Goal: Information Seeking & Learning: Learn about a topic

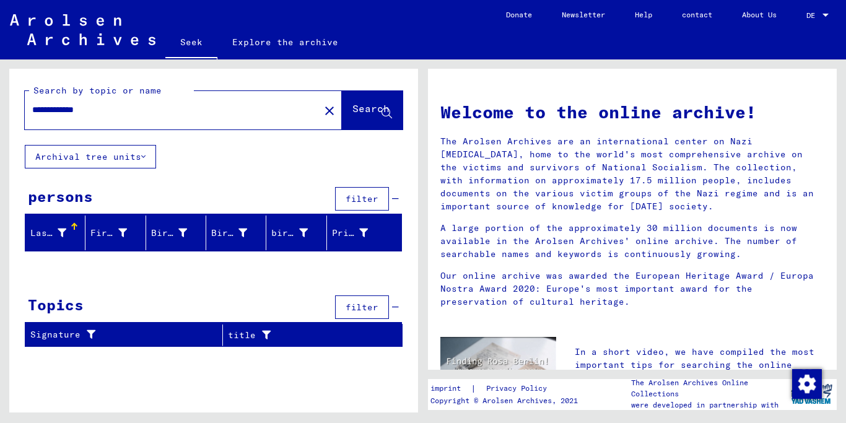
click at [322, 108] on mat-icon "close" at bounding box center [329, 110] width 15 height 15
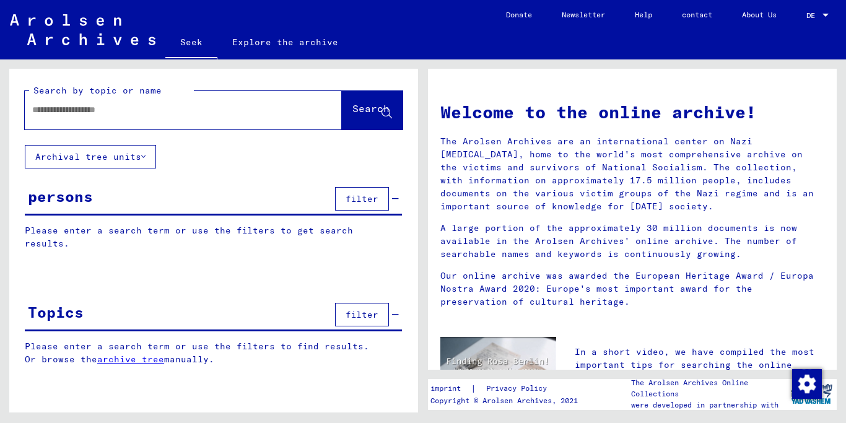
click at [107, 110] on input "text" at bounding box center [168, 109] width 273 height 13
type input "**********"
click at [353, 105] on font "Search" at bounding box center [371, 108] width 37 height 12
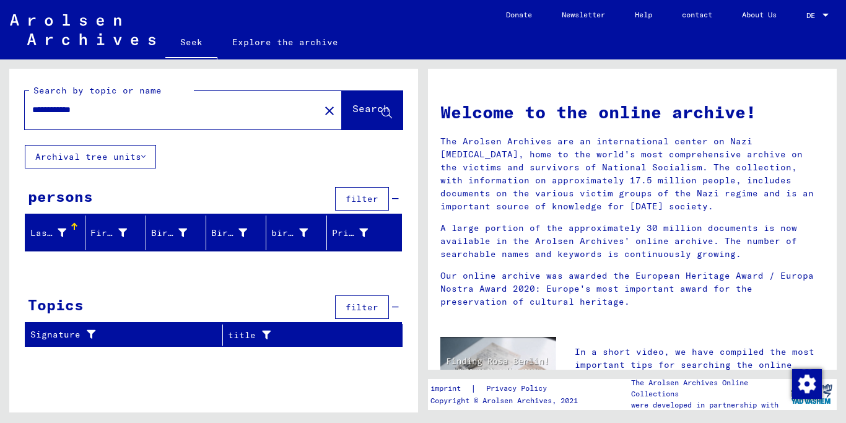
click at [322, 109] on mat-icon "close" at bounding box center [329, 110] width 15 height 15
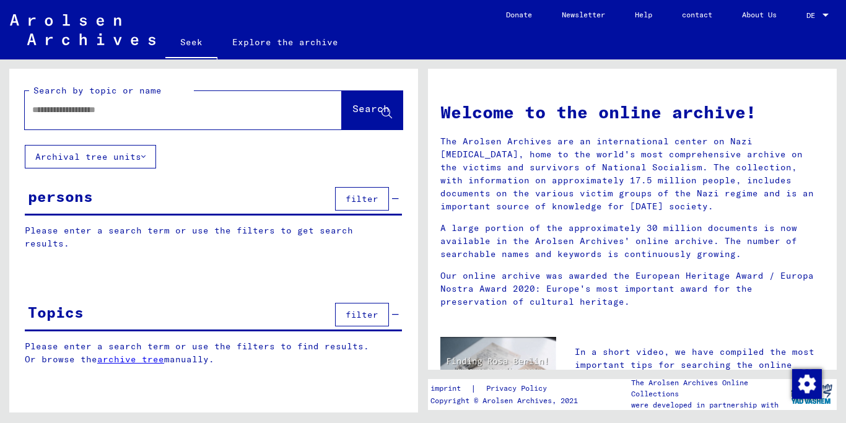
click at [160, 116] on div at bounding box center [165, 110] width 280 height 28
click at [156, 106] on input "text" at bounding box center [168, 109] width 273 height 13
type input "********"
click at [369, 102] on font "Search" at bounding box center [371, 108] width 37 height 12
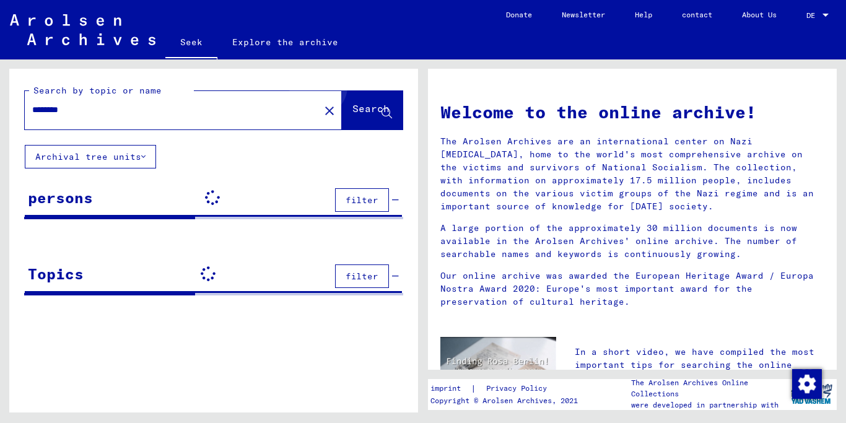
click at [369, 102] on font "Search" at bounding box center [371, 108] width 37 height 12
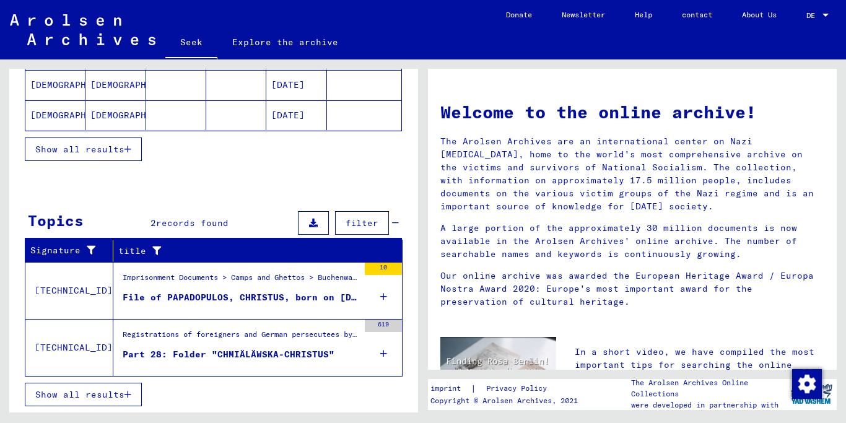
scroll to position [273, 0]
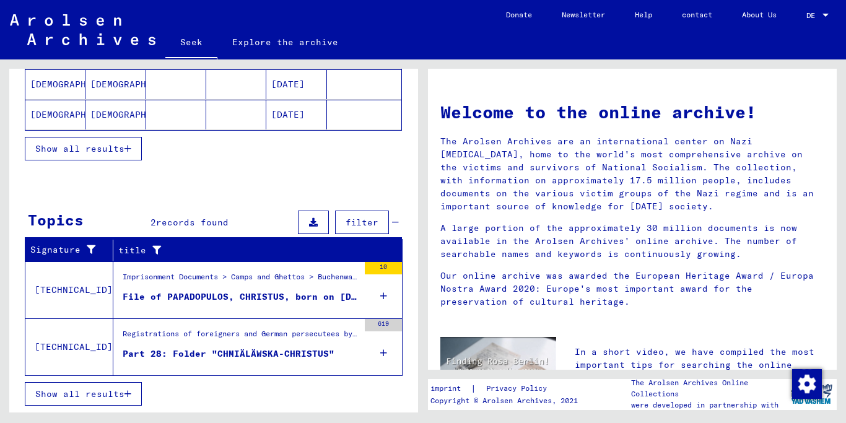
click at [271, 273] on font "Imprisonment Documents > Camps and Ghettos > Buchenwald Concentration Camp > In…" at bounding box center [749, 276] width 1253 height 9
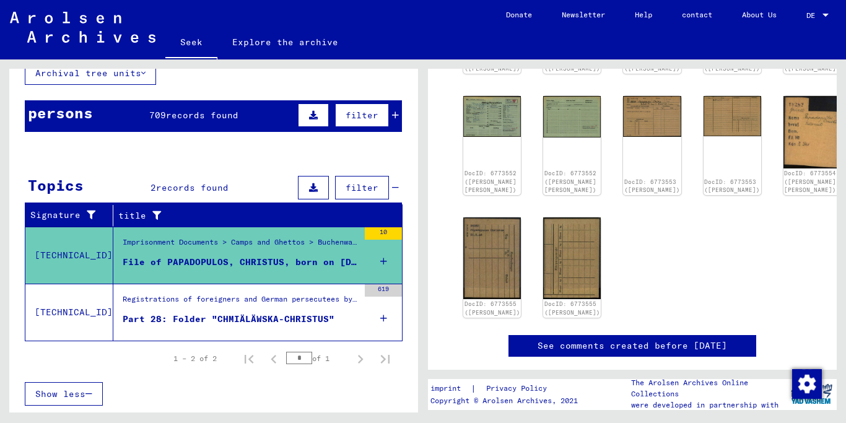
scroll to position [284, 0]
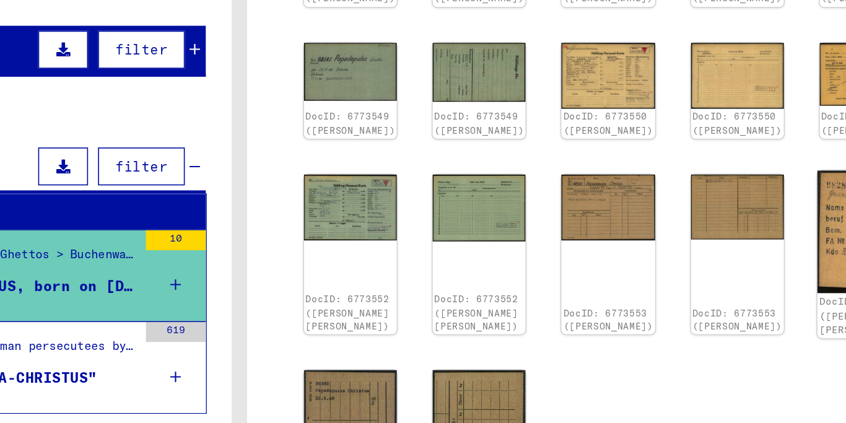
click at [782, 230] on img at bounding box center [812, 228] width 61 height 76
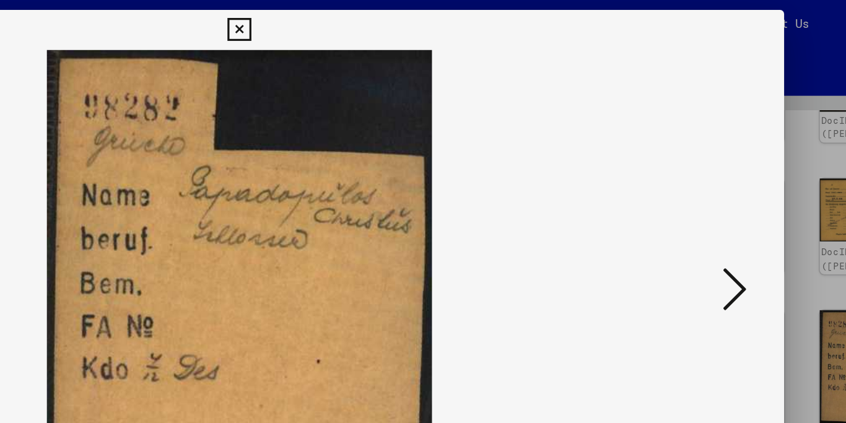
click at [430, 16] on icon at bounding box center [423, 18] width 14 height 15
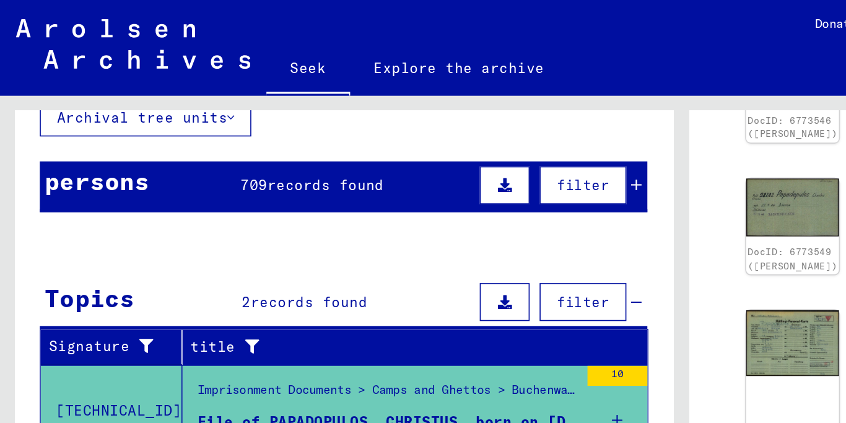
scroll to position [0, 0]
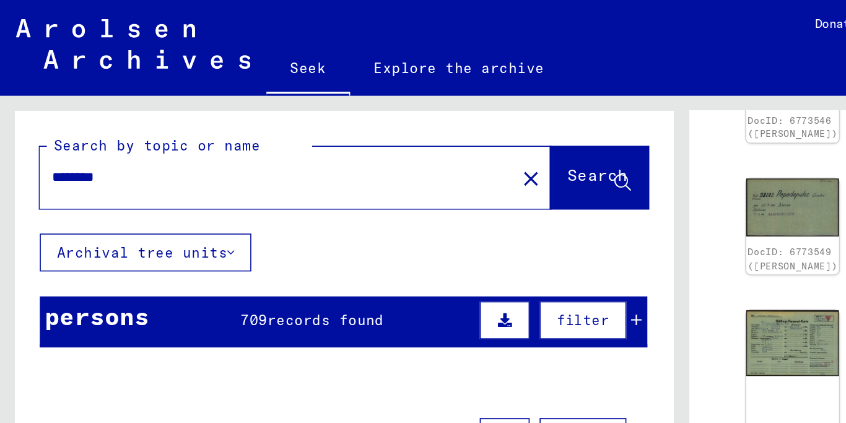
click at [69, 110] on input "********" at bounding box center [172, 109] width 280 height 13
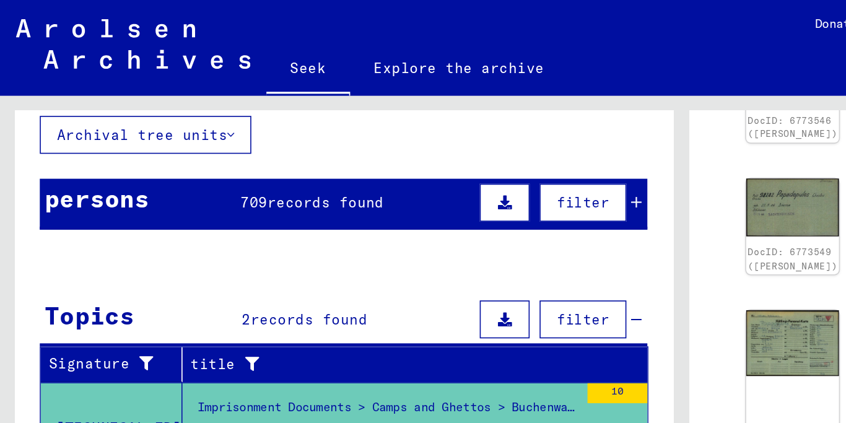
scroll to position [84, 0]
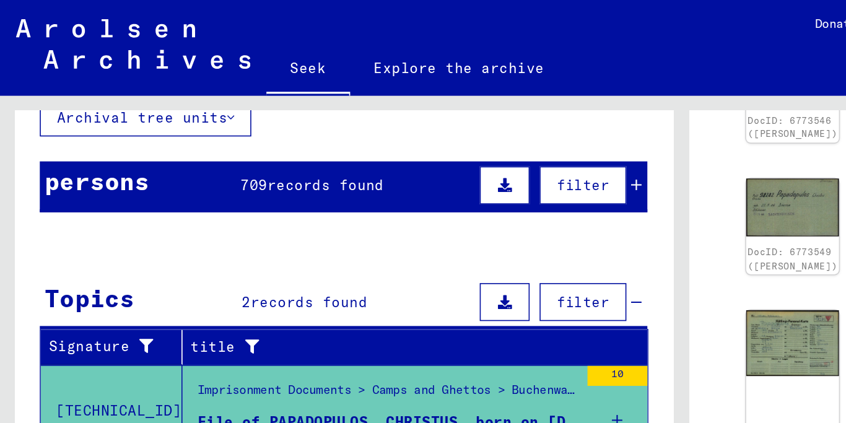
click at [196, 112] on font "records found" at bounding box center [202, 115] width 72 height 11
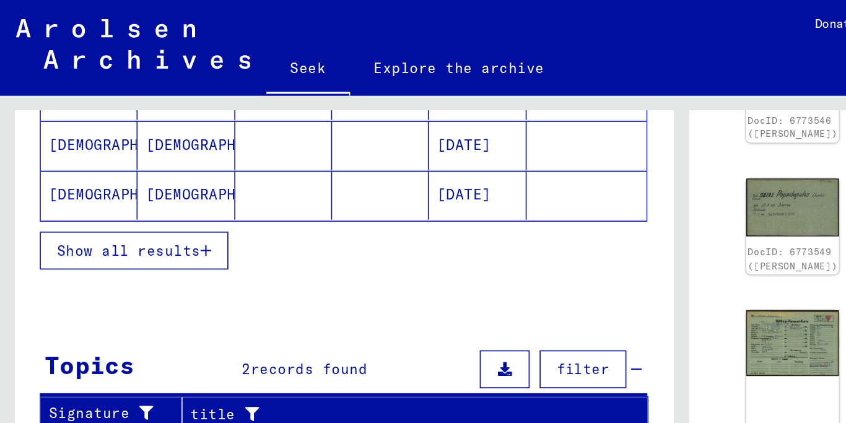
scroll to position [259, 0]
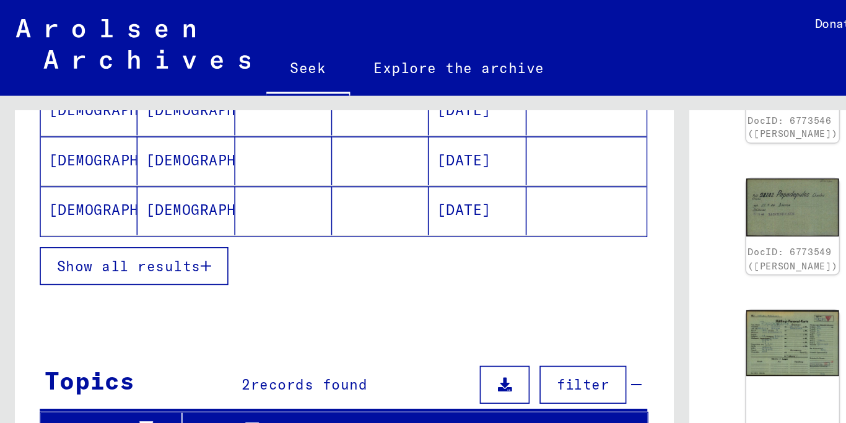
click at [128, 162] on button "Show all results" at bounding box center [83, 166] width 117 height 24
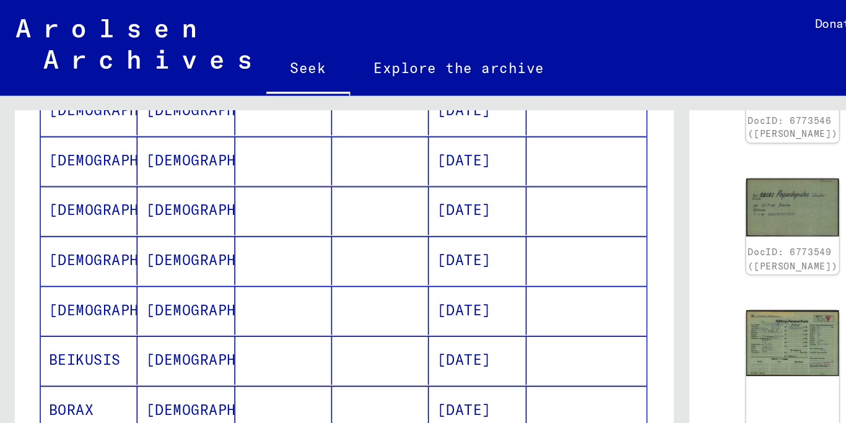
scroll to position [827, 0]
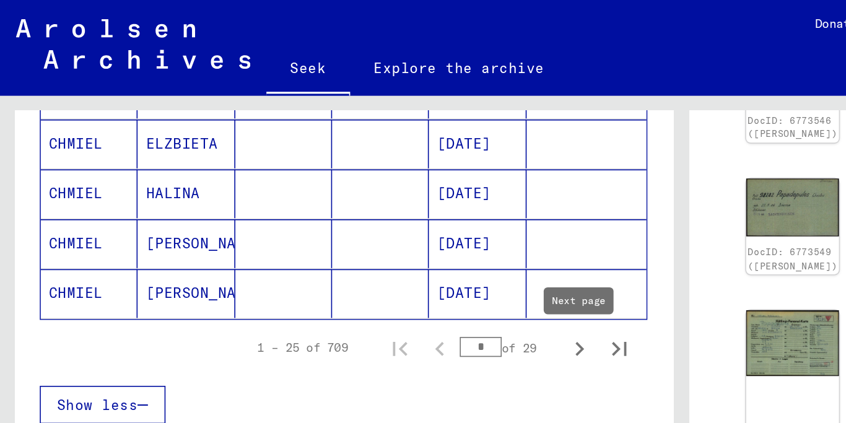
click at [362, 214] on icon "Next page" at bounding box center [359, 216] width 17 height 17
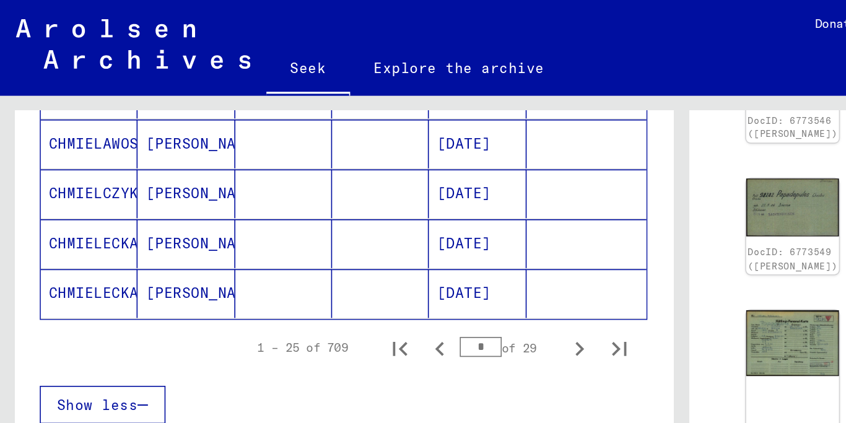
click at [362, 214] on icon "Next page" at bounding box center [359, 216] width 17 height 17
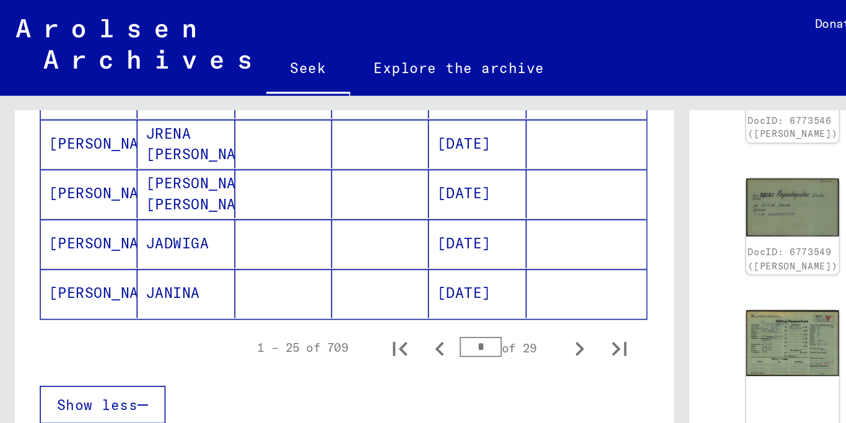
click at [362, 214] on icon "Next page" at bounding box center [359, 216] width 17 height 17
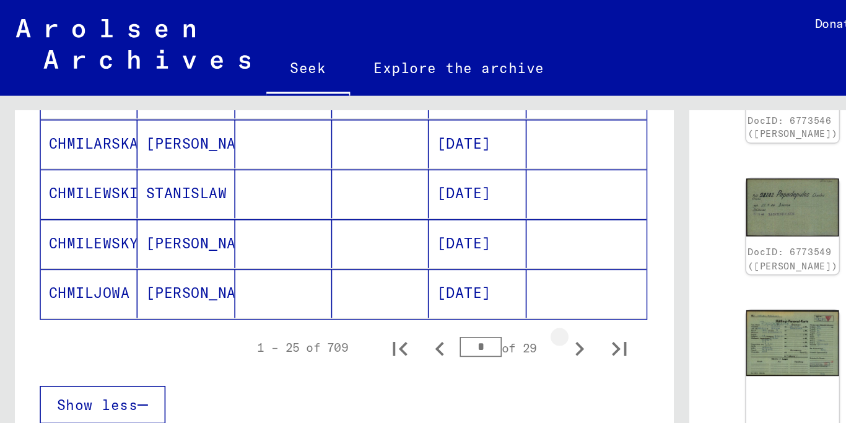
click at [362, 214] on icon "Next page" at bounding box center [359, 216] width 17 height 17
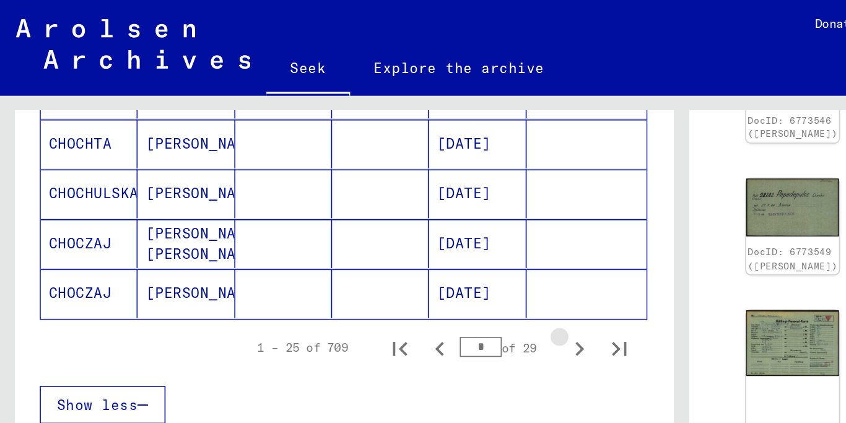
click at [362, 214] on icon "Next page" at bounding box center [359, 216] width 17 height 17
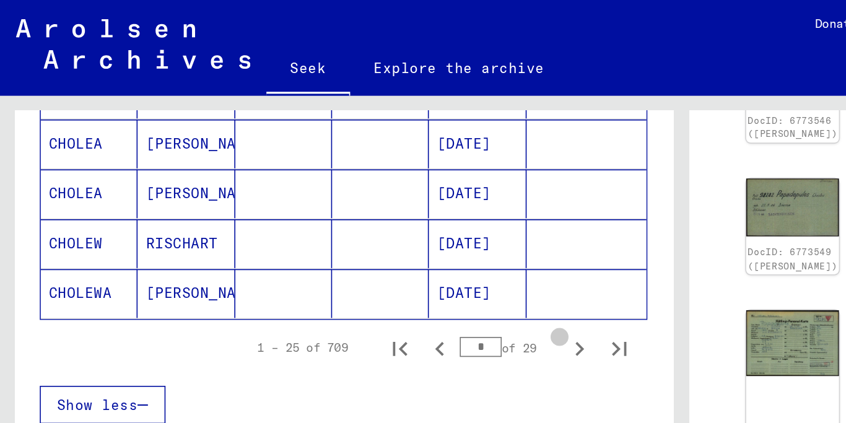
click at [362, 214] on icon "Next page" at bounding box center [359, 216] width 17 height 17
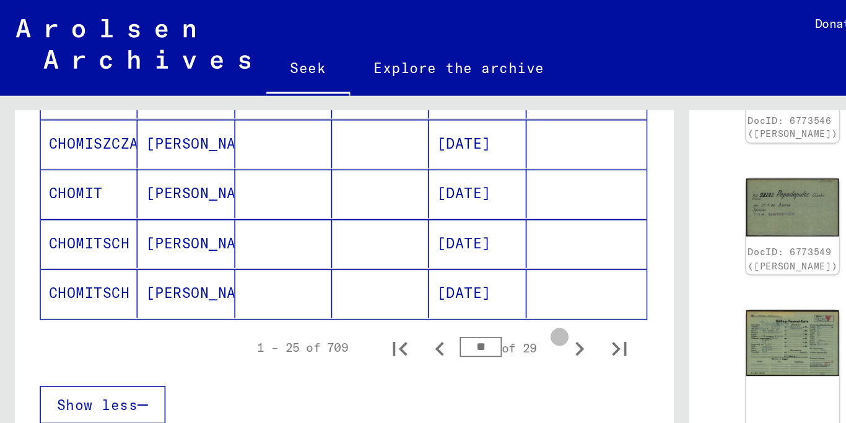
click at [362, 214] on icon "Next page" at bounding box center [359, 216] width 17 height 17
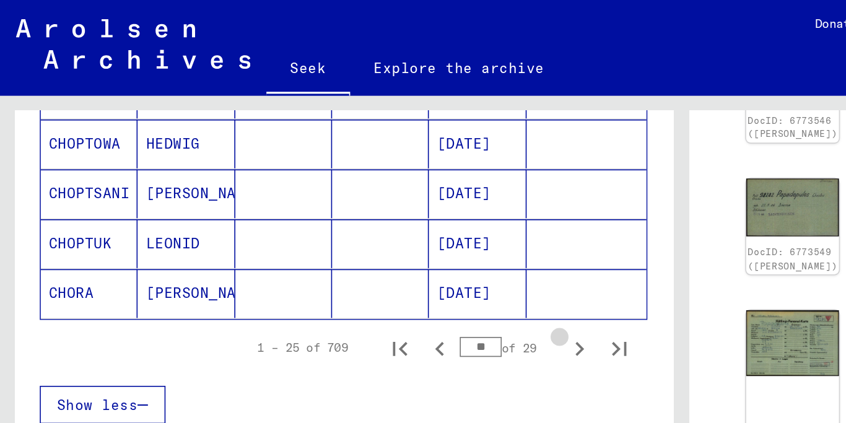
click at [362, 214] on icon "Next page" at bounding box center [359, 216] width 17 height 17
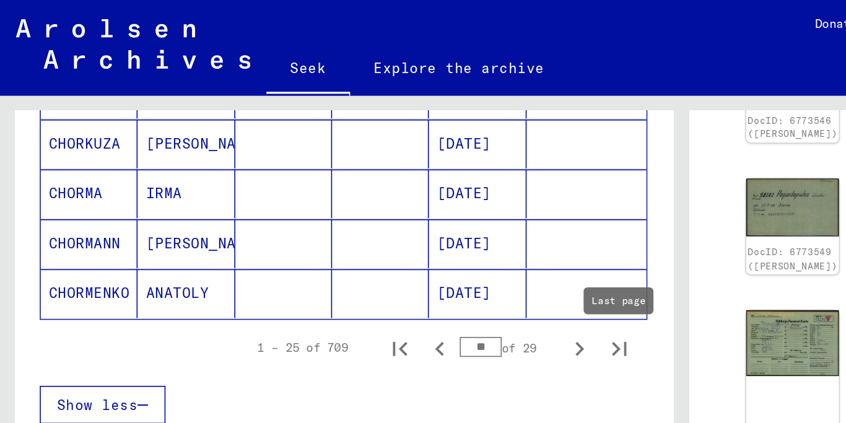
click at [388, 214] on icon "Last page" at bounding box center [384, 217] width 9 height 9
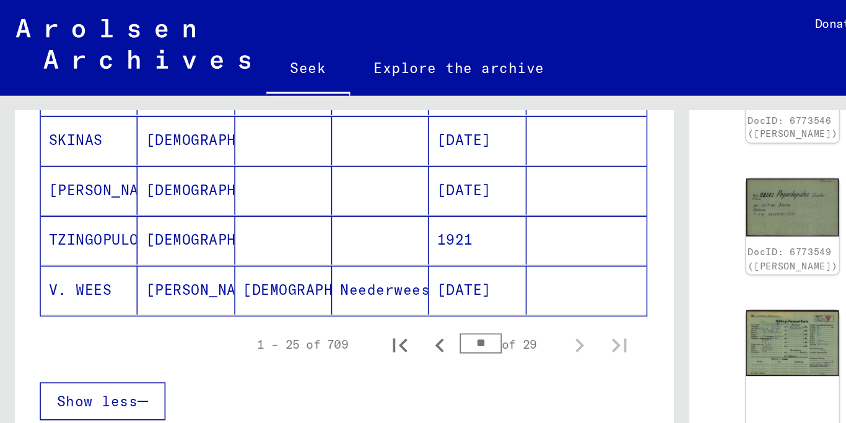
scroll to position [336, 0]
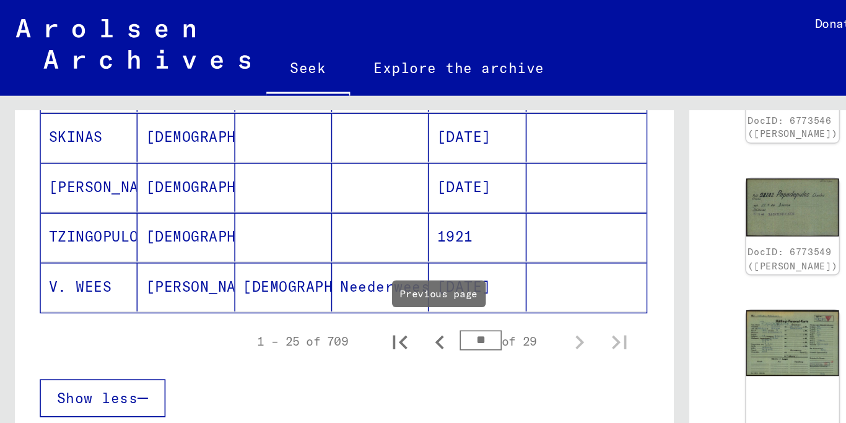
click at [270, 212] on icon "Previous page" at bounding box center [273, 212] width 17 height 17
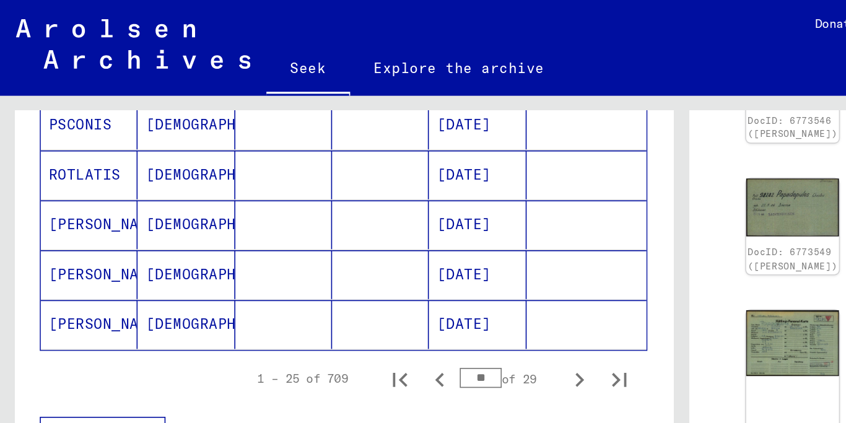
scroll to position [809, 0]
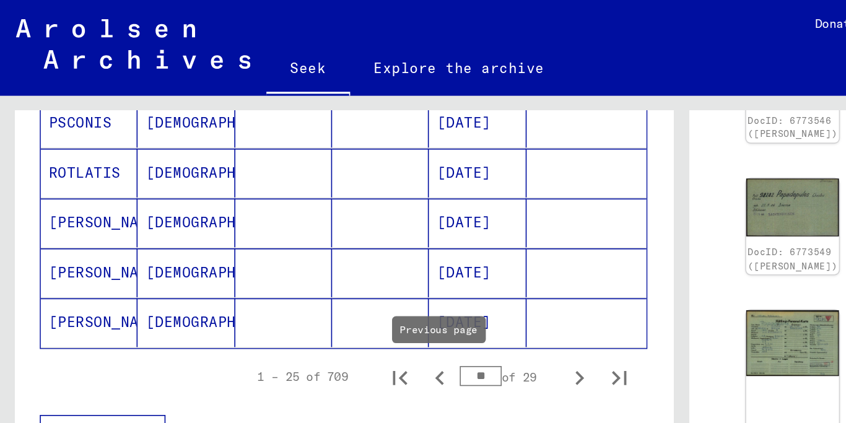
click at [272, 234] on icon "Previous page" at bounding box center [273, 234] width 6 height 9
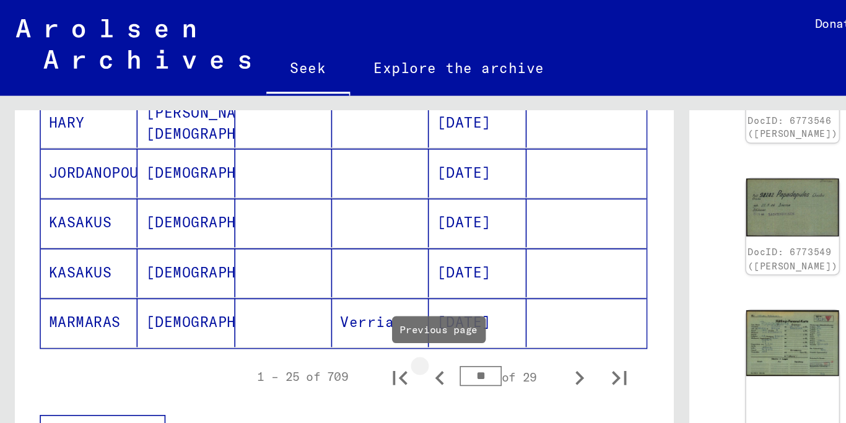
type input "**"
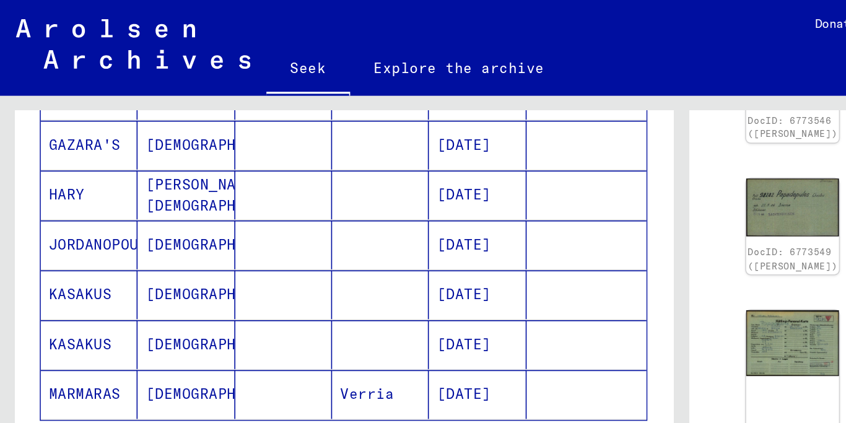
click at [57, 149] on font "JORDANOPOULES" at bounding box center [66, 151] width 72 height 11
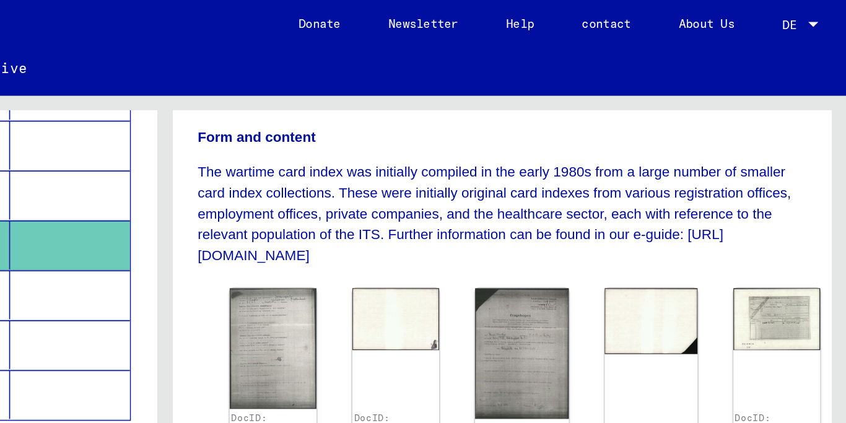
scroll to position [242, 0]
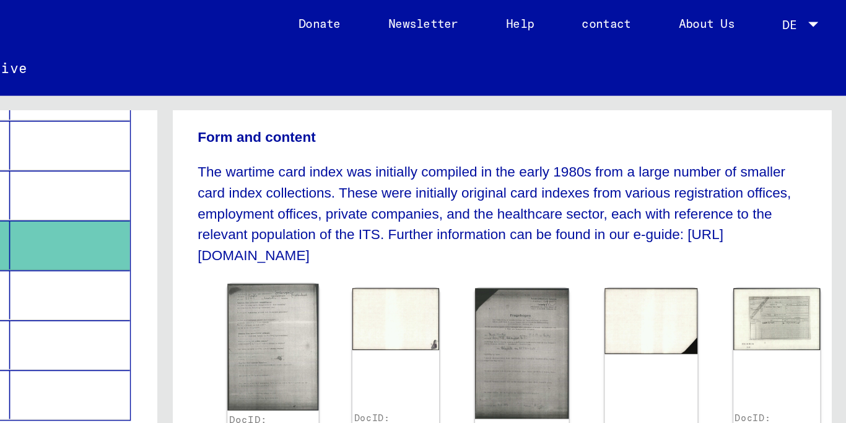
click at [493, 189] on img at bounding box center [490, 216] width 57 height 79
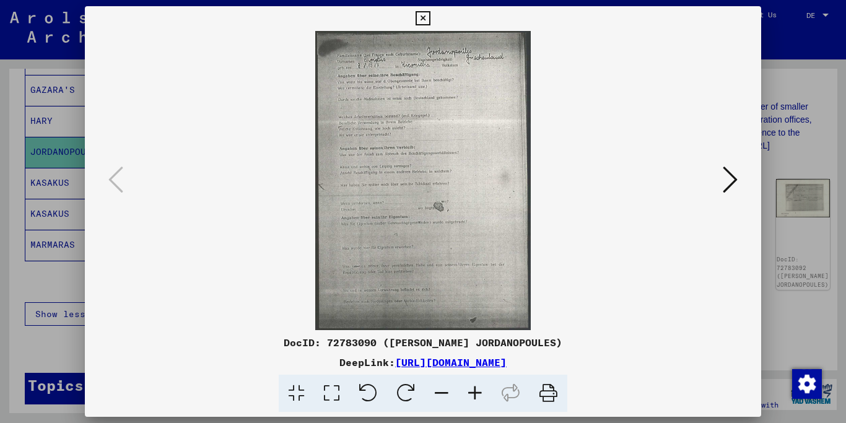
click at [41, 273] on div at bounding box center [423, 211] width 846 height 423
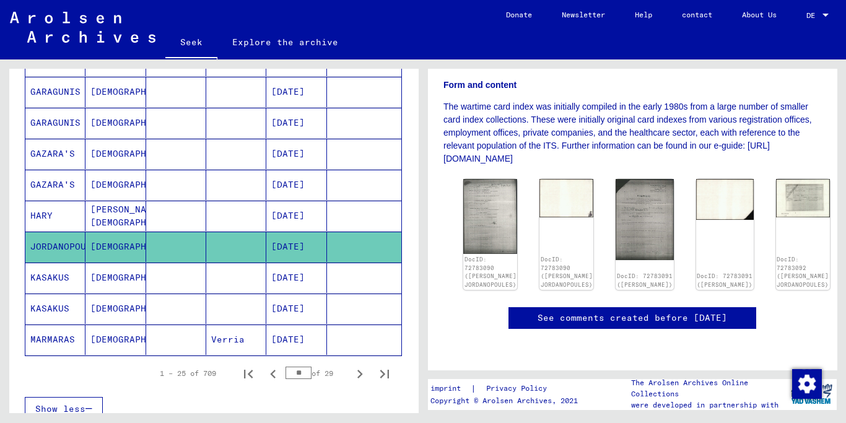
scroll to position [672, 0]
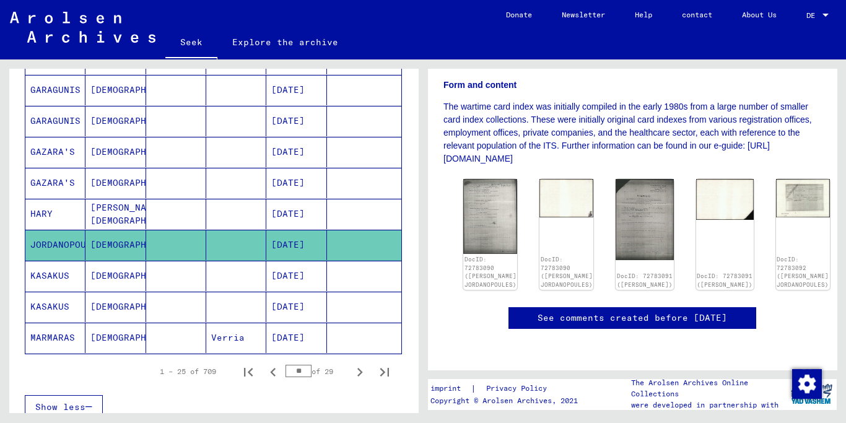
click at [125, 214] on font "[PERSON_NAME][DEMOGRAPHIC_DATA]" at bounding box center [140, 214] width 100 height 26
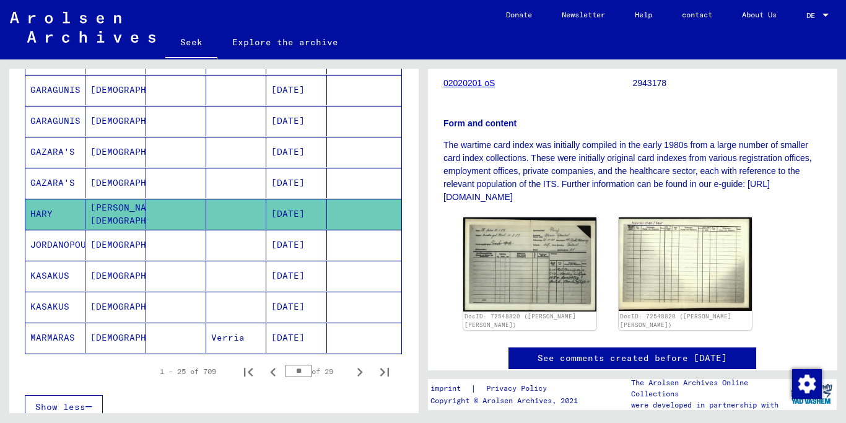
scroll to position [188, 0]
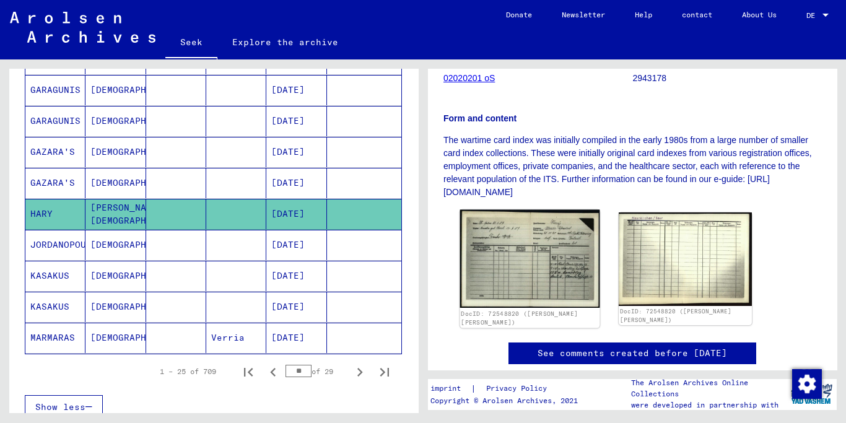
click at [533, 258] on img at bounding box center [530, 259] width 140 height 99
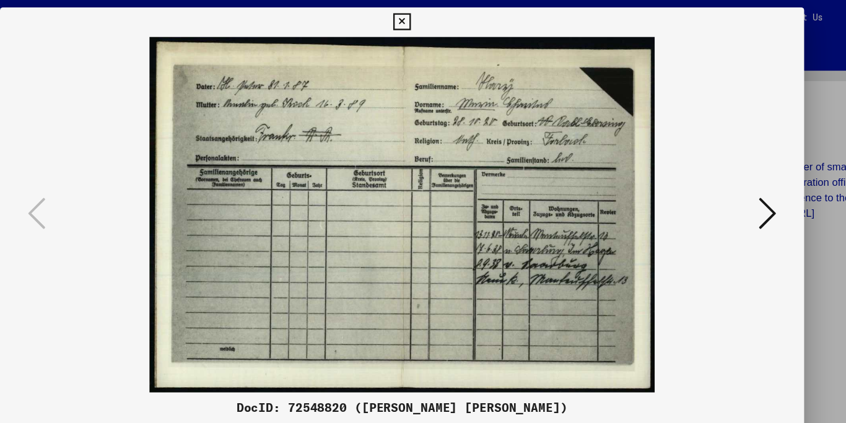
click at [444, 80] on img at bounding box center [423, 180] width 593 height 299
click at [430, 19] on icon at bounding box center [423, 18] width 14 height 15
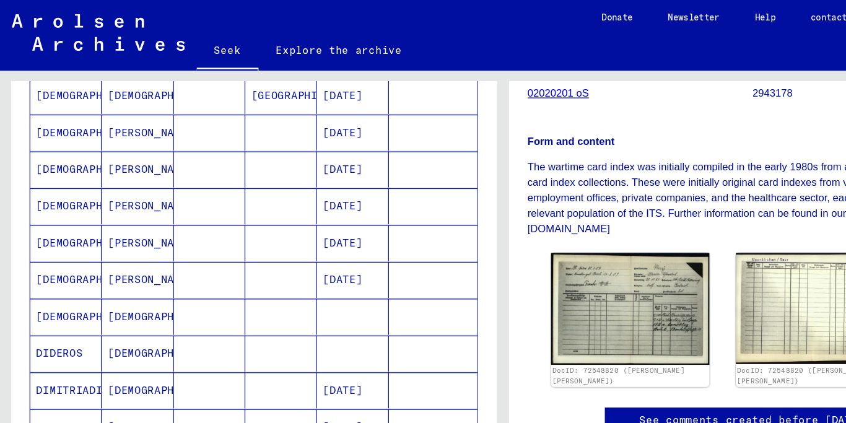
scroll to position [0, 0]
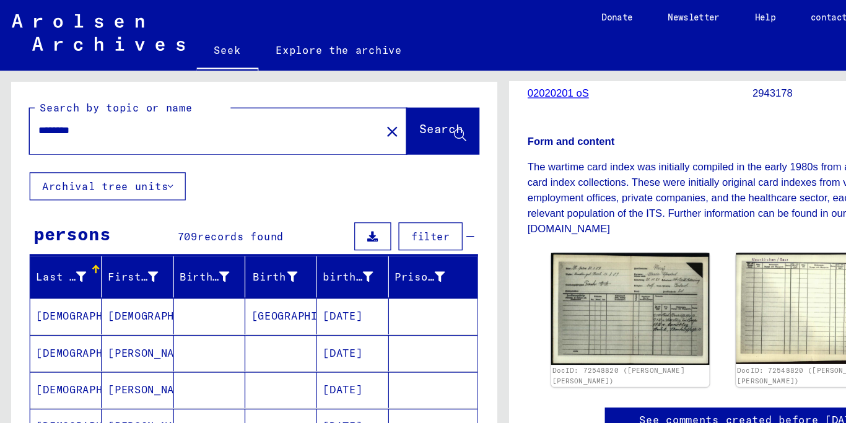
click at [322, 110] on mat-icon "close" at bounding box center [329, 110] width 15 height 15
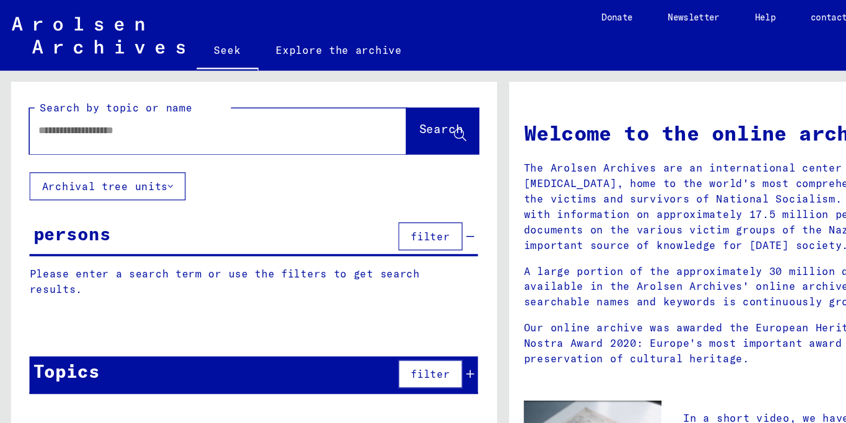
click at [141, 156] on icon at bounding box center [143, 156] width 4 height 9
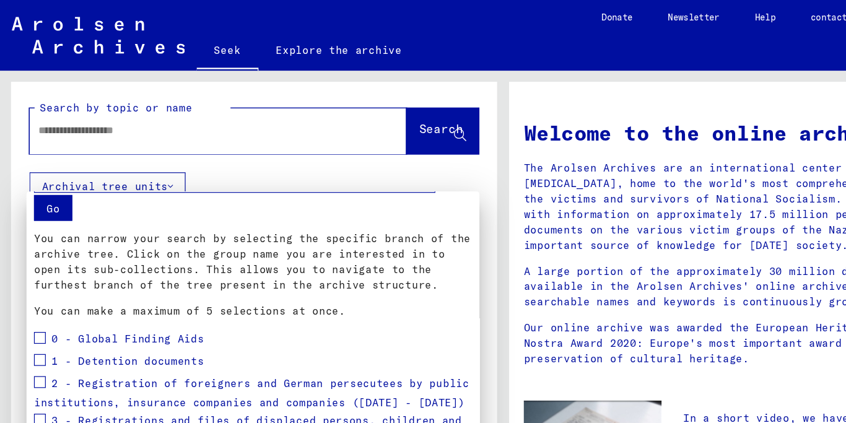
scroll to position [31, 0]
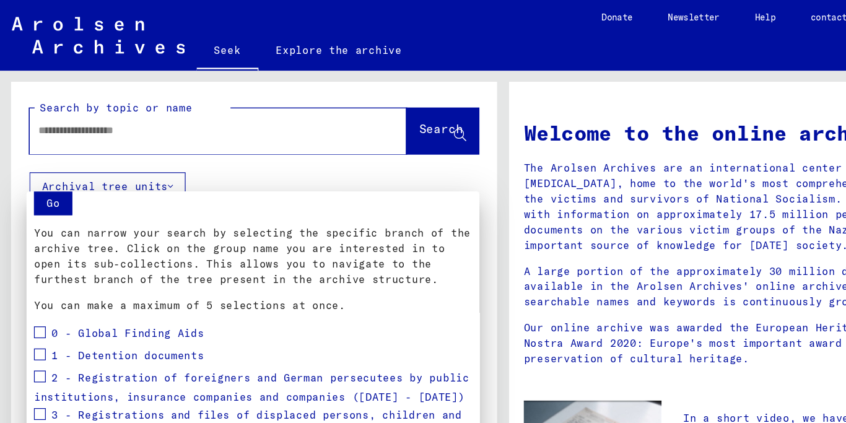
click at [157, 105] on div at bounding box center [423, 211] width 846 height 423
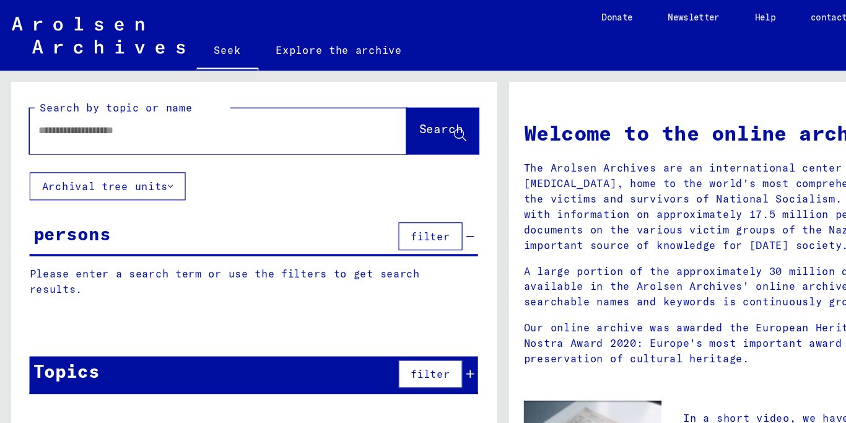
click at [157, 105] on input "text" at bounding box center [168, 109] width 273 height 13
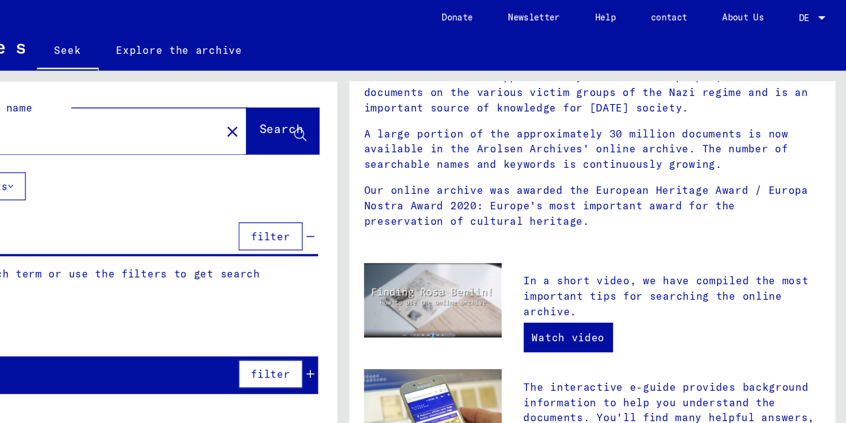
scroll to position [165, 0]
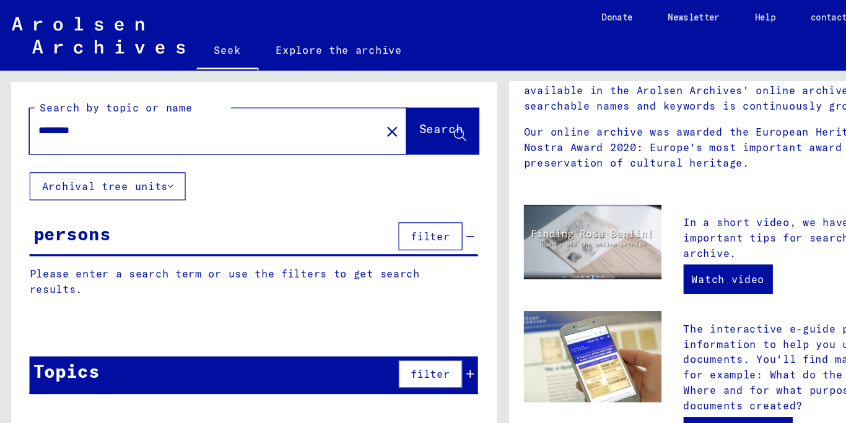
type input "********"
click at [361, 102] on font "Search" at bounding box center [371, 108] width 37 height 12
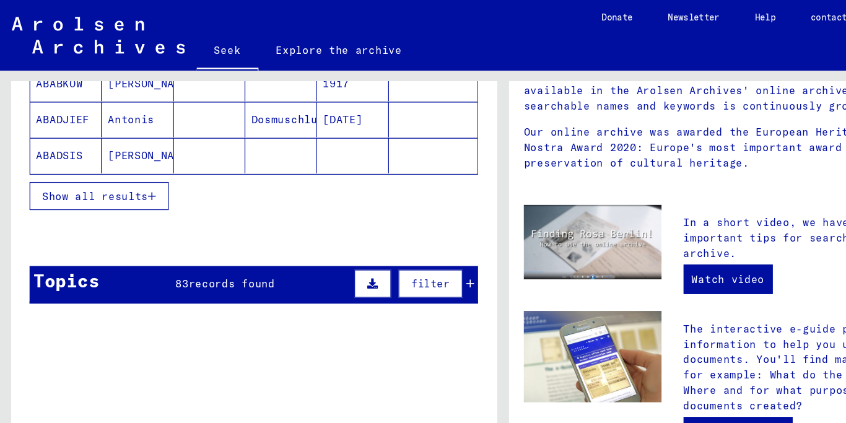
scroll to position [251, 0]
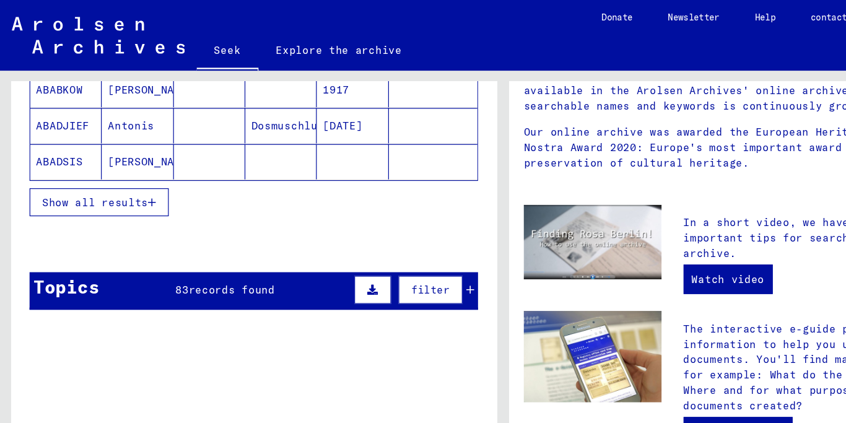
click at [116, 169] on font "Show all results" at bounding box center [79, 170] width 89 height 11
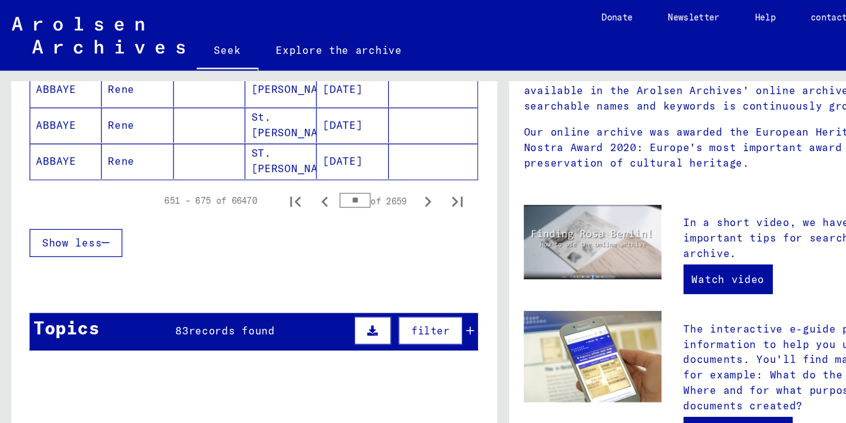
scroll to position [861, 0]
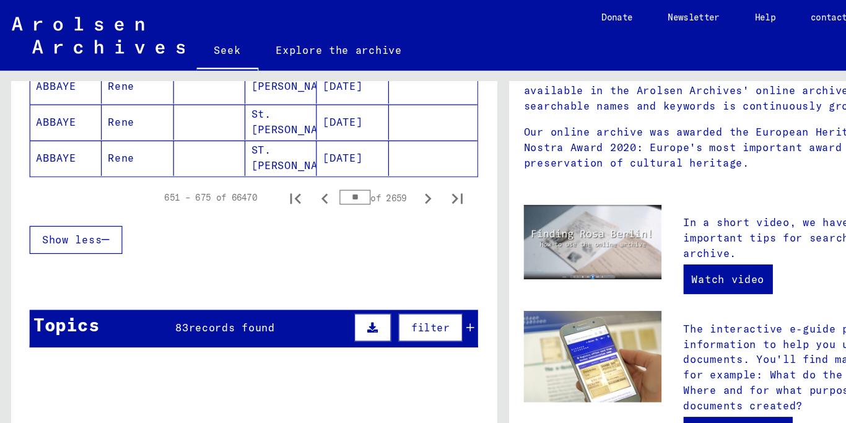
click at [293, 165] on input "**" at bounding box center [299, 166] width 26 height 12
click at [361, 165] on icon "Next page" at bounding box center [359, 167] width 17 height 17
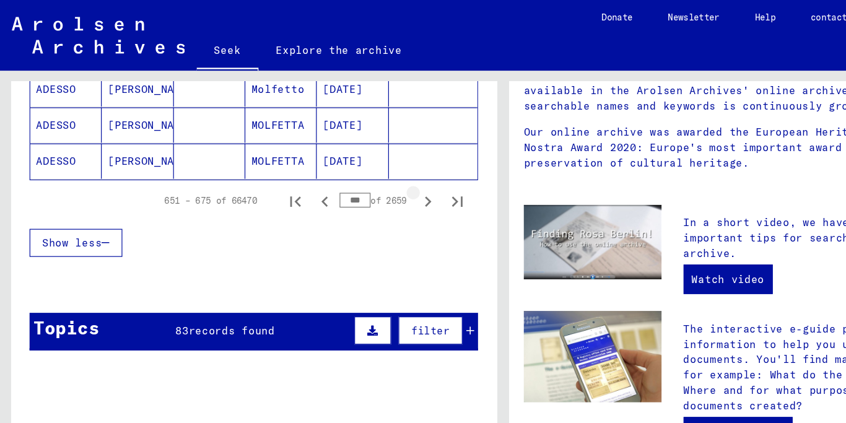
scroll to position [864, 0]
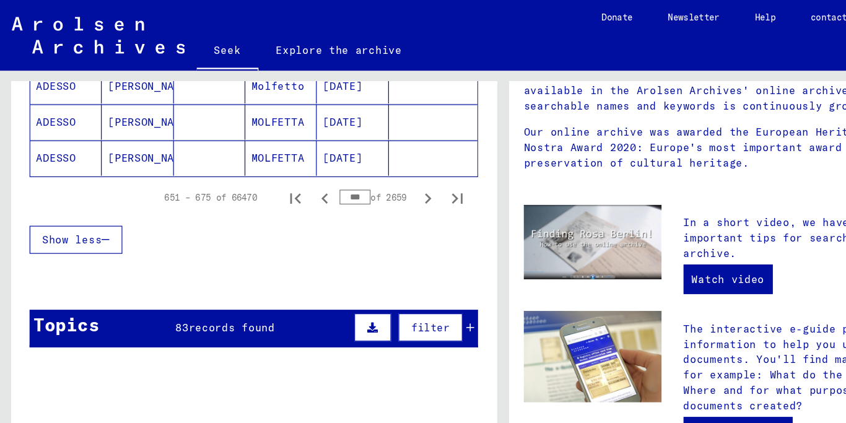
click at [384, 163] on icon "Last page" at bounding box center [384, 167] width 17 height 17
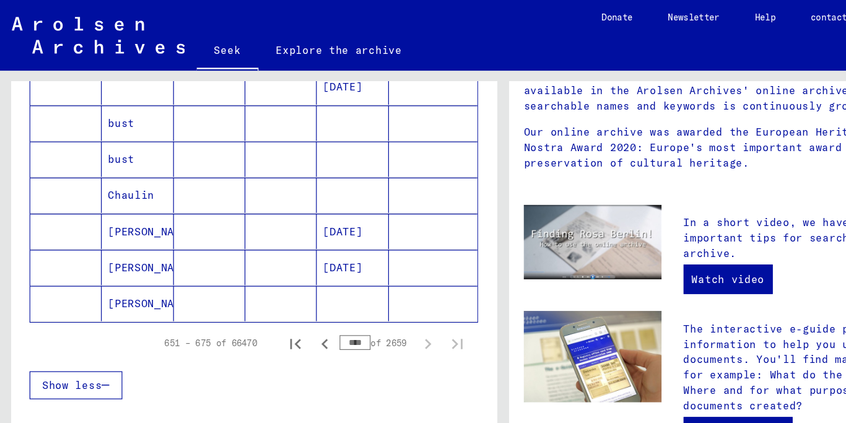
scroll to position [600, 0]
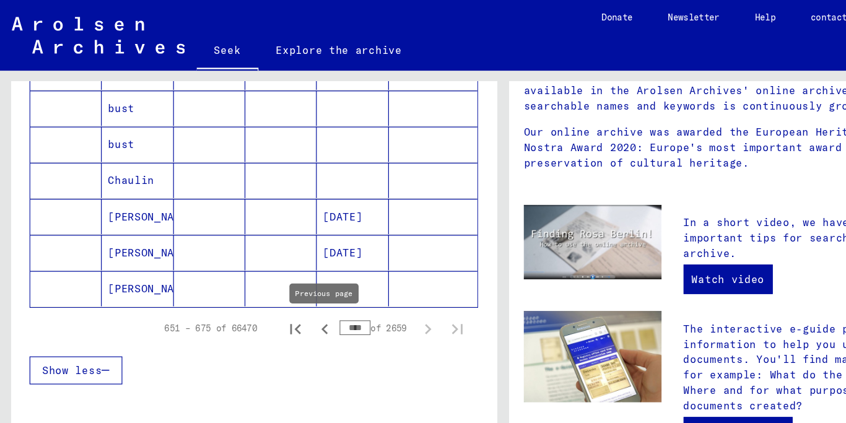
click at [271, 276] on icon "Previous page" at bounding box center [273, 277] width 6 height 9
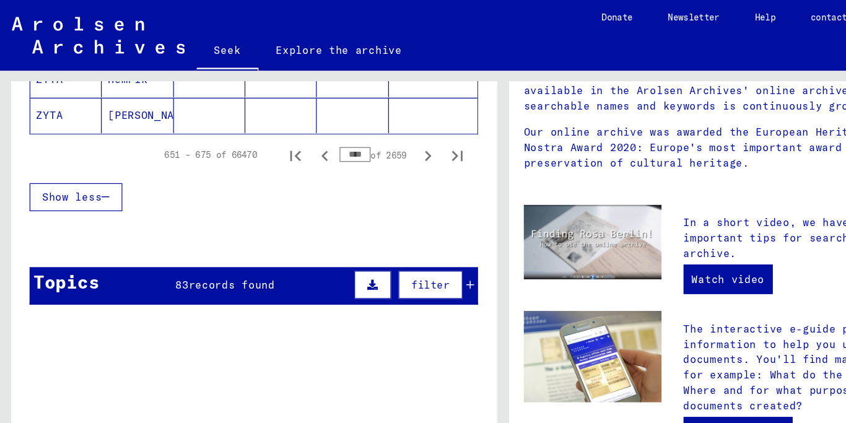
scroll to position [886, 0]
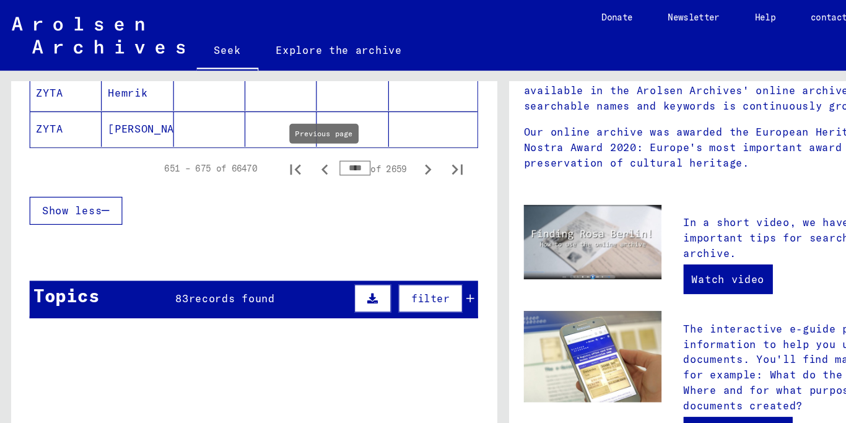
click at [273, 141] on icon "Previous page" at bounding box center [273, 142] width 6 height 9
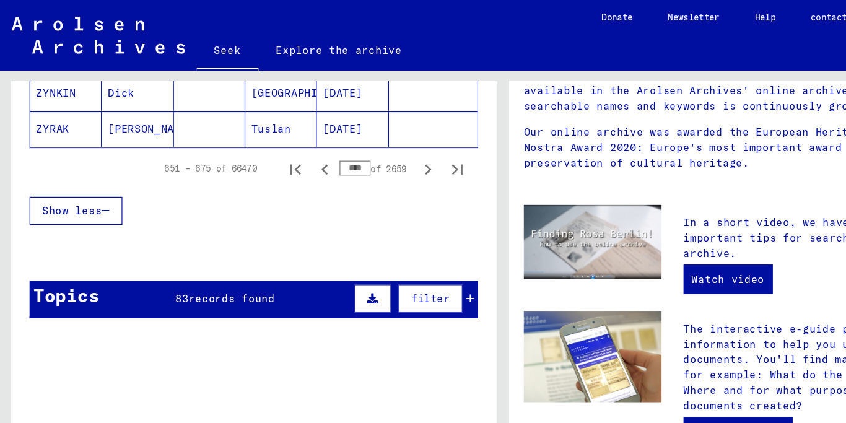
click at [273, 141] on icon "Previous page" at bounding box center [273, 142] width 6 height 9
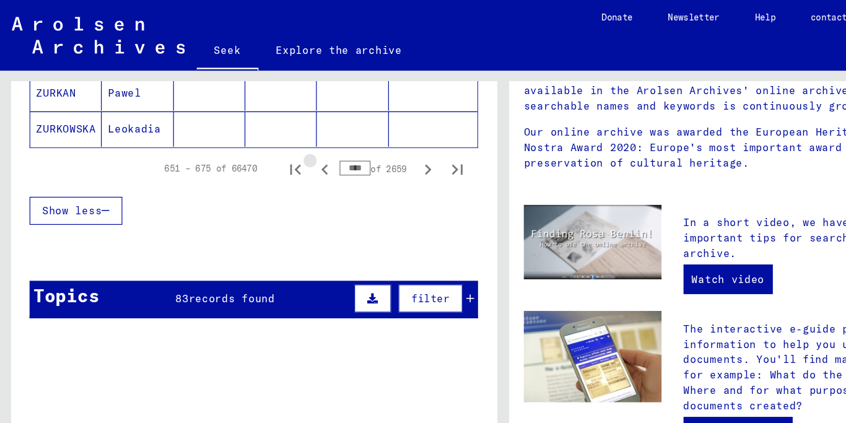
click at [273, 141] on icon "Previous page" at bounding box center [273, 142] width 6 height 9
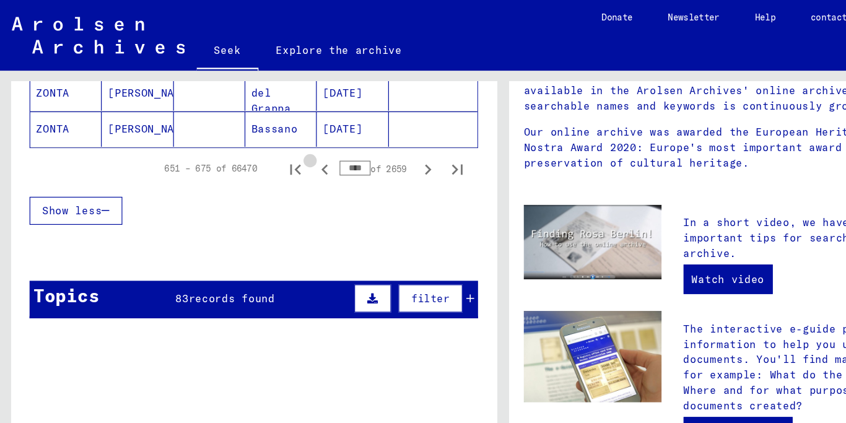
click at [273, 141] on icon "Previous page" at bounding box center [273, 142] width 6 height 9
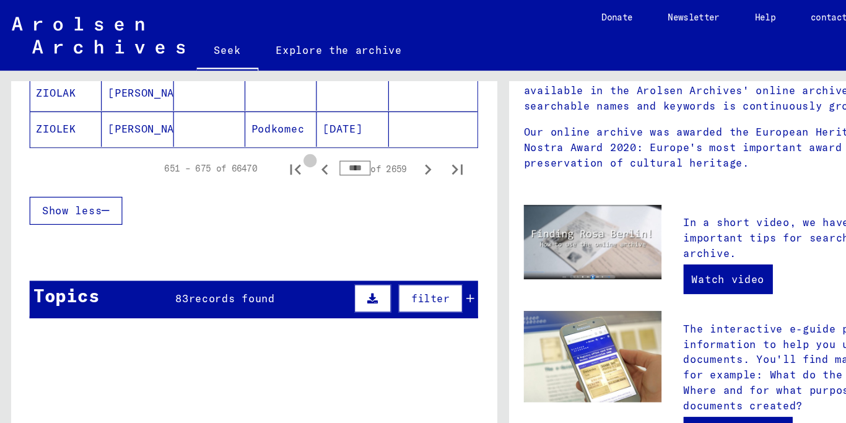
click at [273, 141] on icon "Previous page" at bounding box center [273, 142] width 6 height 9
click at [273, 319] on div "Dachau concentration camp and commandos" at bounding box center [231, 325] width 217 height 13
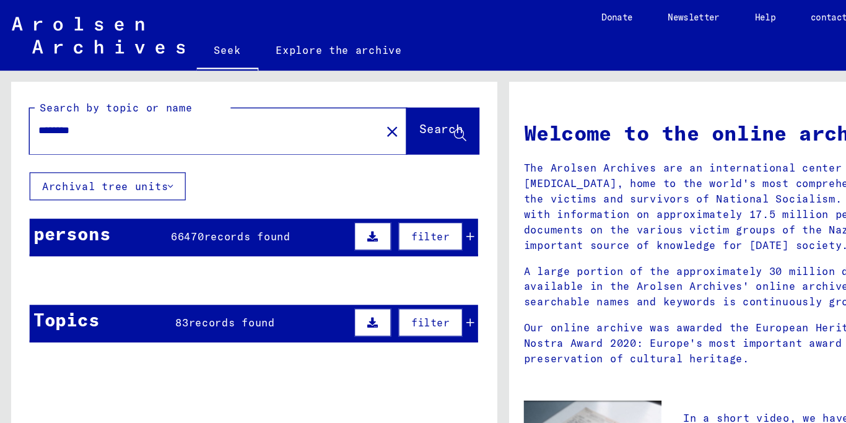
click at [212, 229] on font "Birth" at bounding box center [225, 232] width 28 height 11
click at [353, 104] on font "Search" at bounding box center [371, 108] width 37 height 12
click at [141, 156] on icon at bounding box center [143, 156] width 4 height 9
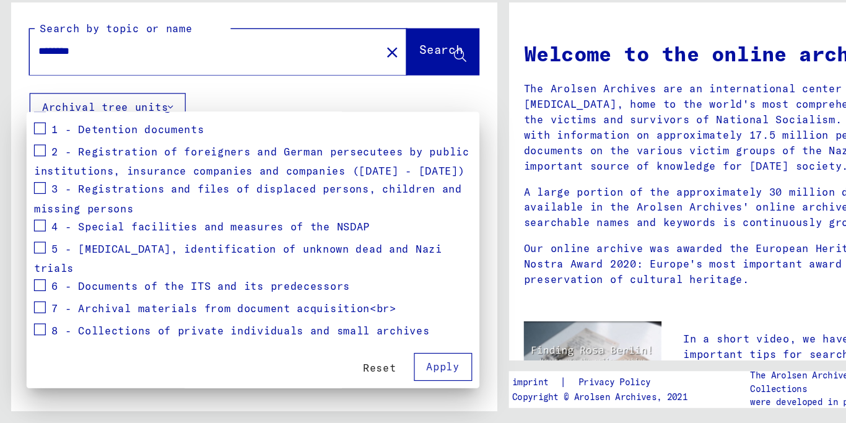
scroll to position [141, 0]
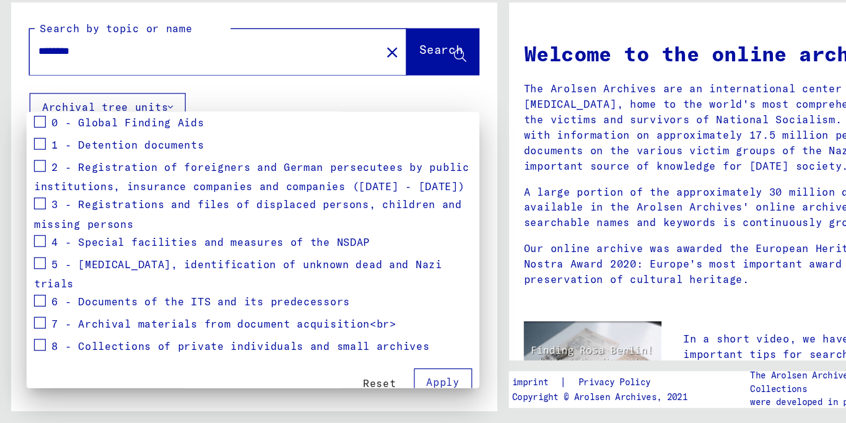
click at [35, 189] on span at bounding box center [34, 188] width 10 height 10
click at [36, 208] on span at bounding box center [34, 206] width 10 height 10
click at [374, 383] on font "Apply" at bounding box center [373, 388] width 28 height 11
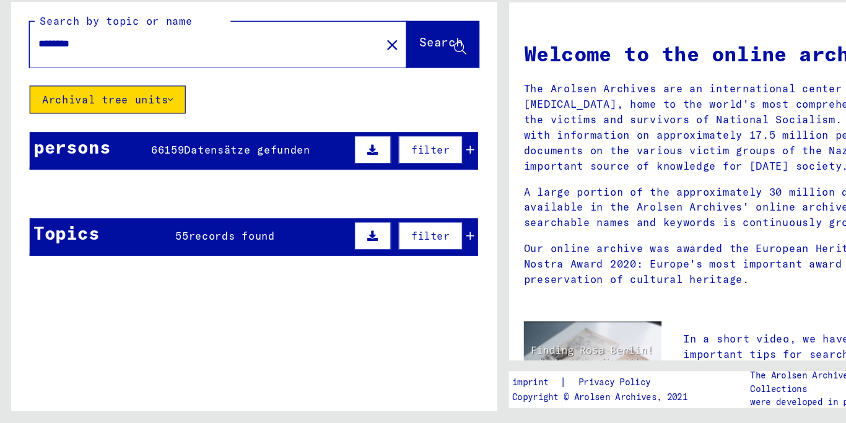
scroll to position [1, 0]
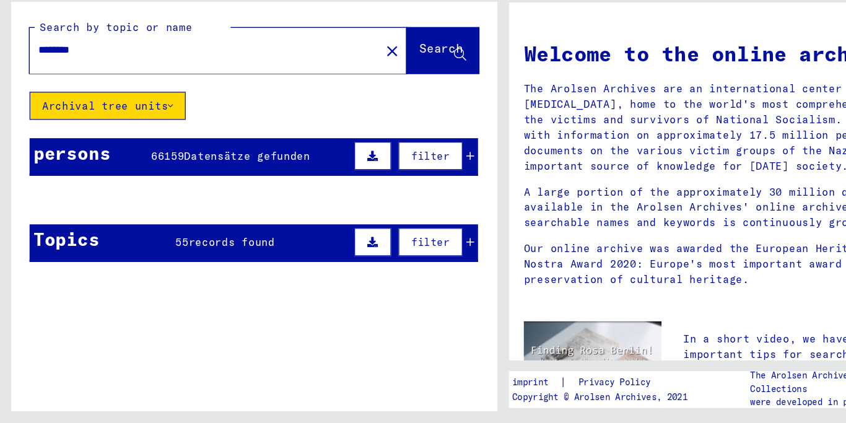
click at [188, 201] on span "Datensätze gefunden" at bounding box center [208, 198] width 106 height 11
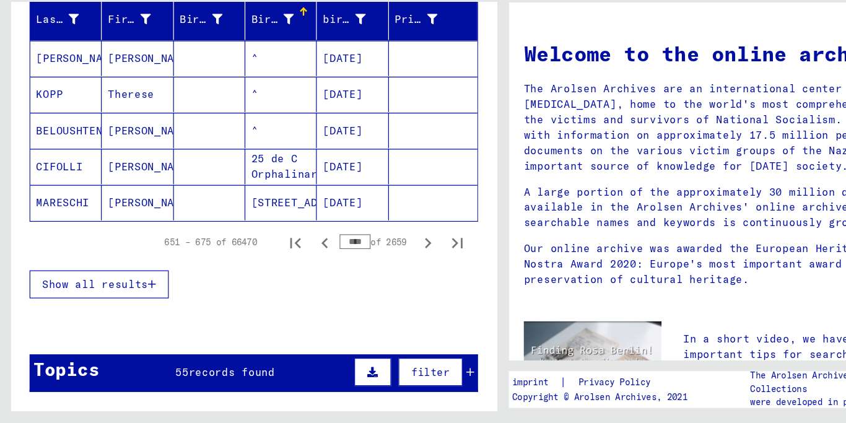
scroll to position [151, 0]
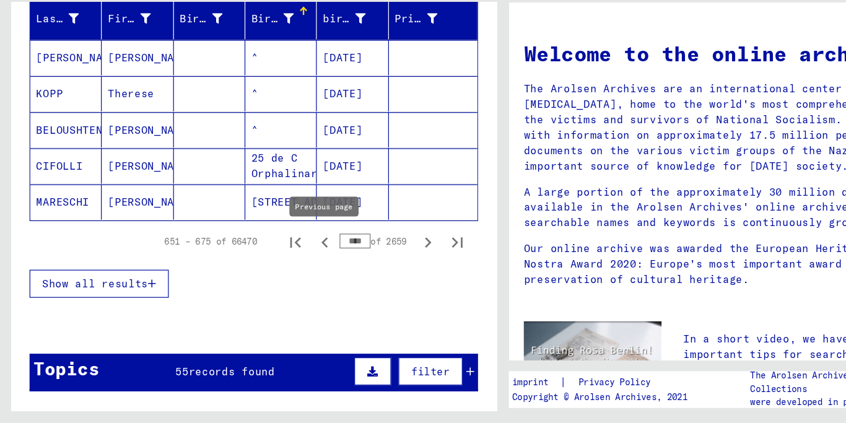
click at [274, 266] on icon "Previous page" at bounding box center [273, 270] width 17 height 17
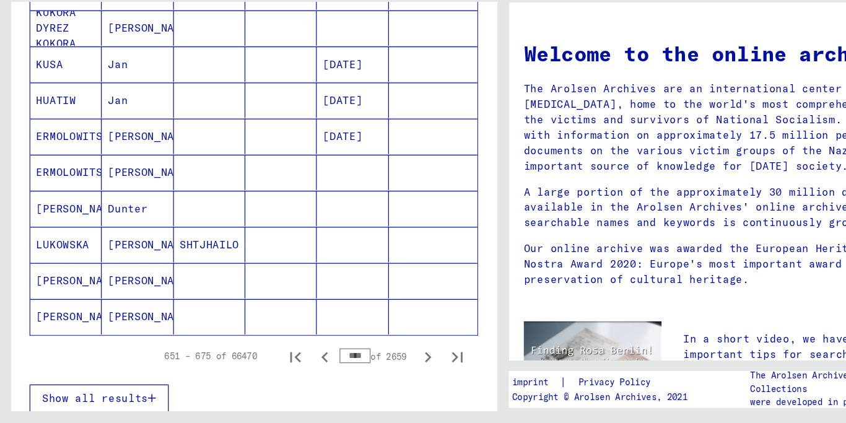
scroll to position [678, 0]
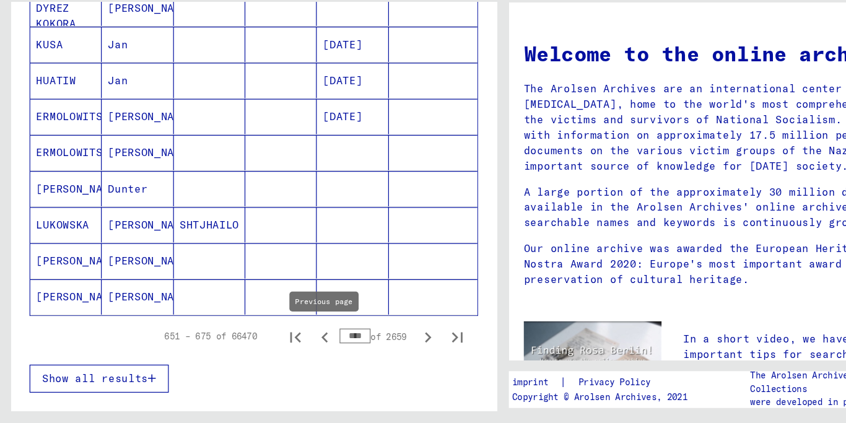
click at [281, 345] on icon "Previous page" at bounding box center [273, 350] width 17 height 17
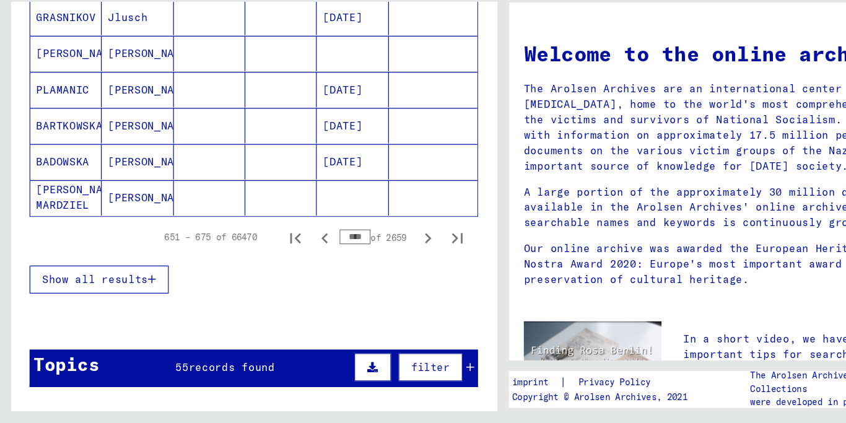
scroll to position [764, 0]
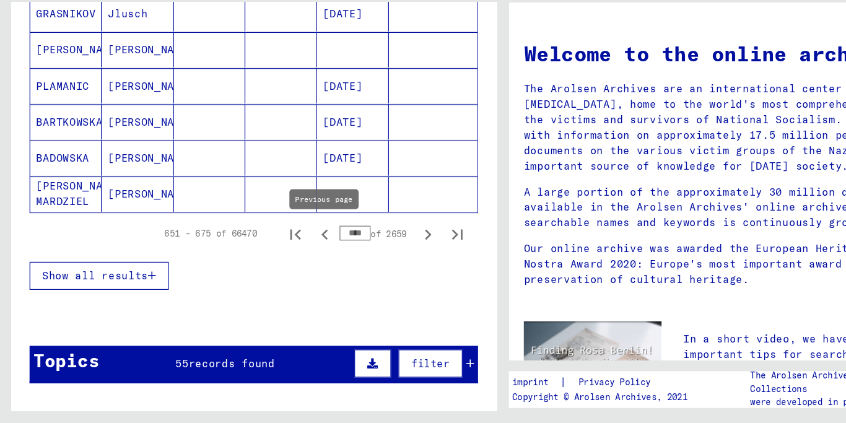
click at [276, 263] on icon "Previous page" at bounding box center [273, 264] width 17 height 17
type input "****"
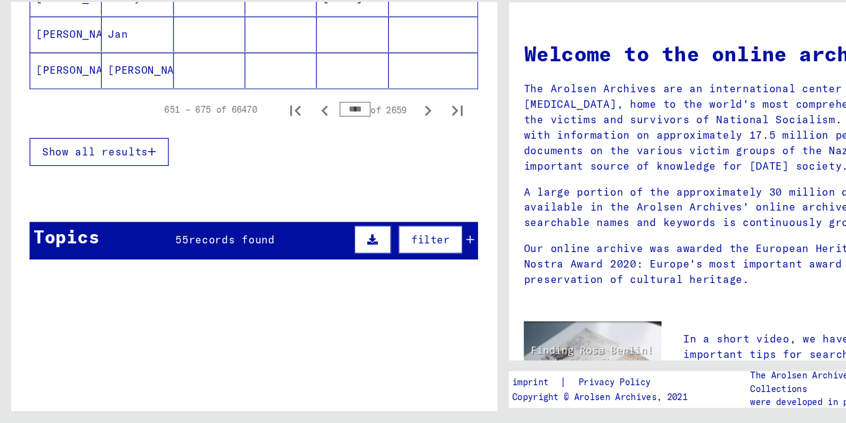
scroll to position [872, 0]
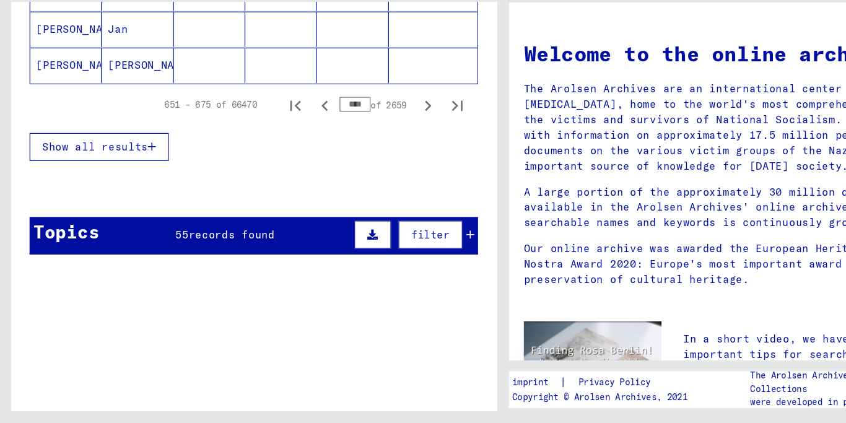
click at [367, 264] on font "filter" at bounding box center [362, 264] width 33 height 11
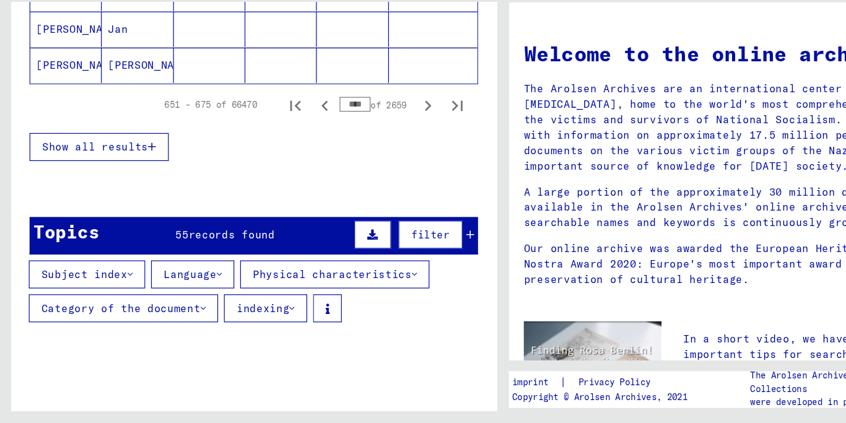
click at [110, 297] on button "Subject index" at bounding box center [73, 298] width 98 height 24
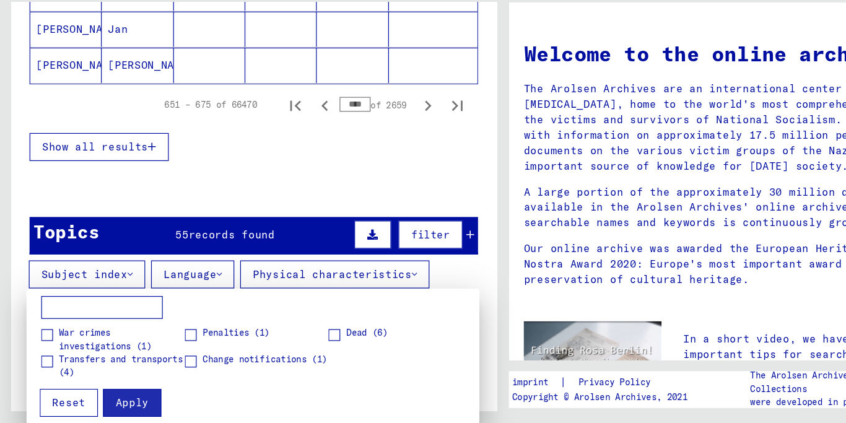
click at [341, 298] on div at bounding box center [423, 211] width 846 height 423
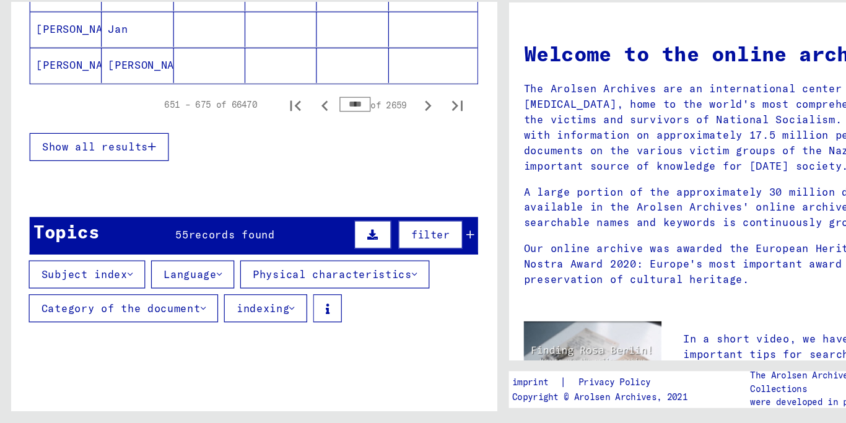
click at [182, 296] on icon at bounding box center [184, 298] width 4 height 9
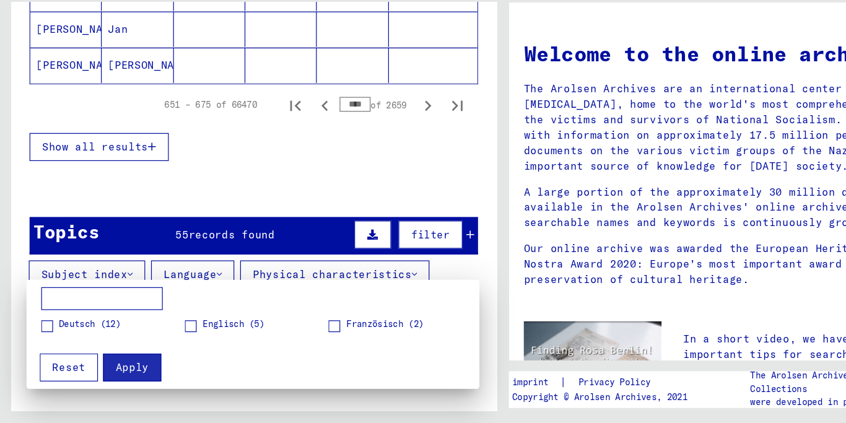
click at [258, 226] on div at bounding box center [423, 211] width 846 height 423
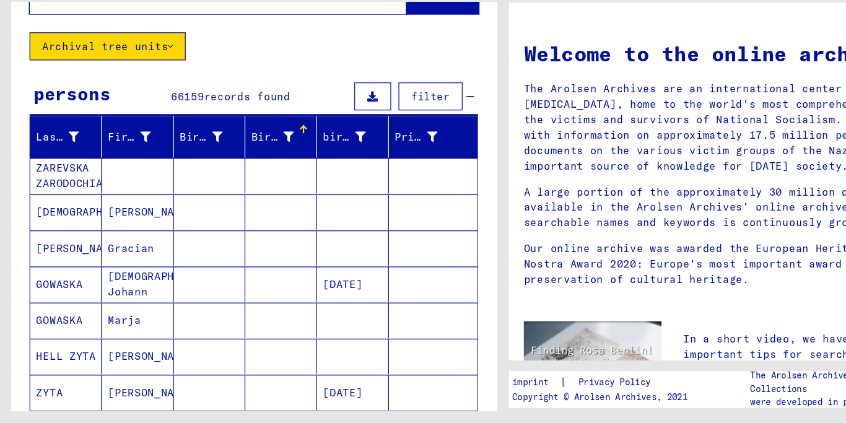
scroll to position [52, 0]
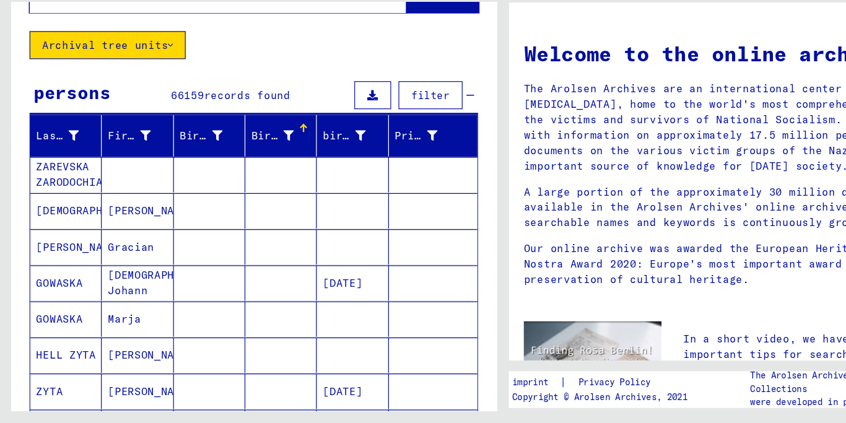
click at [360, 141] on font "filter" at bounding box center [362, 146] width 33 height 11
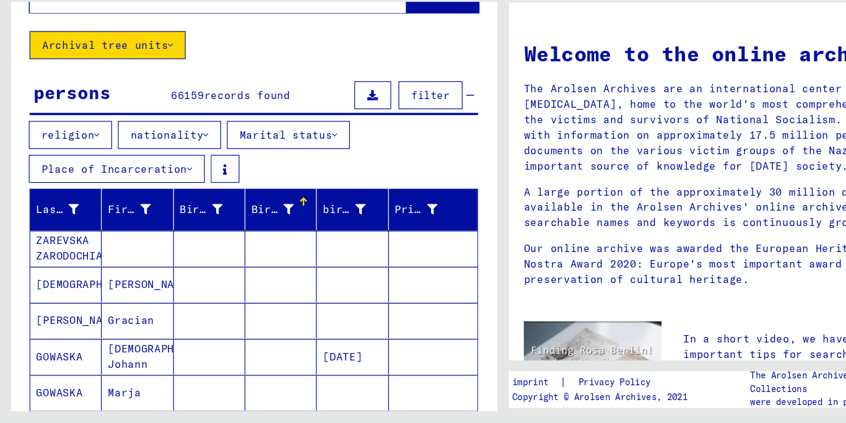
click at [171, 180] on icon at bounding box center [173, 180] width 4 height 9
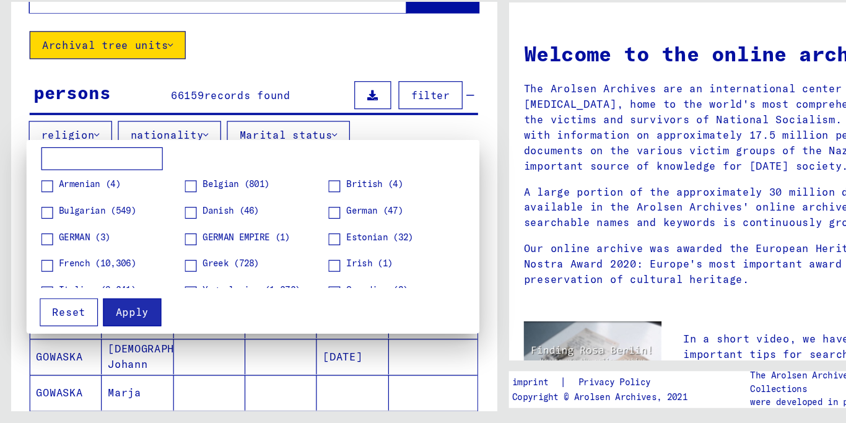
click at [161, 289] on span at bounding box center [161, 291] width 10 height 10
click at [109, 328] on font "Apply" at bounding box center [111, 329] width 28 height 11
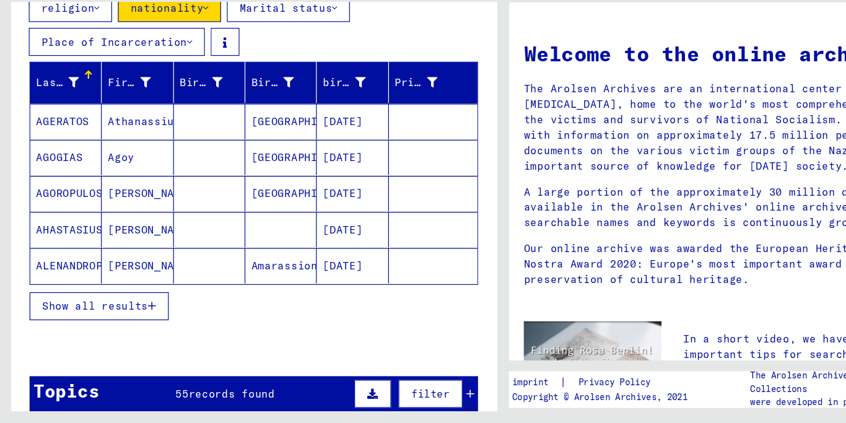
scroll to position [282, 0]
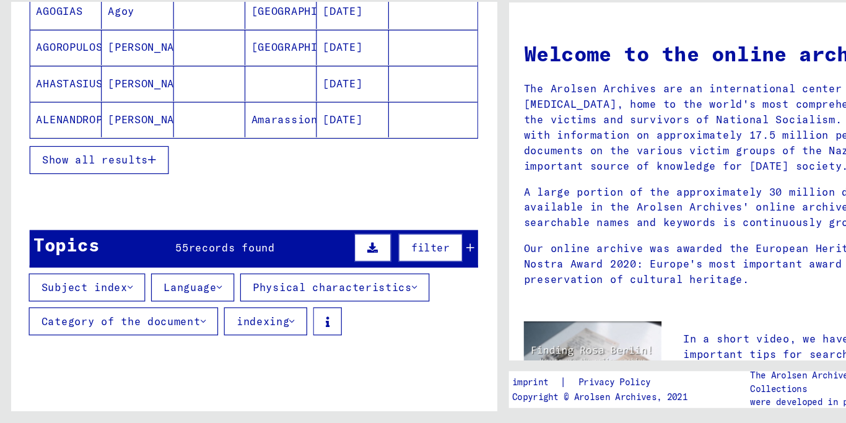
click at [125, 197] on icon "button" at bounding box center [128, 201] width 7 height 9
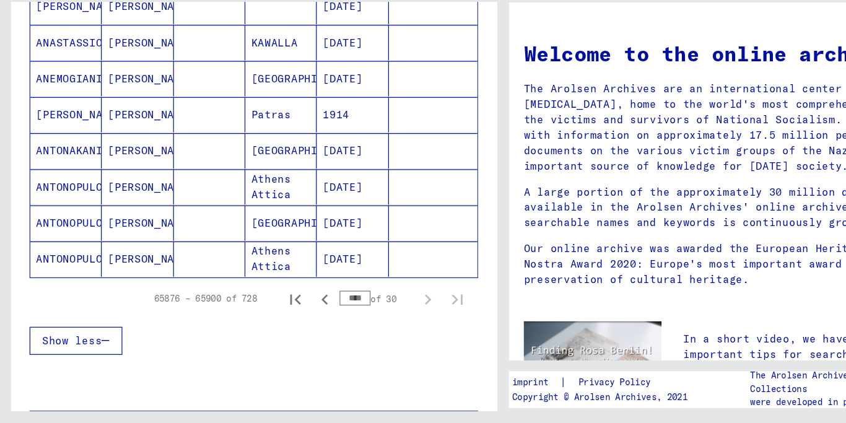
scroll to position [772, 0]
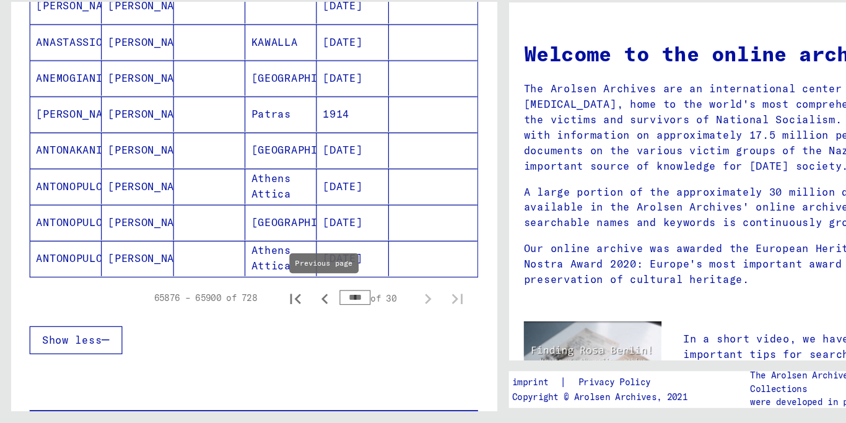
click at [271, 314] on icon "Previous page" at bounding box center [273, 318] width 17 height 17
type input "****"
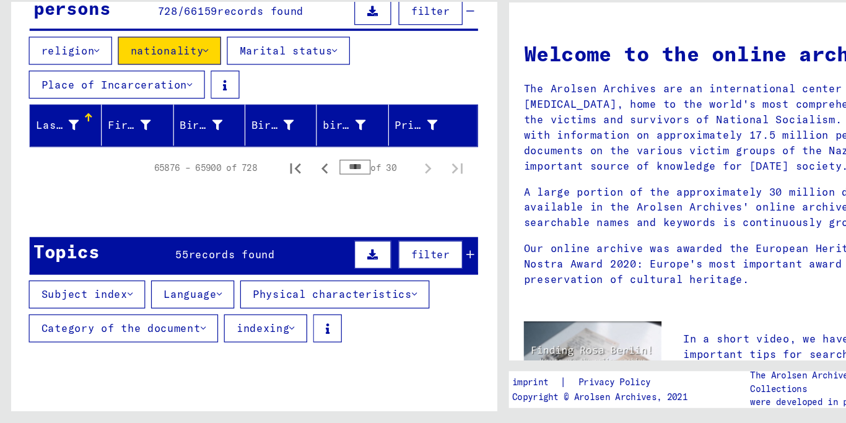
scroll to position [125, 0]
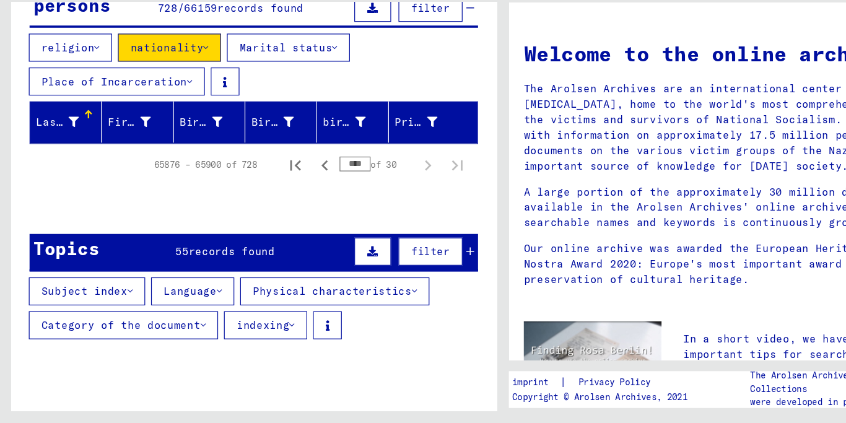
click at [395, 276] on icon at bounding box center [395, 278] width 7 height 9
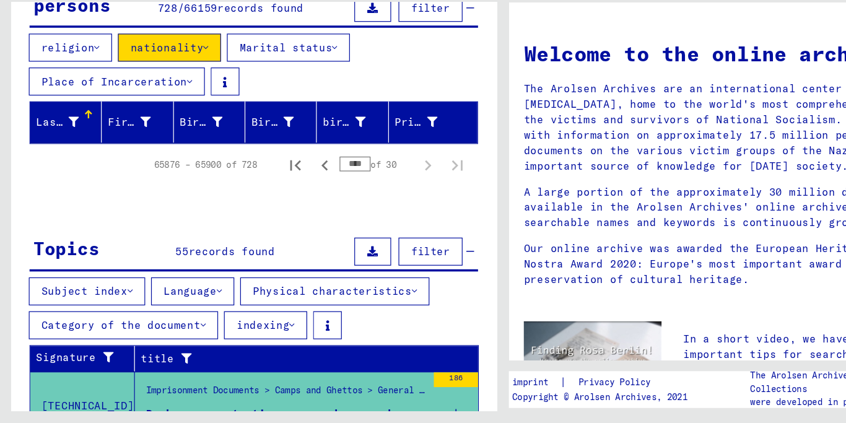
click at [157, 134] on icon at bounding box center [159, 135] width 4 height 9
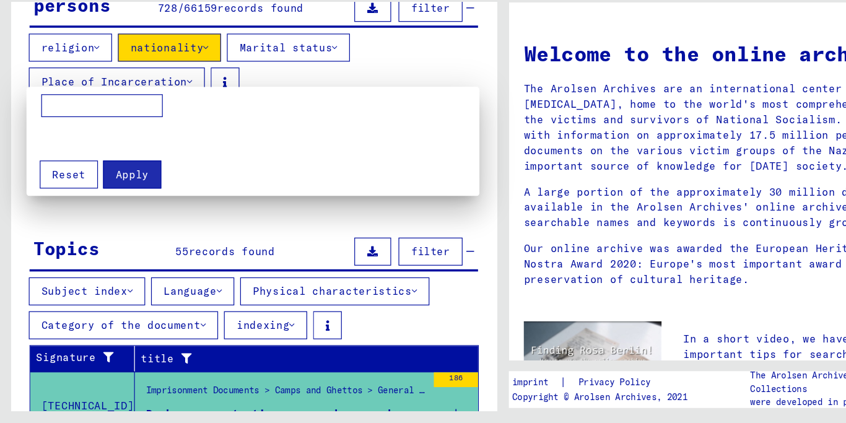
click at [175, 252] on div at bounding box center [423, 211] width 846 height 423
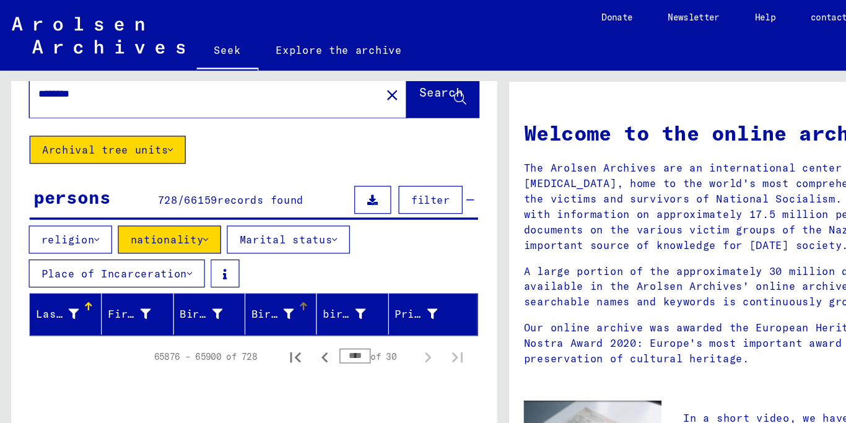
scroll to position [32, 0]
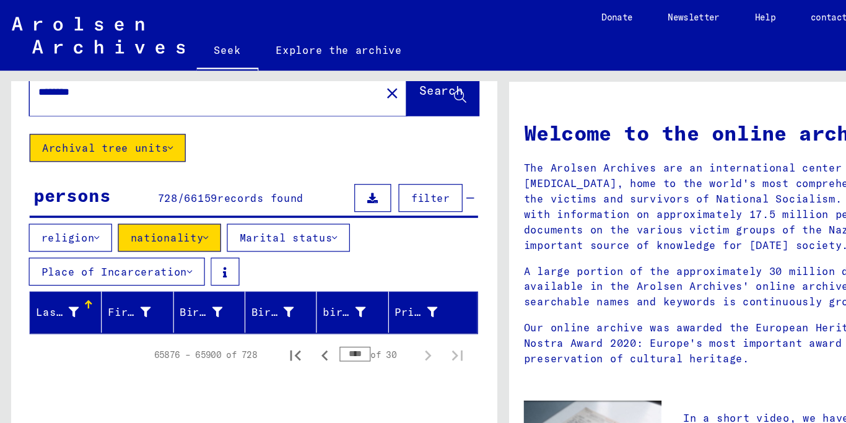
click at [142, 123] on button "Archival tree units" at bounding box center [90, 125] width 131 height 24
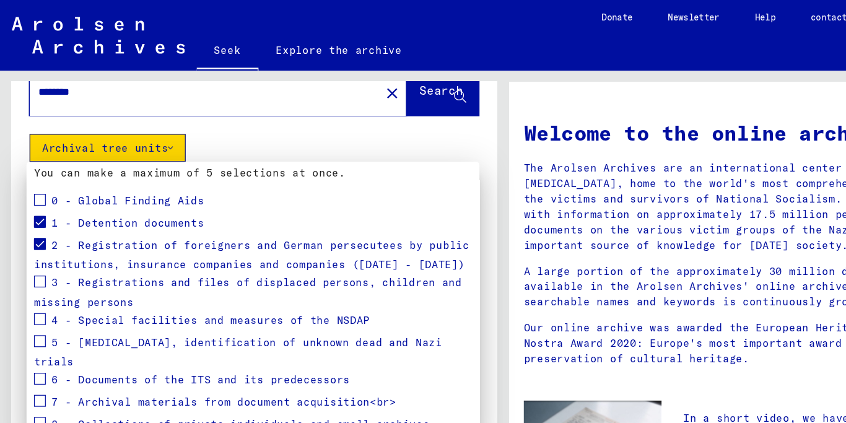
scroll to position [120, 0]
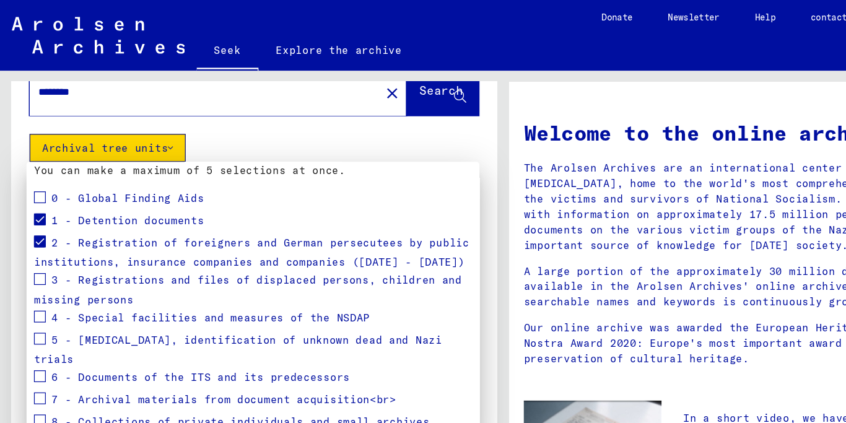
click at [34, 167] on span at bounding box center [34, 166] width 10 height 10
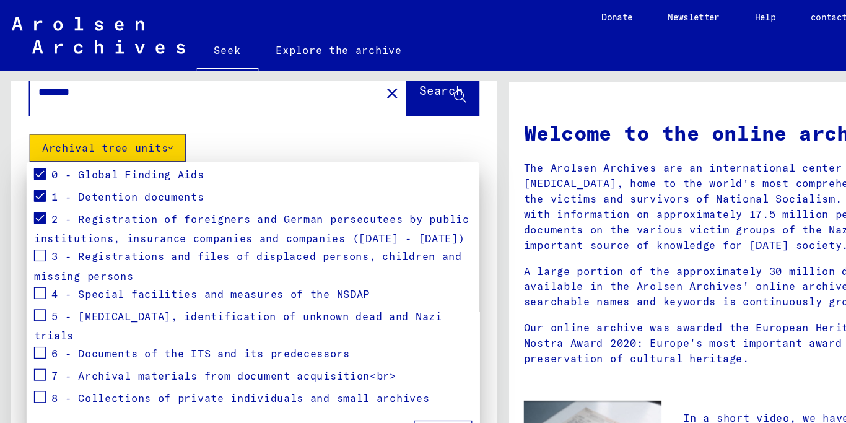
scroll to position [141, 0]
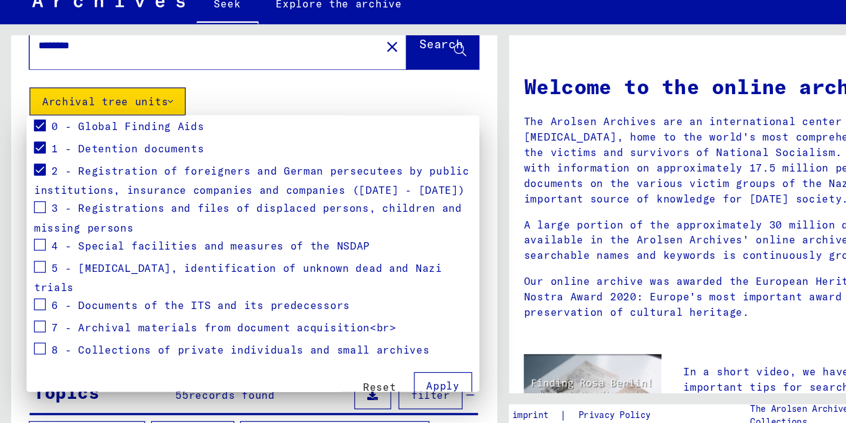
click at [34, 309] on span at bounding box center [34, 314] width 10 height 10
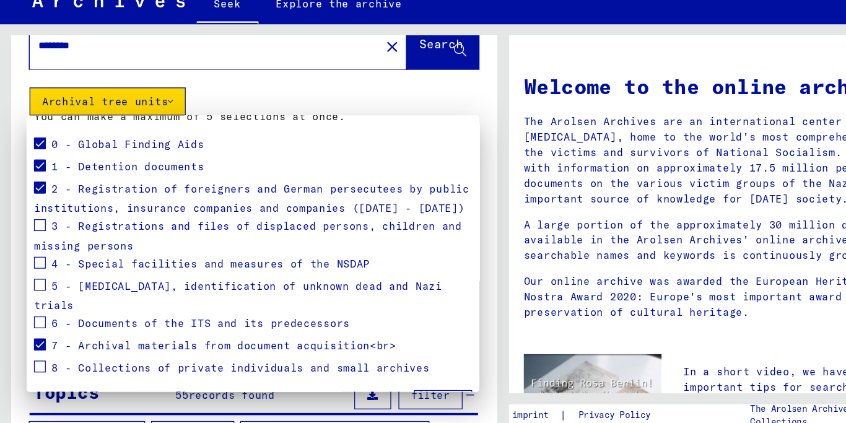
scroll to position [131, 0]
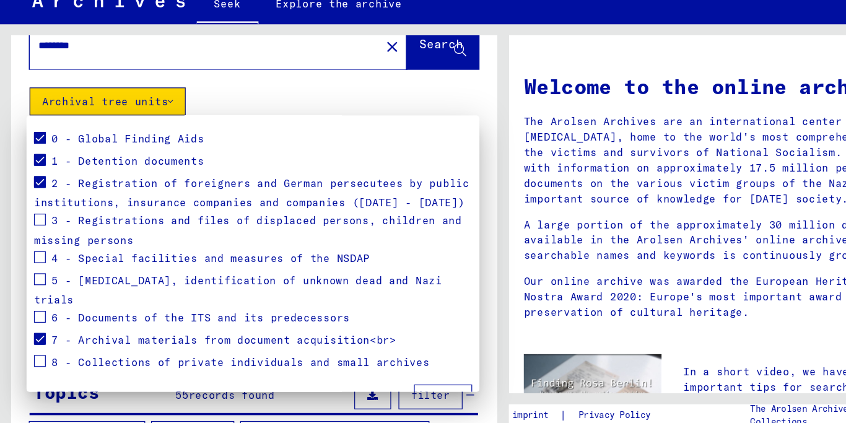
click at [35, 224] on span at bounding box center [34, 224] width 10 height 10
click at [371, 369] on font "Apply" at bounding box center [373, 374] width 28 height 11
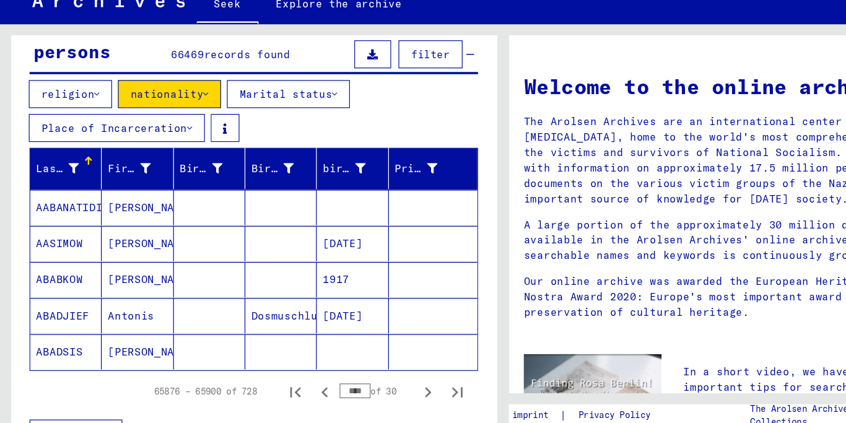
scroll to position [89, 0]
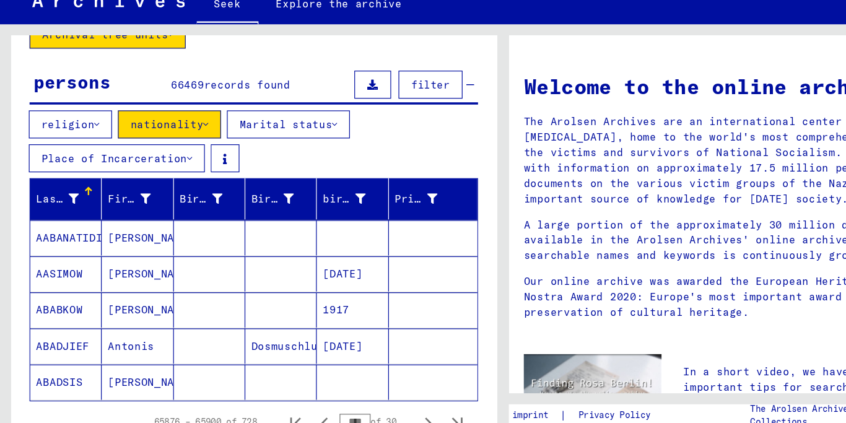
click at [172, 141] on button "nationality" at bounding box center [142, 144] width 87 height 24
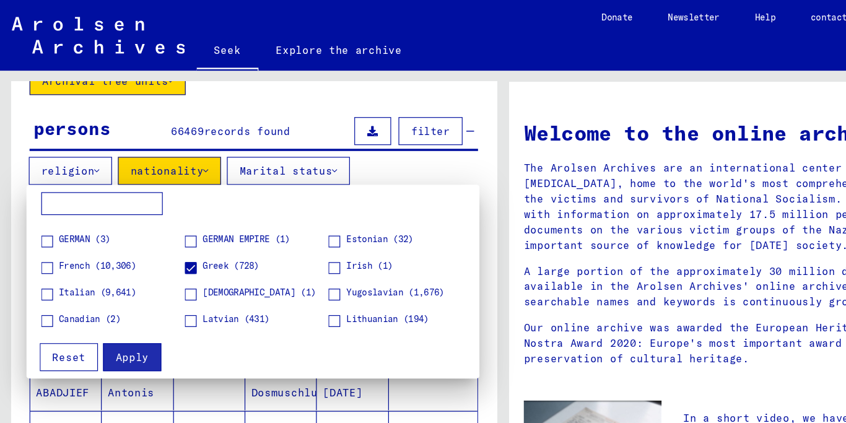
scroll to position [35, 0]
click at [116, 295] on font "Apply" at bounding box center [111, 300] width 28 height 11
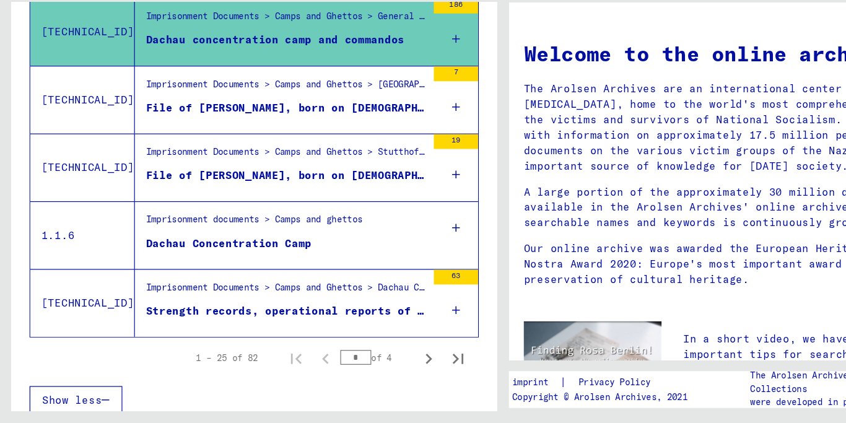
scroll to position [598, 0]
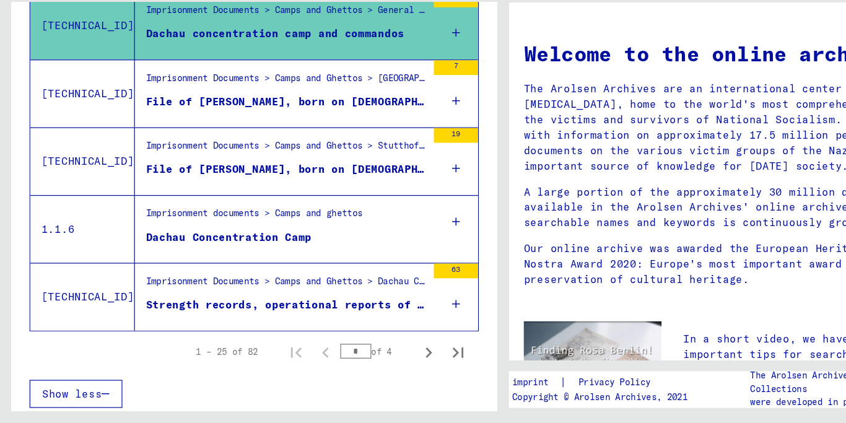
click at [87, 397] on icon "button" at bounding box center [89, 398] width 7 height 9
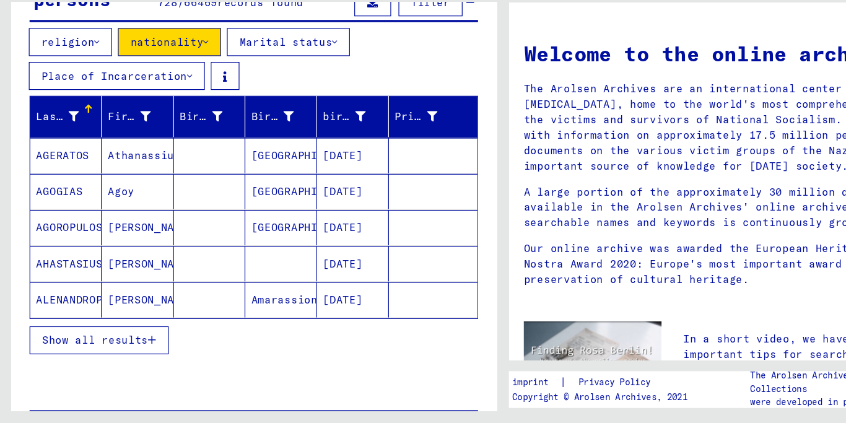
scroll to position [128, 0]
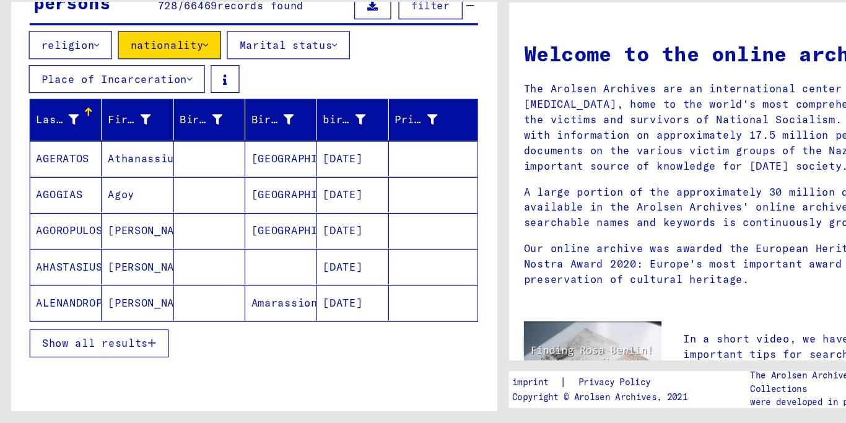
click at [126, 353] on icon "button" at bounding box center [128, 355] width 7 height 9
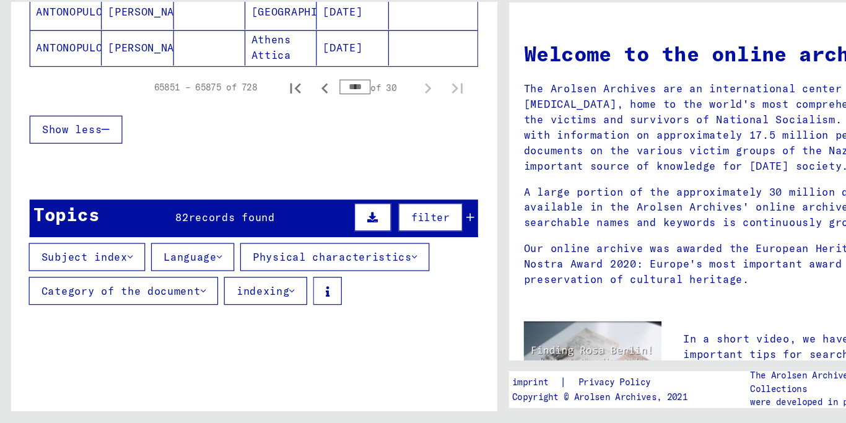
scroll to position [905, 0]
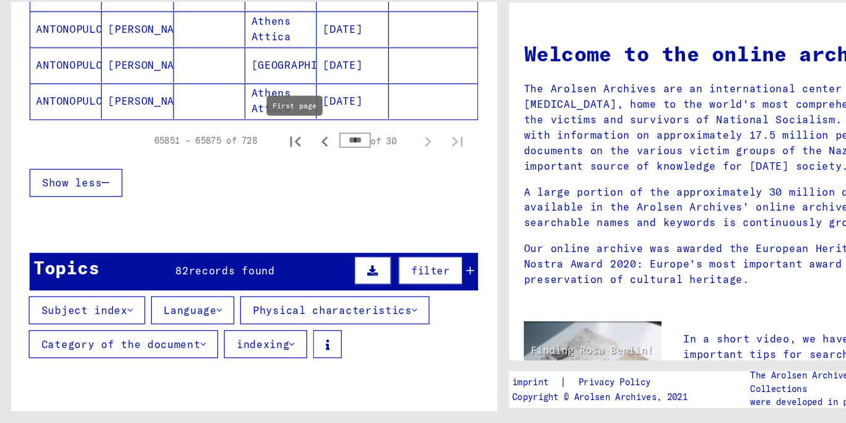
click at [248, 185] on icon "First page" at bounding box center [248, 186] width 9 height 9
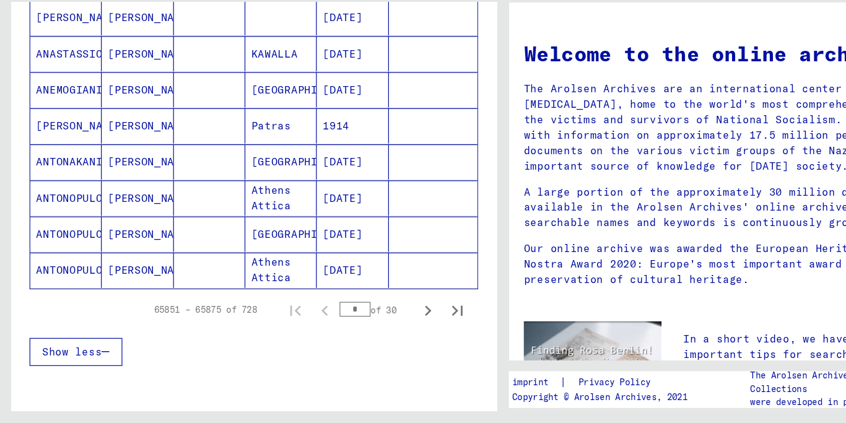
scroll to position [767, 0]
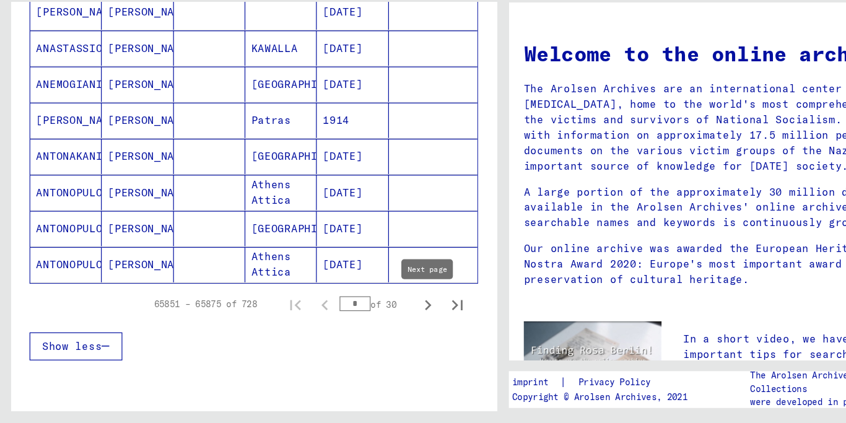
click at [362, 323] on icon "Next page" at bounding box center [361, 323] width 6 height 9
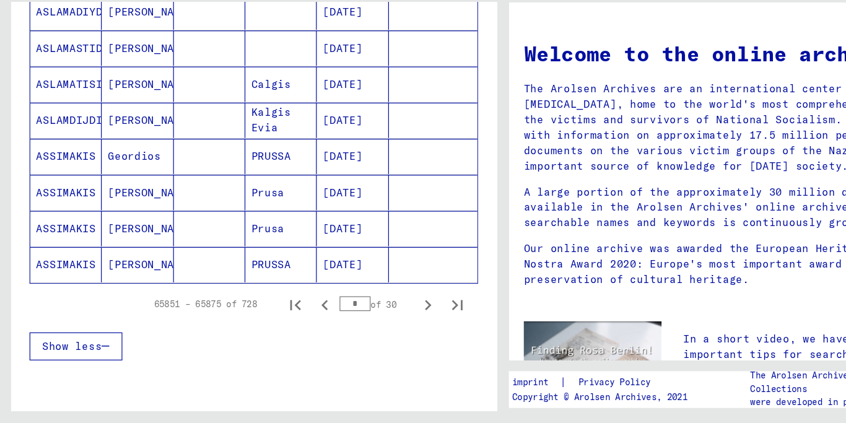
click at [362, 323] on icon "Next page" at bounding box center [361, 323] width 6 height 9
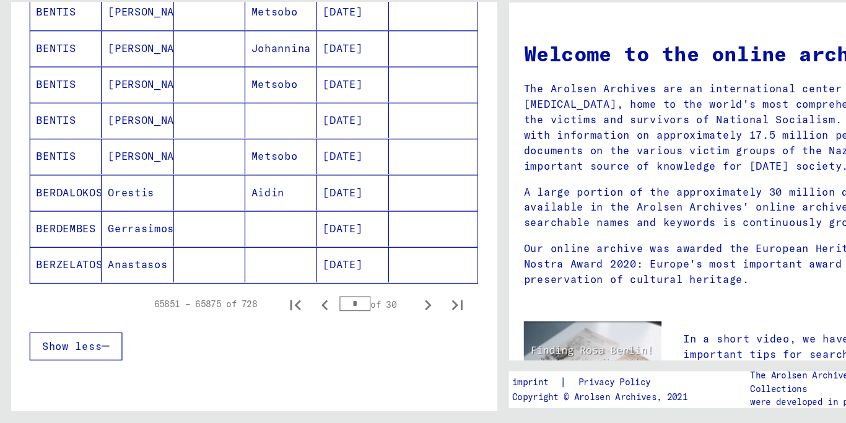
click at [362, 323] on icon "Next page" at bounding box center [361, 323] width 6 height 9
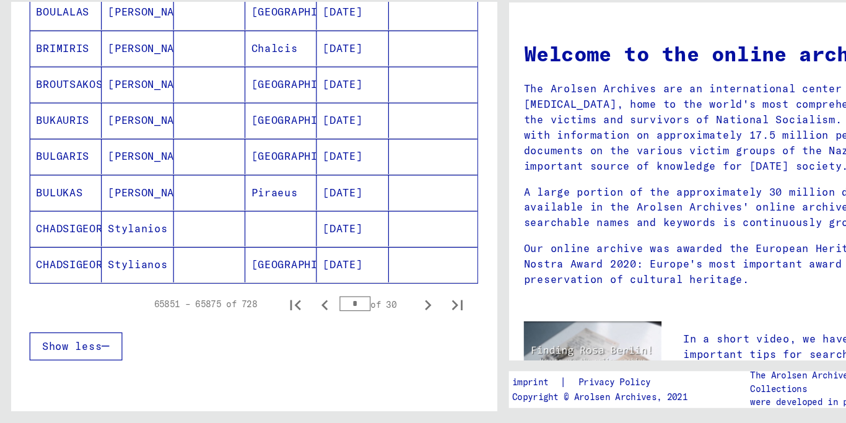
click at [362, 323] on icon "Next page" at bounding box center [361, 323] width 6 height 9
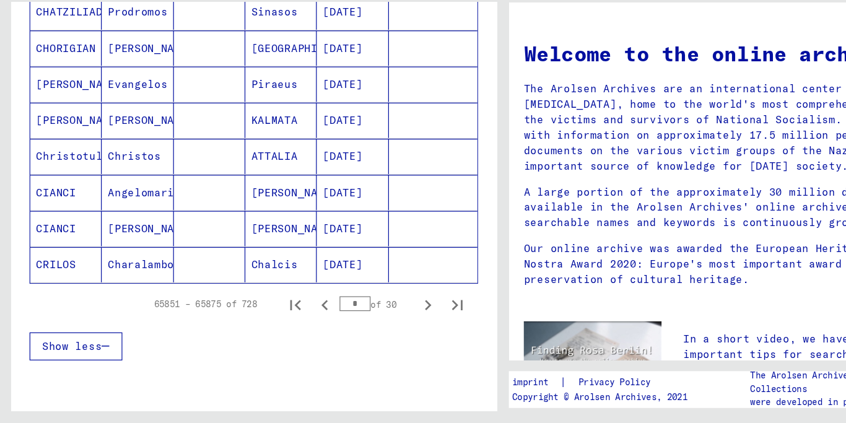
click at [362, 323] on icon "Next page" at bounding box center [361, 323] width 6 height 9
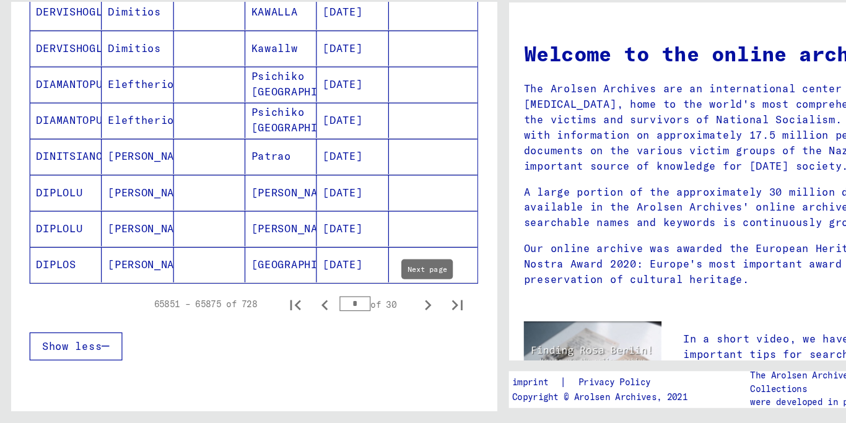
click at [359, 323] on icon "Next page" at bounding box center [359, 323] width 17 height 17
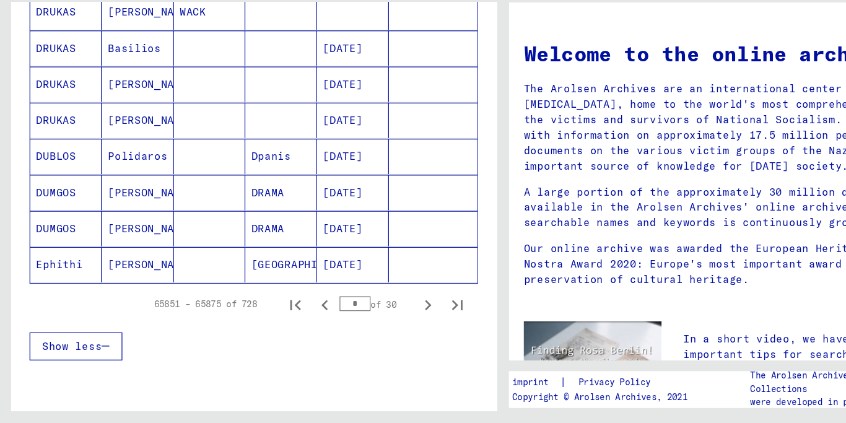
click at [359, 323] on icon "Next page" at bounding box center [359, 323] width 17 height 17
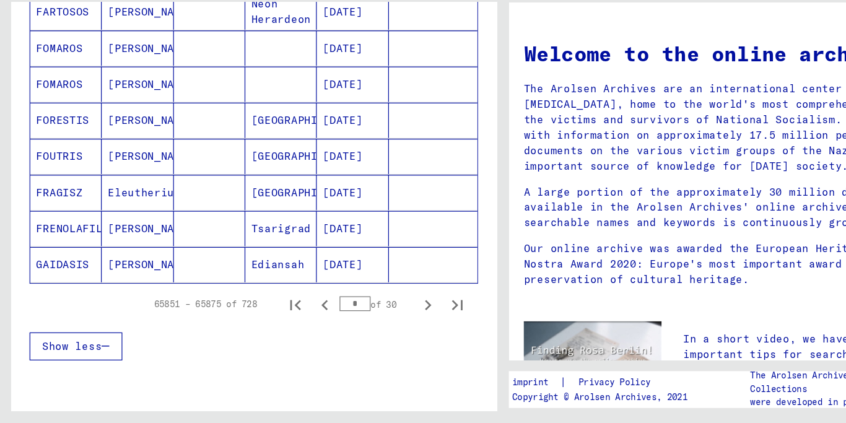
click at [359, 323] on icon "Next page" at bounding box center [359, 323] width 17 height 17
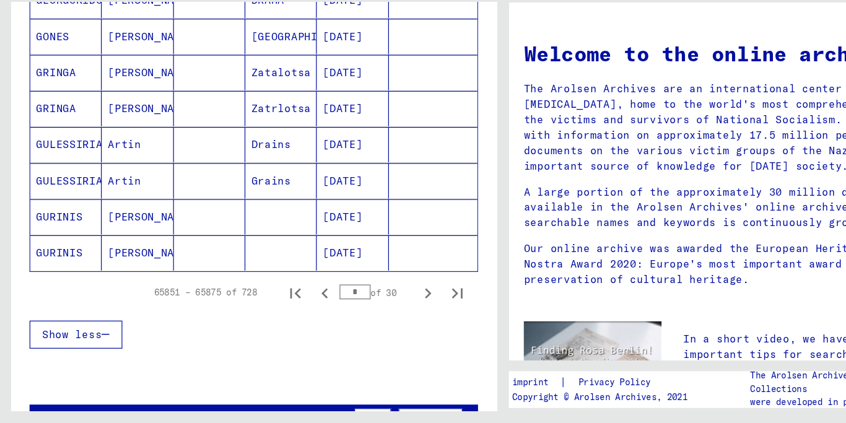
scroll to position [791, 0]
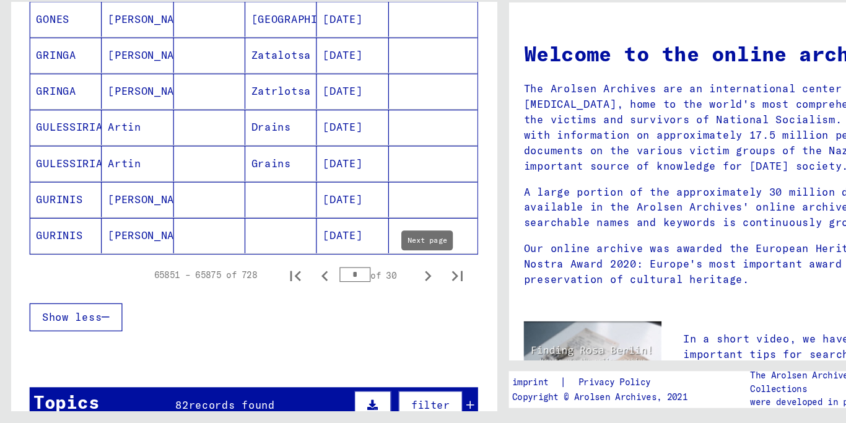
click at [360, 299] on icon "Next page" at bounding box center [359, 299] width 17 height 17
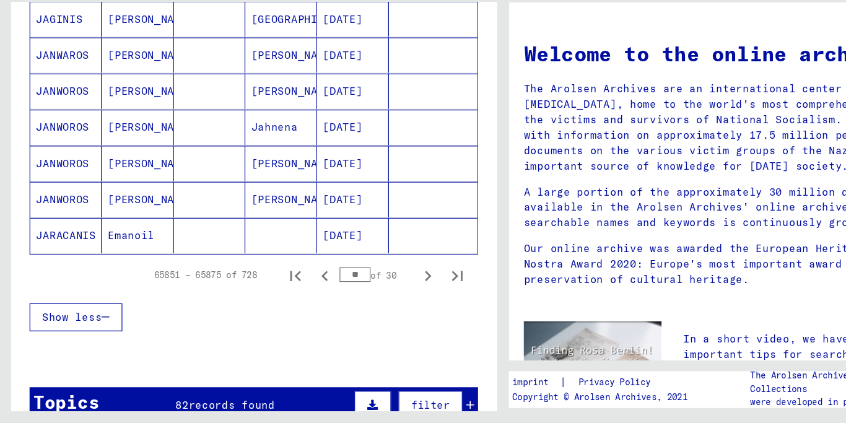
click at [360, 299] on icon "Next page" at bounding box center [359, 299] width 17 height 17
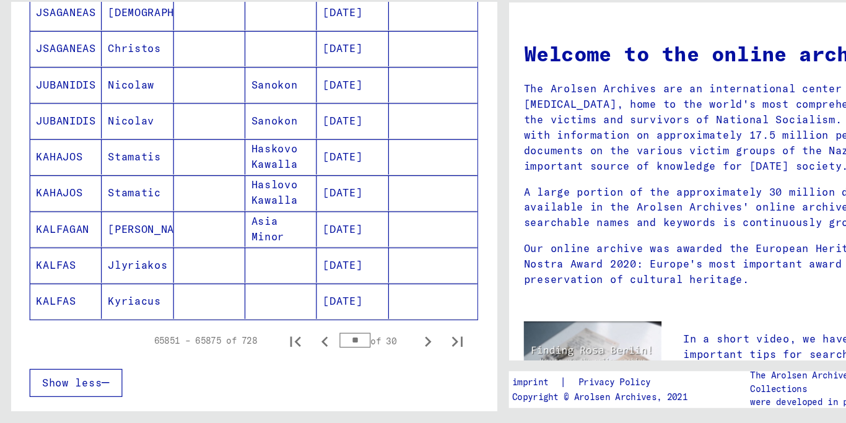
scroll to position [739, 0]
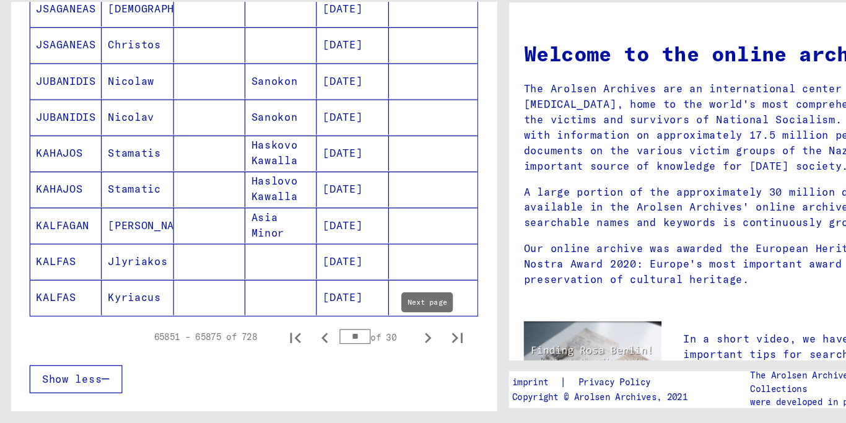
click at [359, 349] on icon "Next page" at bounding box center [361, 351] width 6 height 9
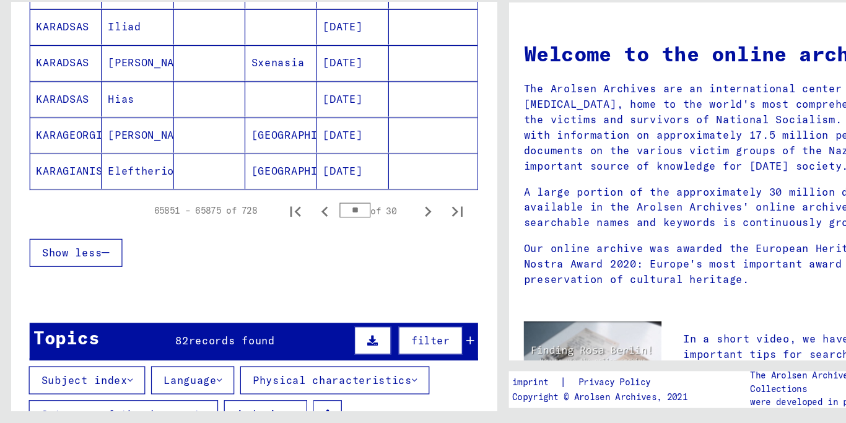
scroll to position [854, 0]
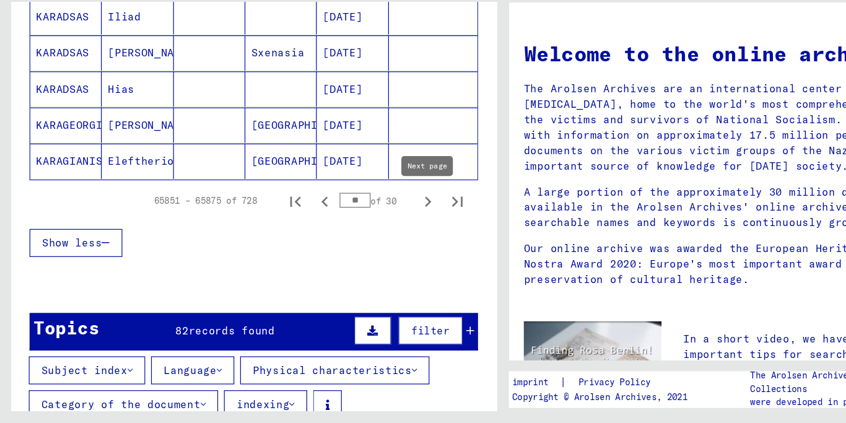
click at [361, 235] on icon "Next page" at bounding box center [361, 236] width 6 height 9
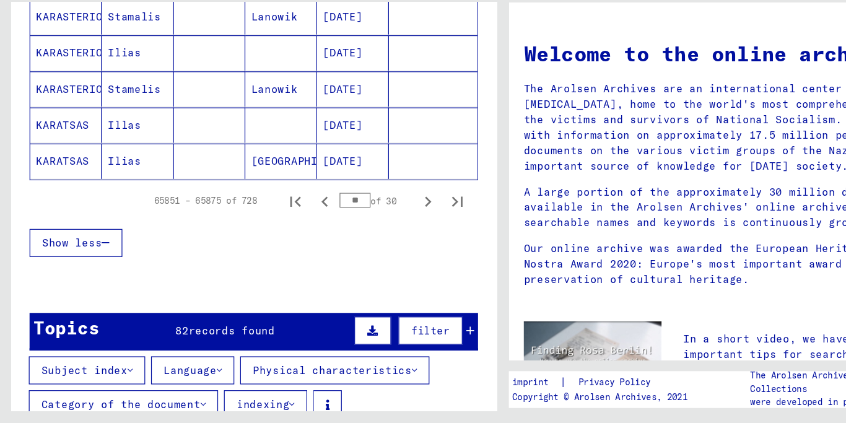
click at [361, 235] on icon "Next page" at bounding box center [361, 236] width 6 height 9
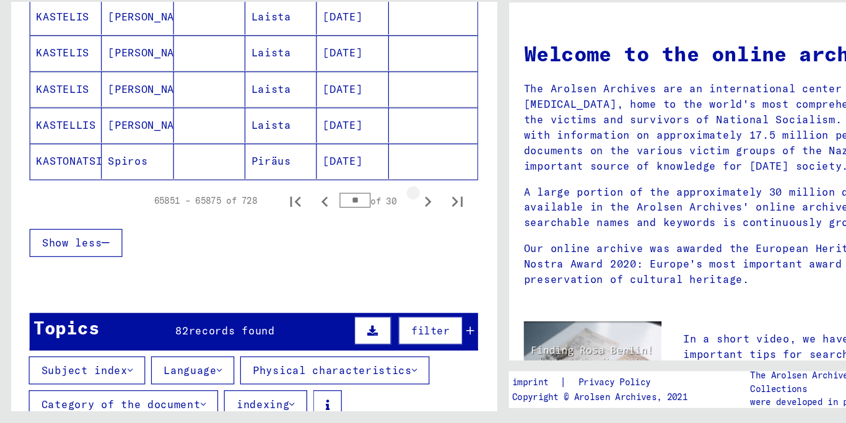
click at [361, 235] on icon "Next page" at bounding box center [361, 236] width 6 height 9
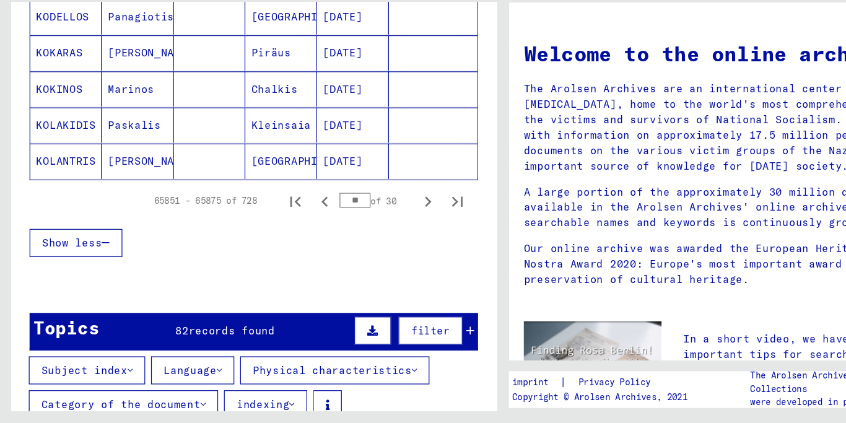
click at [361, 235] on icon "Next page" at bounding box center [361, 236] width 6 height 9
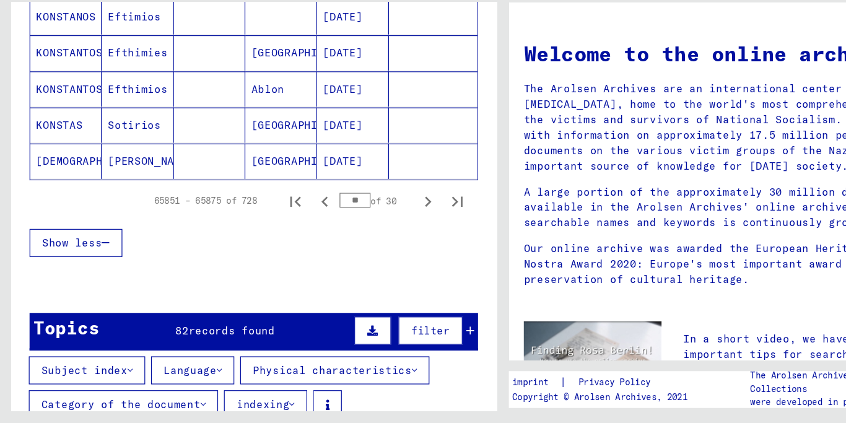
click at [361, 235] on icon "Next page" at bounding box center [361, 236] width 6 height 9
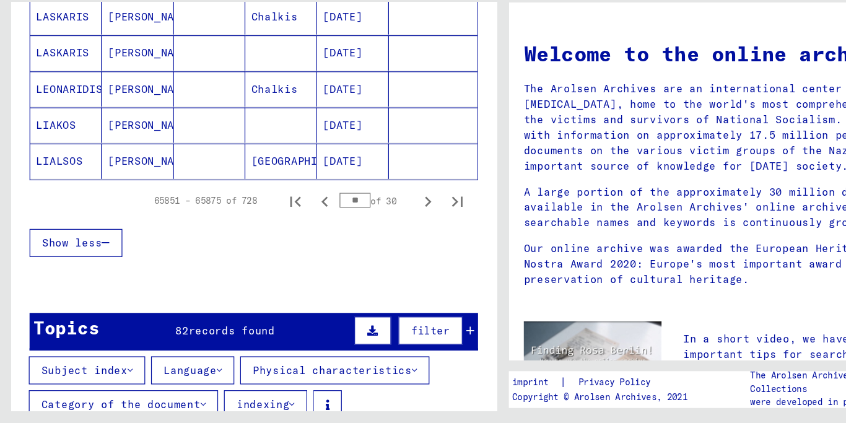
click at [361, 235] on icon "Next page" at bounding box center [361, 236] width 6 height 9
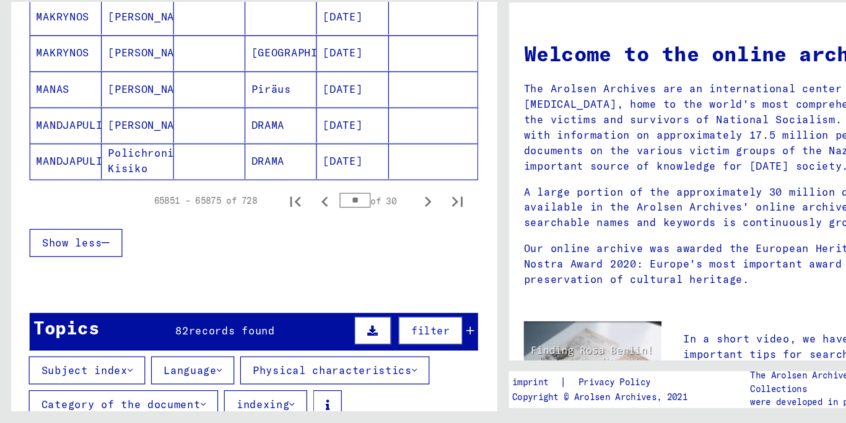
scroll to position [818, 0]
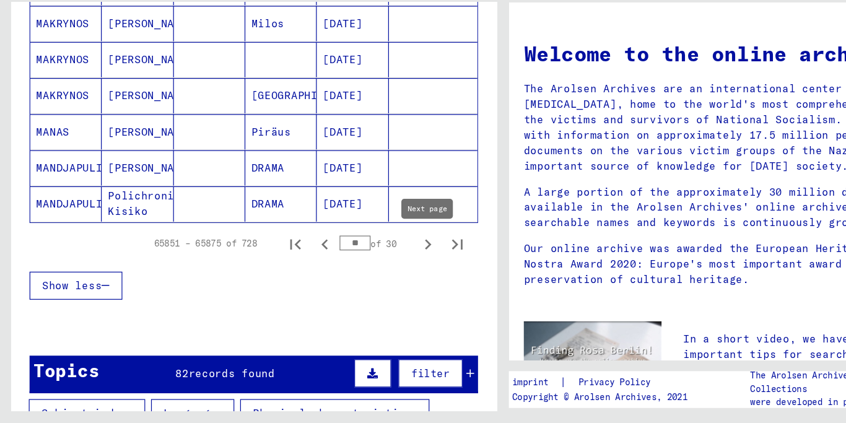
click at [361, 271] on icon "Next page" at bounding box center [361, 272] width 6 height 9
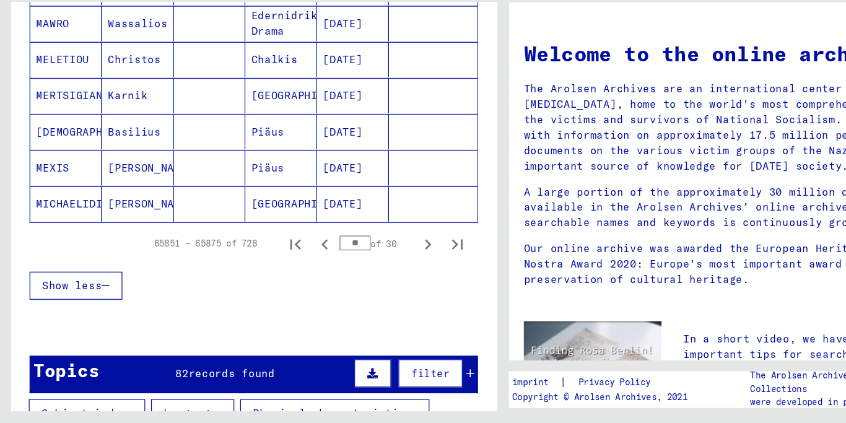
click at [361, 271] on icon "Next page" at bounding box center [361, 272] width 6 height 9
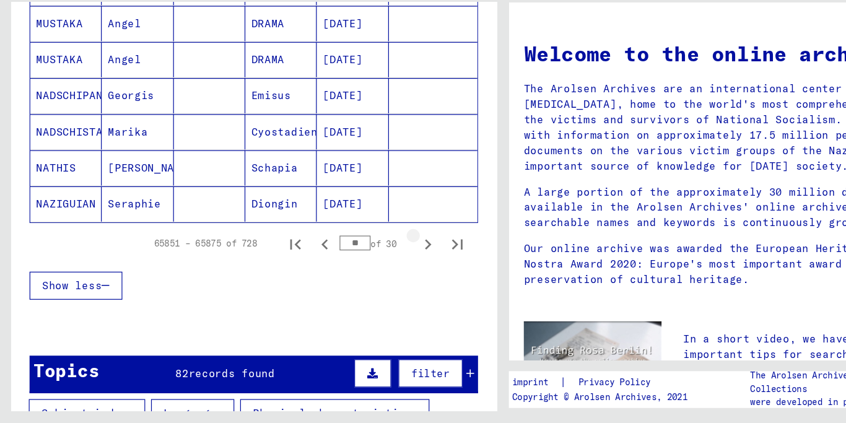
type input "**"
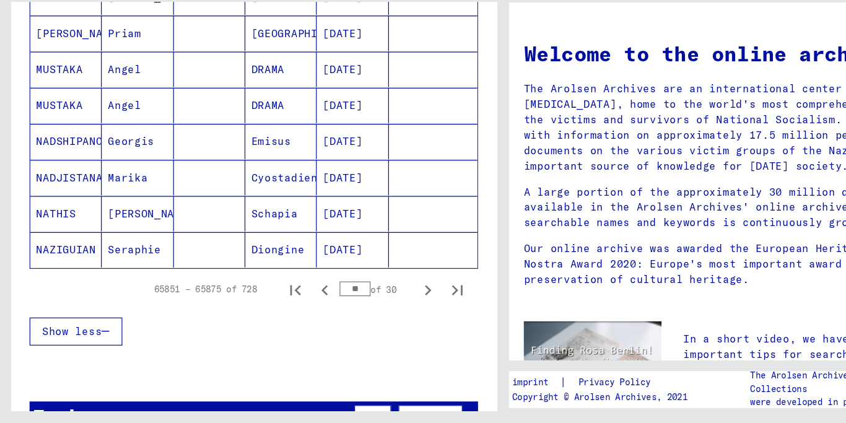
scroll to position [780, 0]
click at [79, 344] on font "Show less" at bounding box center [60, 345] width 50 height 11
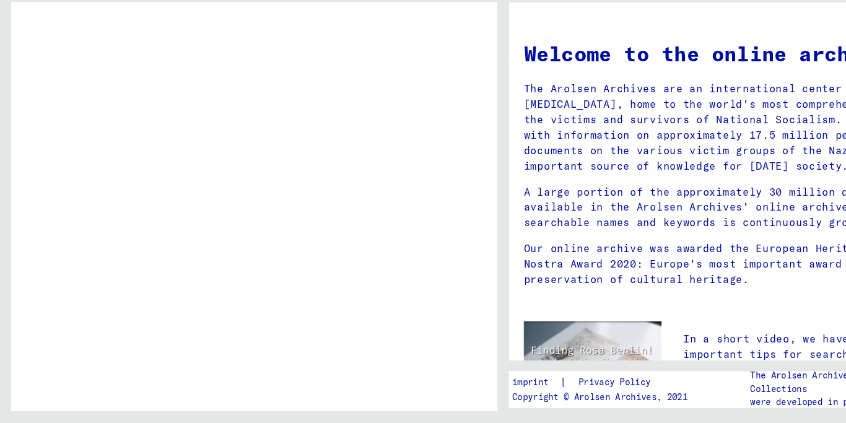
scroll to position [0, 0]
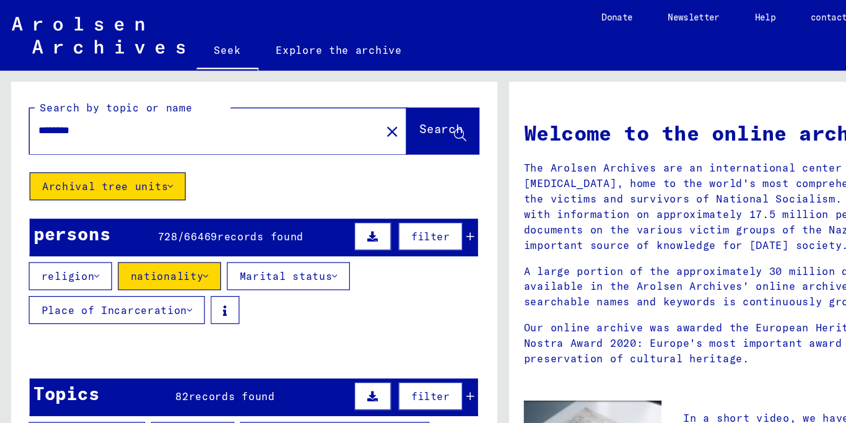
click at [322, 107] on mat-icon "close" at bounding box center [329, 110] width 15 height 15
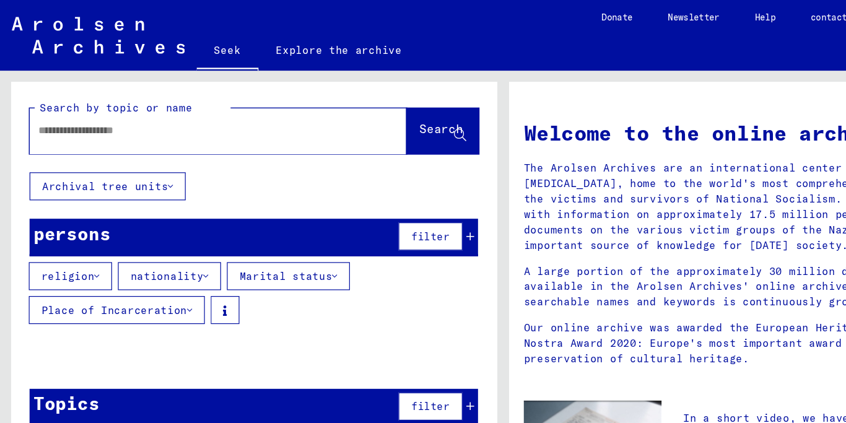
click at [136, 110] on input "text" at bounding box center [168, 109] width 273 height 13
type input "*"
type input "**********"
click at [353, 106] on font "Search" at bounding box center [371, 108] width 37 height 12
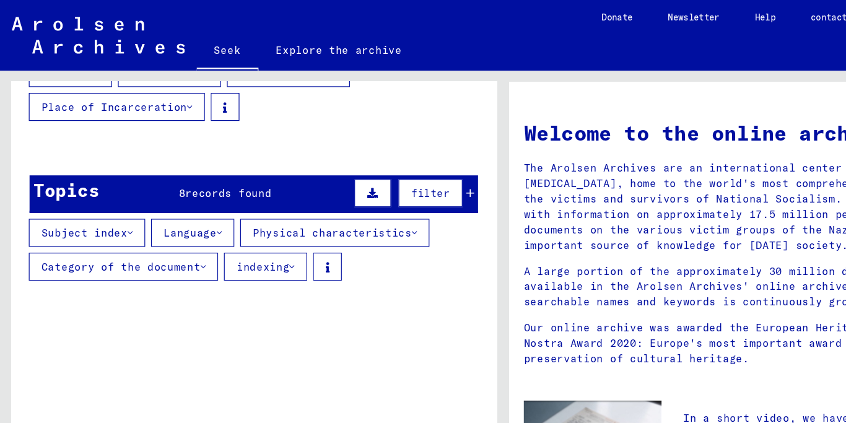
scroll to position [169, 0]
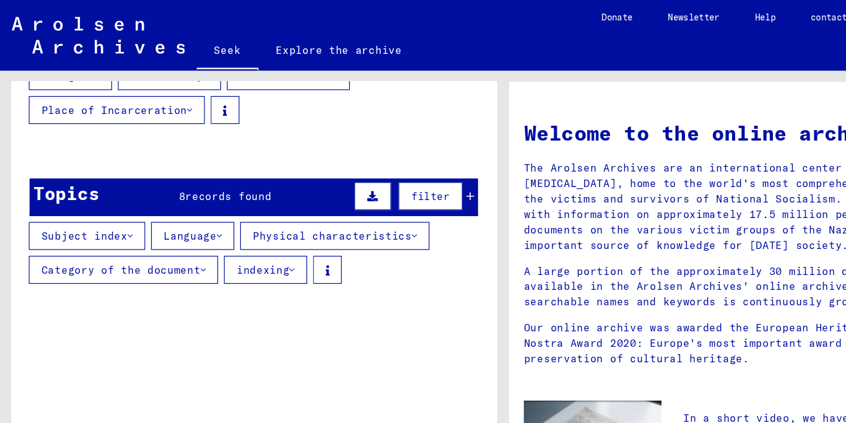
click at [189, 164] on font "[PERSON_NAME]" at bounding box center [187, 159] width 72 height 11
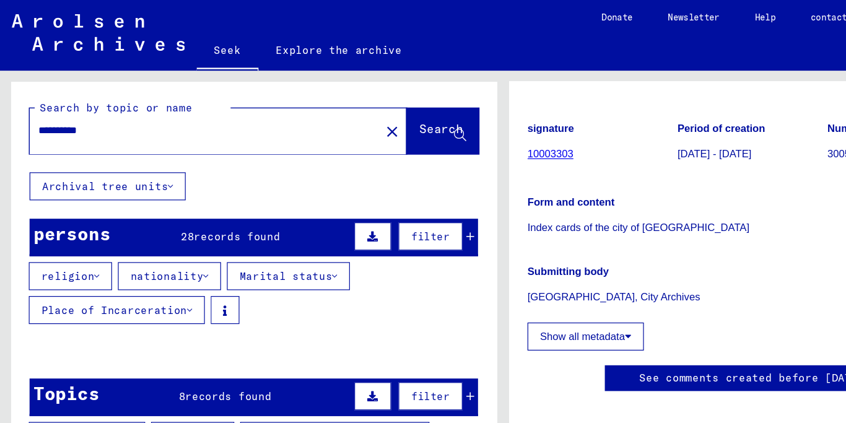
click at [402, 197] on yv-its-grid-expansion-panel "persons 28 records found filter religion nationality Marital status Place of In…" at bounding box center [213, 235] width 409 height 103
click at [399, 196] on div "persons 28 records found filter" at bounding box center [213, 200] width 377 height 32
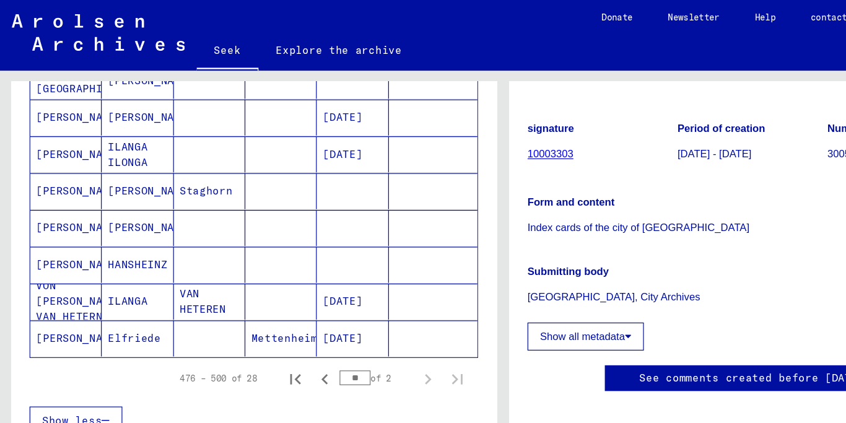
scroll to position [790, 0]
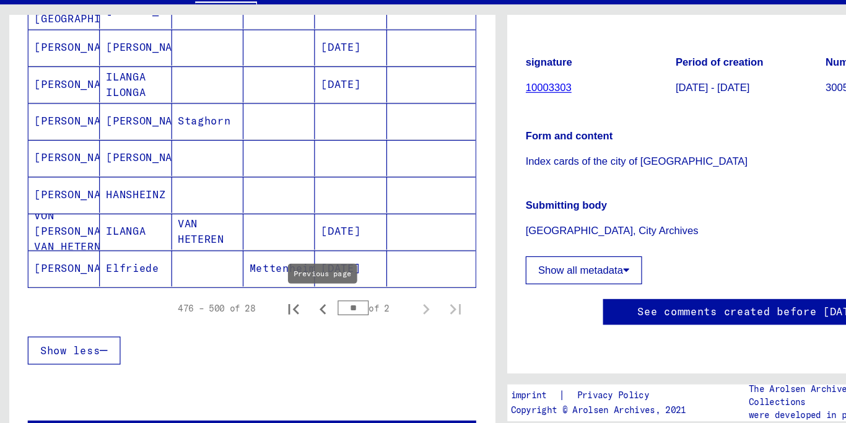
click at [274, 317] on icon "Previous page" at bounding box center [273, 315] width 17 height 17
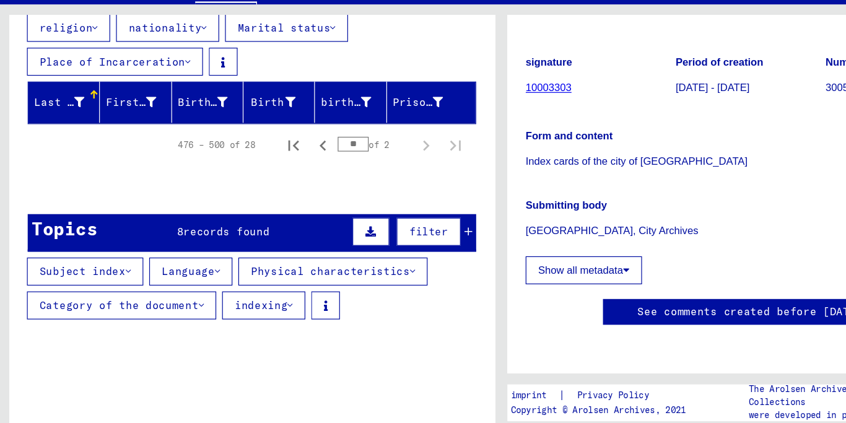
scroll to position [154, 0]
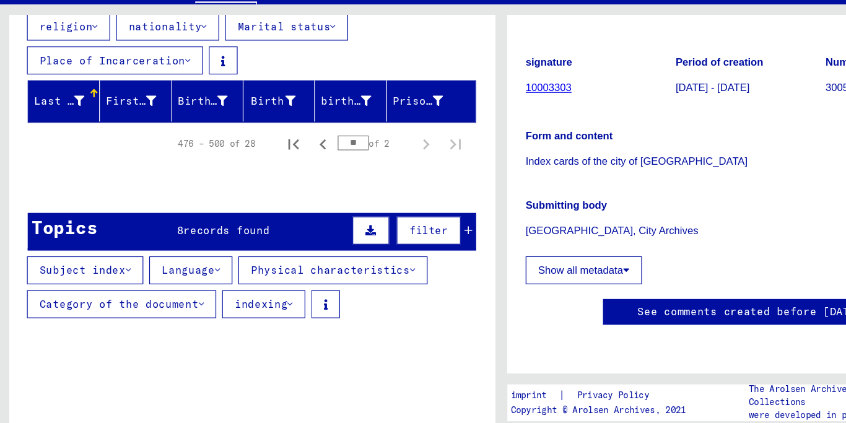
click at [397, 248] on icon at bounding box center [395, 249] width 7 height 9
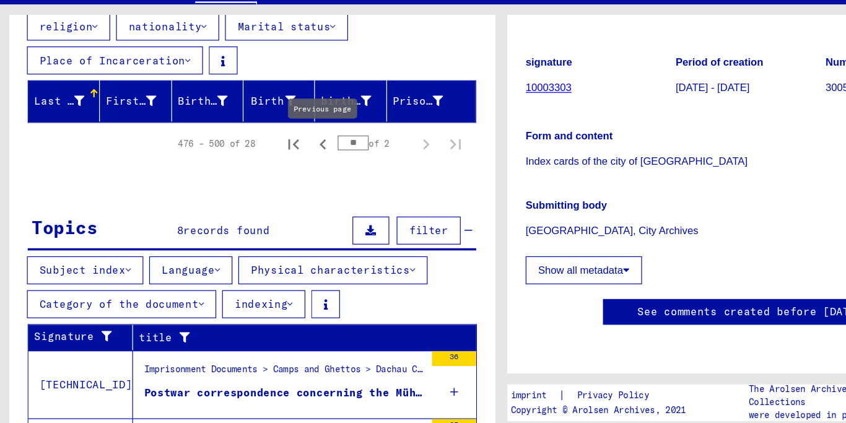
click at [271, 179] on icon "Previous page" at bounding box center [273, 177] width 17 height 17
type input "**"
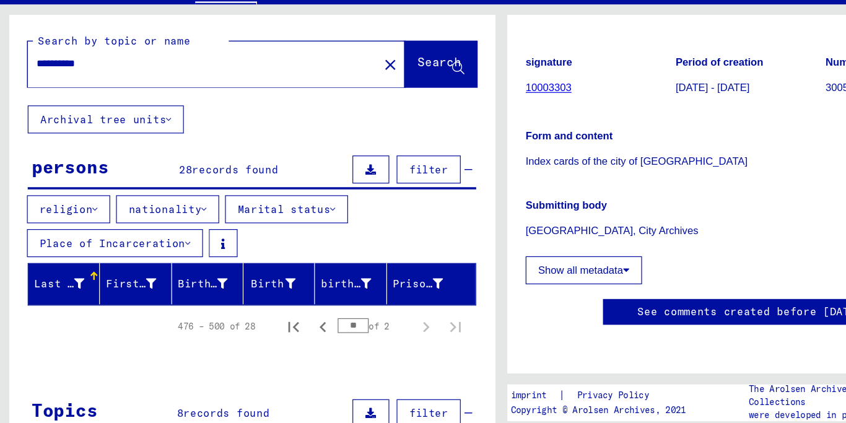
scroll to position [0, 0]
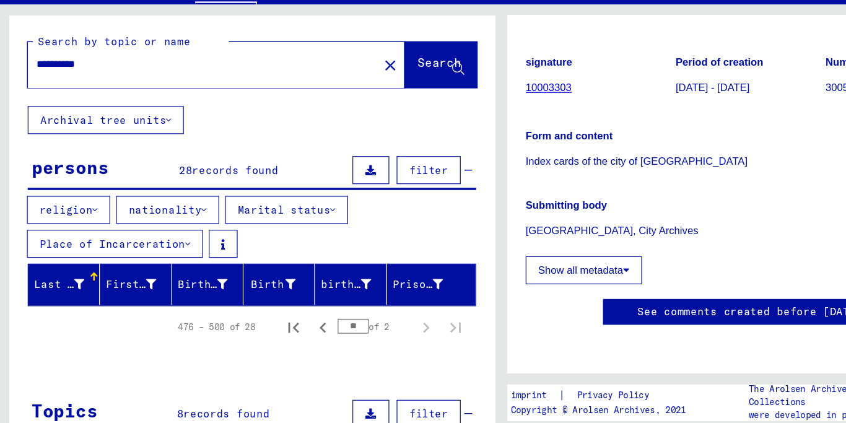
click at [157, 260] on icon at bounding box center [159, 261] width 4 height 9
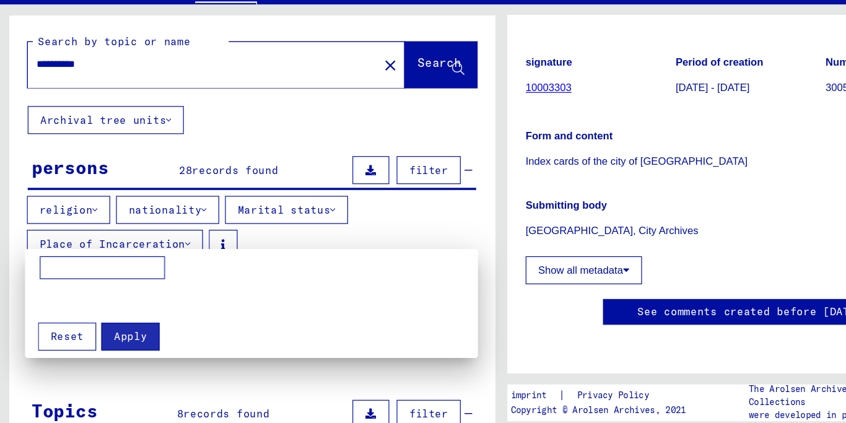
click at [189, 305] on mat-grid-list at bounding box center [222, 308] width 375 height 22
click at [224, 172] on div at bounding box center [423, 211] width 846 height 423
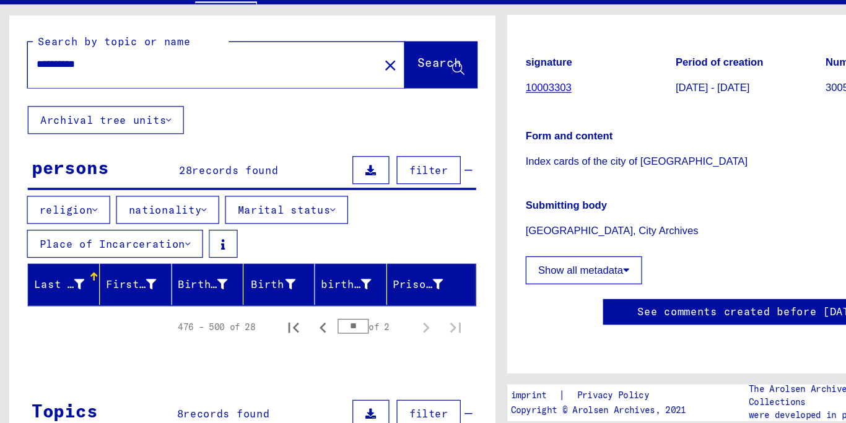
click at [171, 230] on icon at bounding box center [173, 232] width 4 height 9
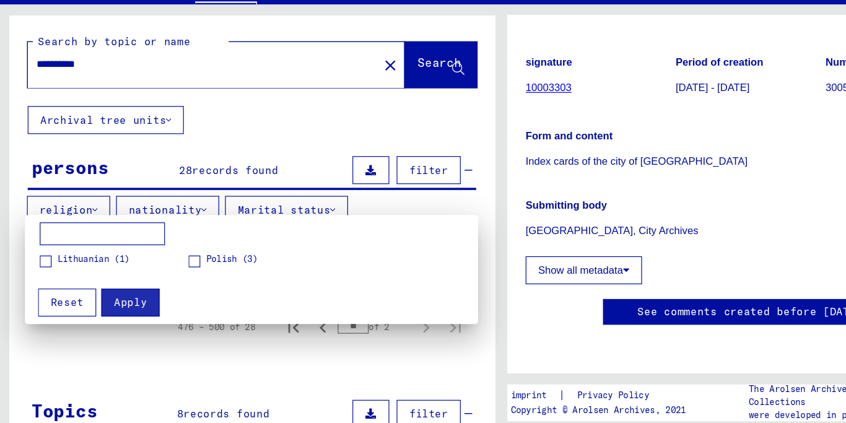
click at [226, 169] on div at bounding box center [423, 211] width 846 height 423
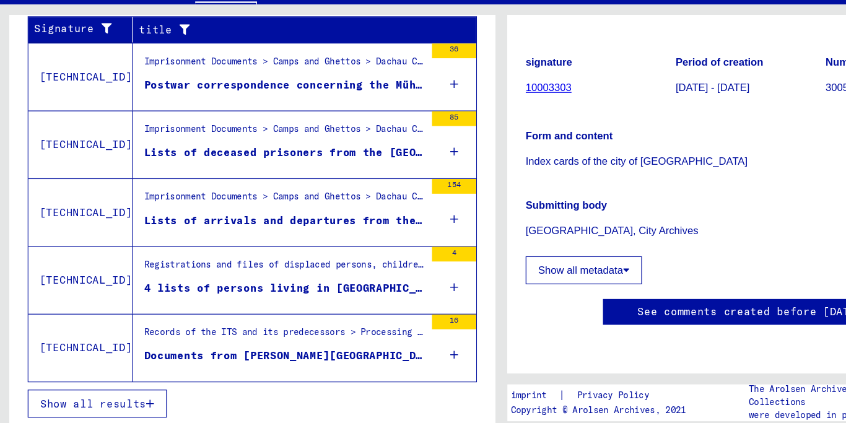
scroll to position [415, 0]
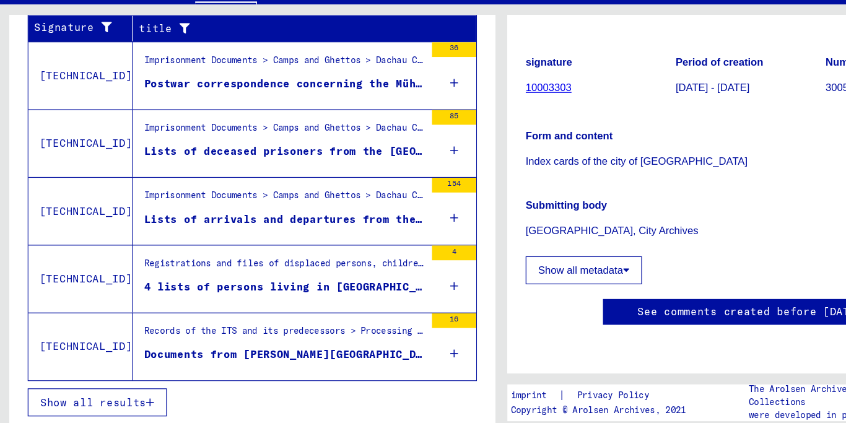
click at [190, 237] on font "Lists of arrivals and departures from the Mühldorf external command" at bounding box center [310, 239] width 374 height 11
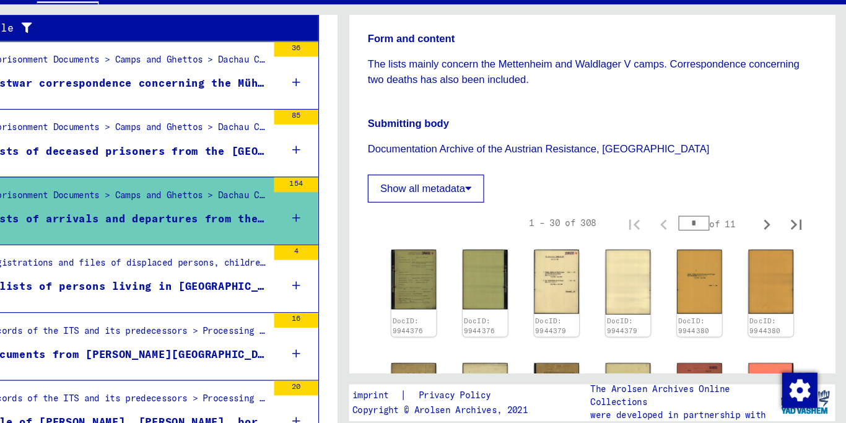
scroll to position [201, 0]
click at [529, 218] on icon at bounding box center [528, 213] width 6 height 9
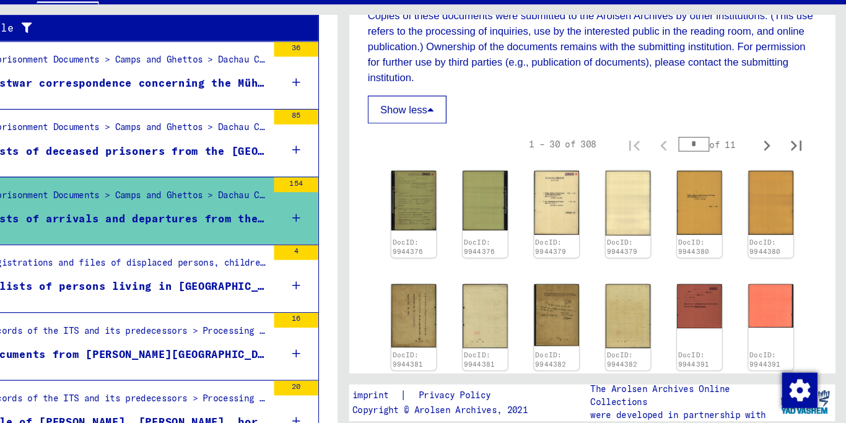
scroll to position [759, 0]
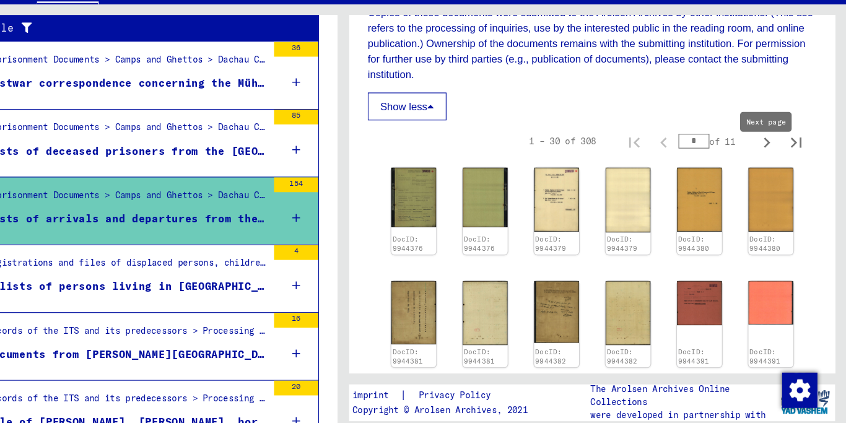
click at [780, 180] on icon "Next page" at bounding box center [780, 176] width 6 height 9
type input "*"
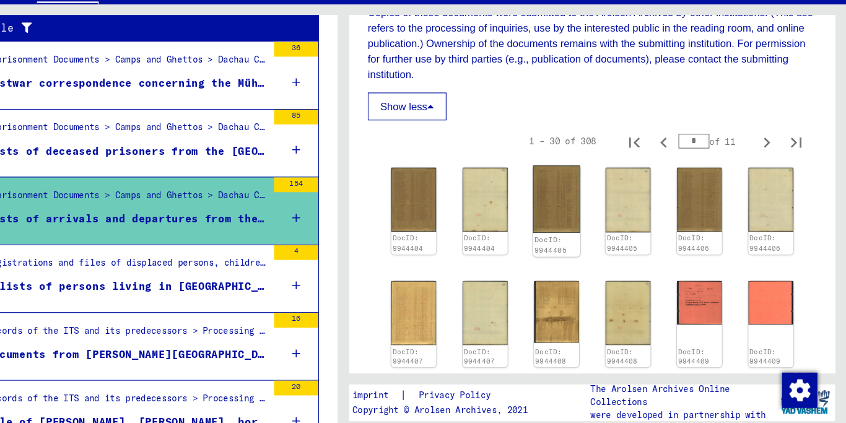
click at [600, 245] on img at bounding box center [602, 223] width 40 height 56
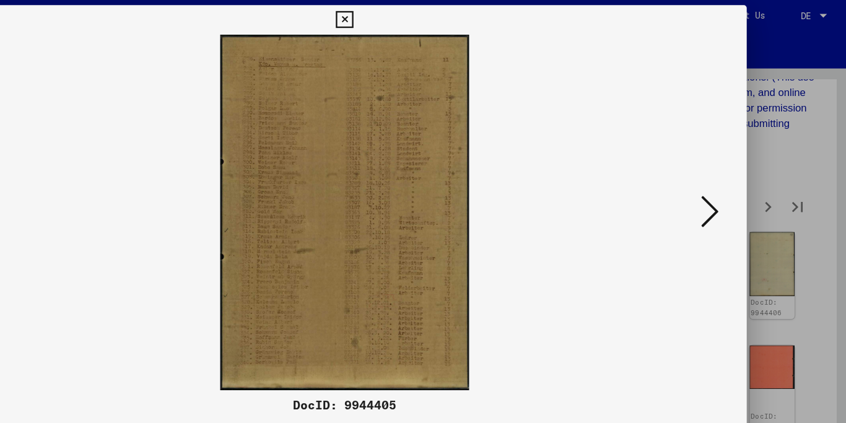
click at [377, 177] on img at bounding box center [423, 180] width 593 height 299
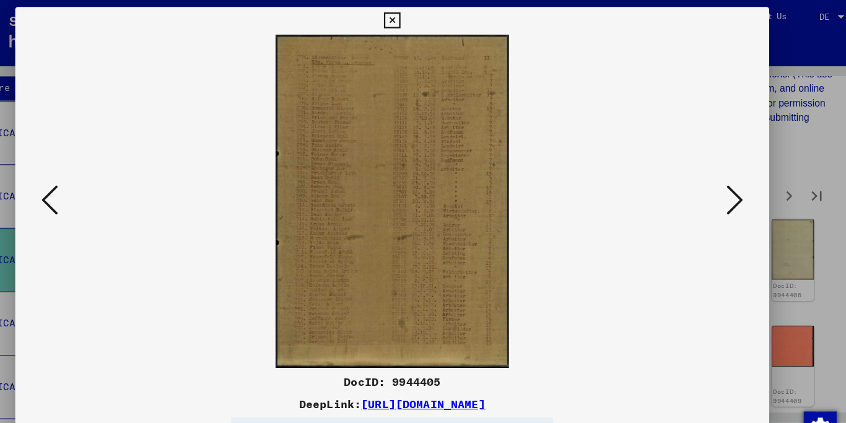
click at [430, 24] on icon at bounding box center [423, 18] width 14 height 15
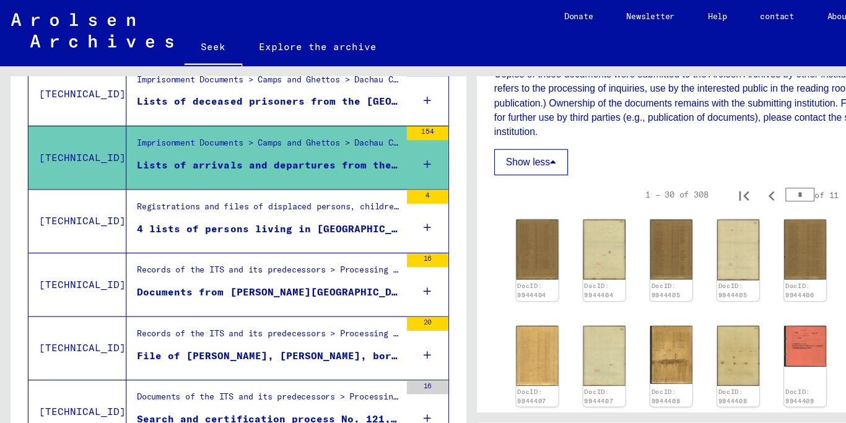
scroll to position [453, 0]
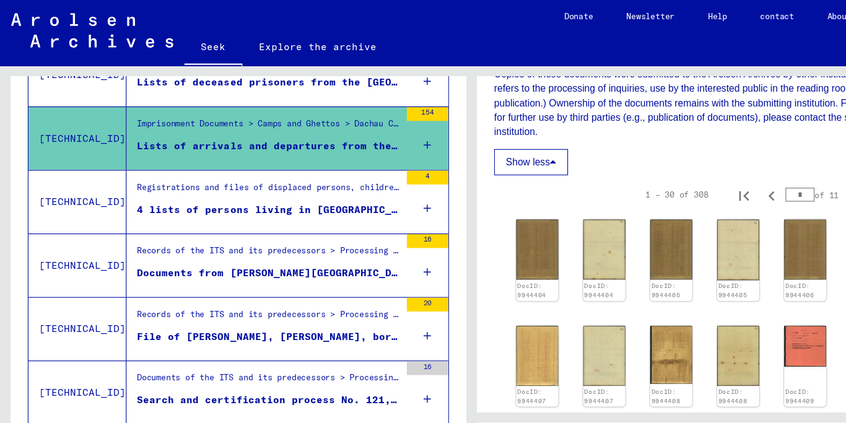
click at [244, 243] on font "Documents from [PERSON_NAME][GEOGRAPHIC_DATA], CLÄRE and other persons" at bounding box center [318, 244] width 390 height 11
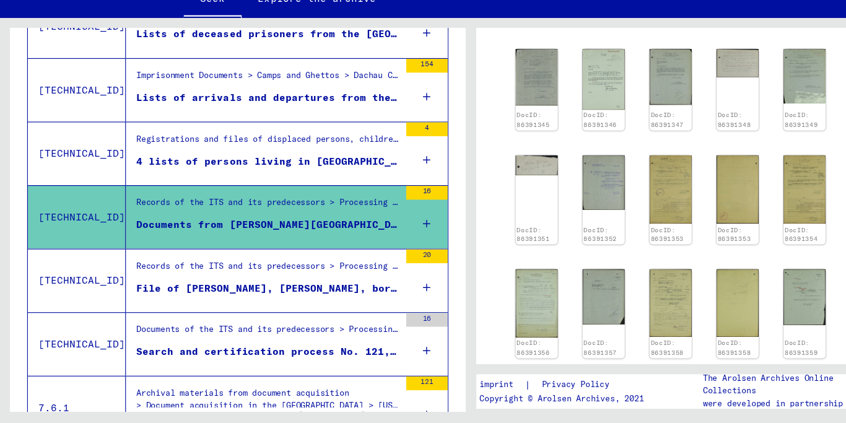
scroll to position [550, 0]
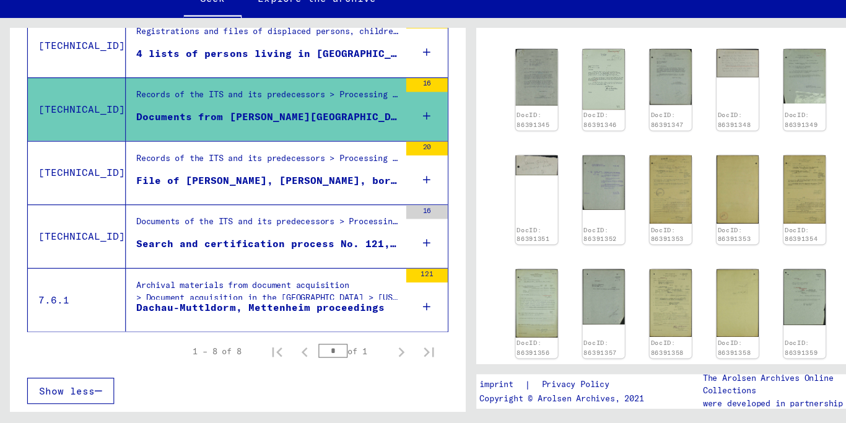
click at [242, 316] on font "Dachau-Muttldorm, Mettenheim proceedings" at bounding box center [234, 319] width 223 height 11
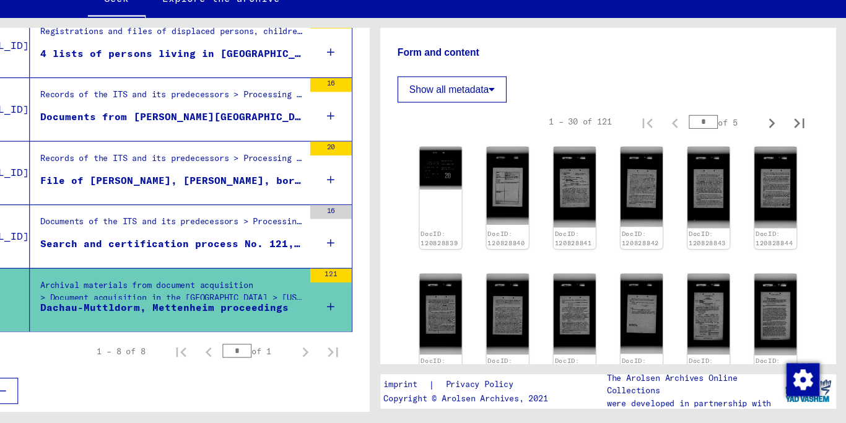
scroll to position [205, 0]
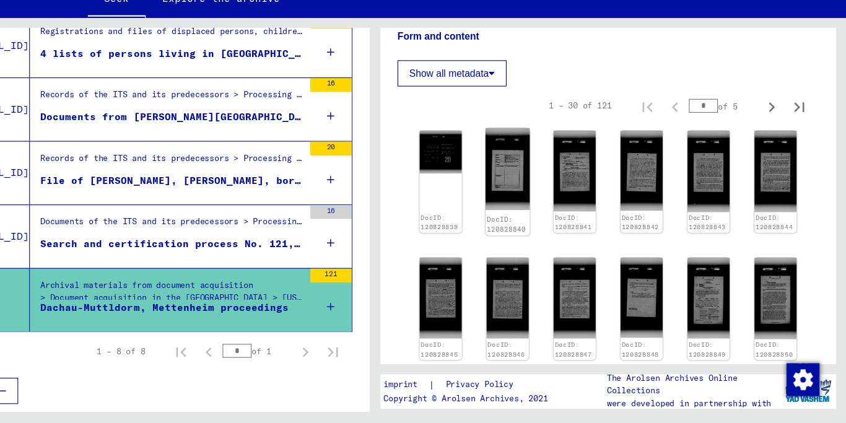
click at [548, 191] on img at bounding box center [542, 196] width 40 height 74
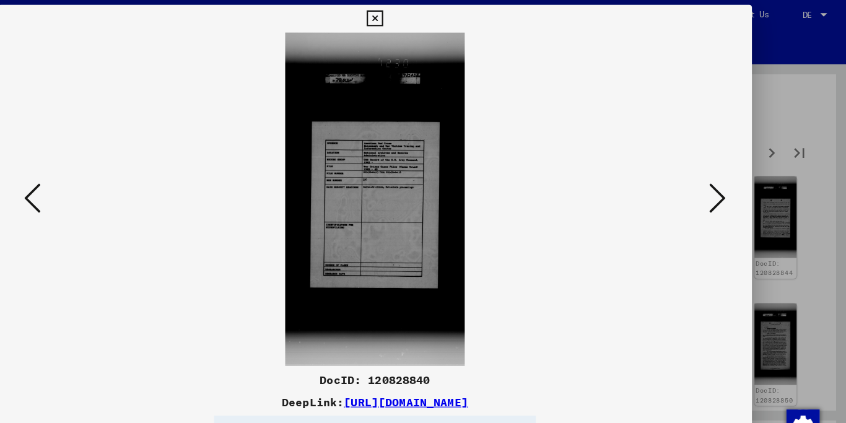
click at [421, 172] on img at bounding box center [423, 180] width 593 height 299
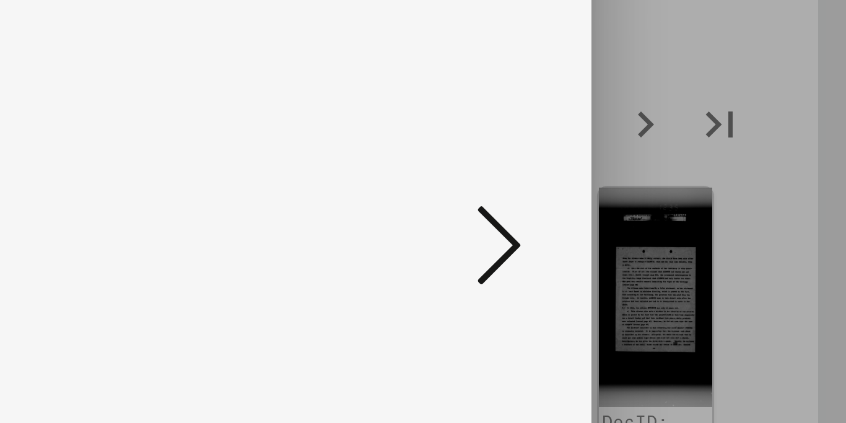
click at [732, 185] on icon at bounding box center [730, 180] width 15 height 30
click at [822, 145] on div at bounding box center [423, 211] width 846 height 423
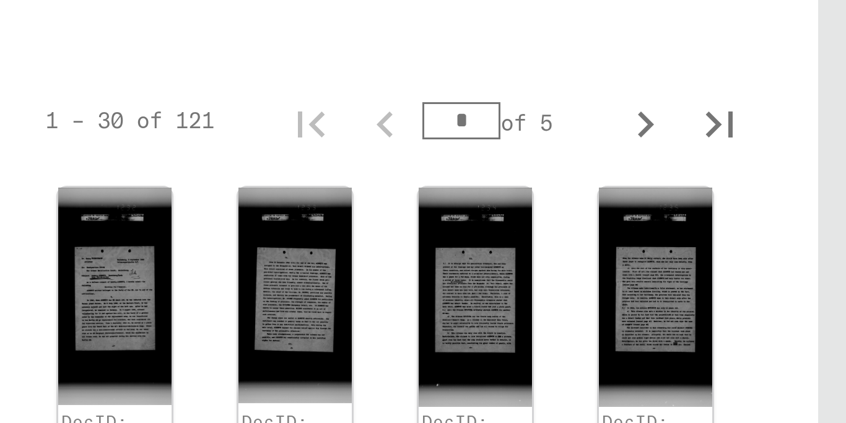
click at [824, 143] on yv-its-full-details "7 Archival materials from document acquisitions<br> / 7.6 Document acquisition …" at bounding box center [632, 340] width 409 height 923
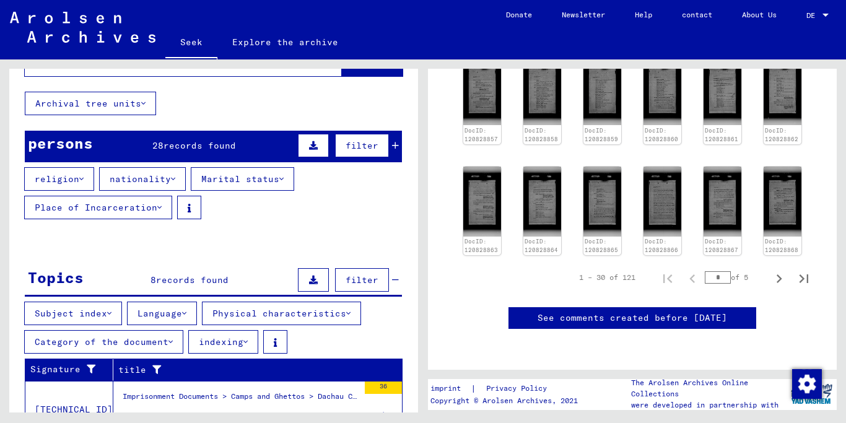
scroll to position [43, 0]
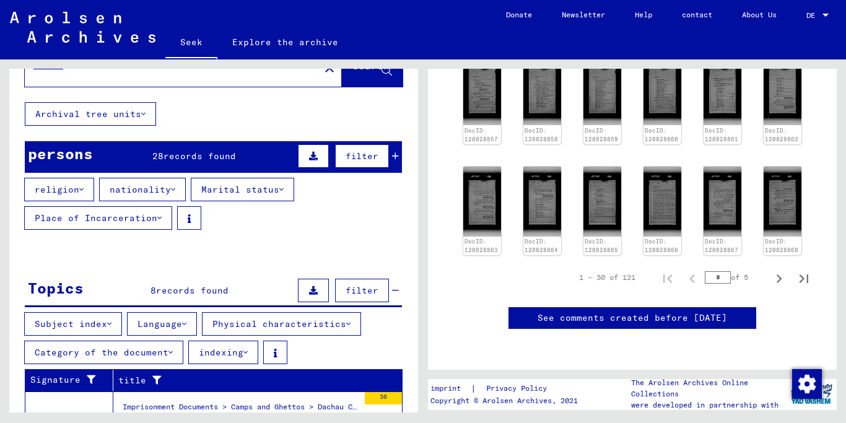
click at [171, 188] on icon at bounding box center [173, 189] width 4 height 9
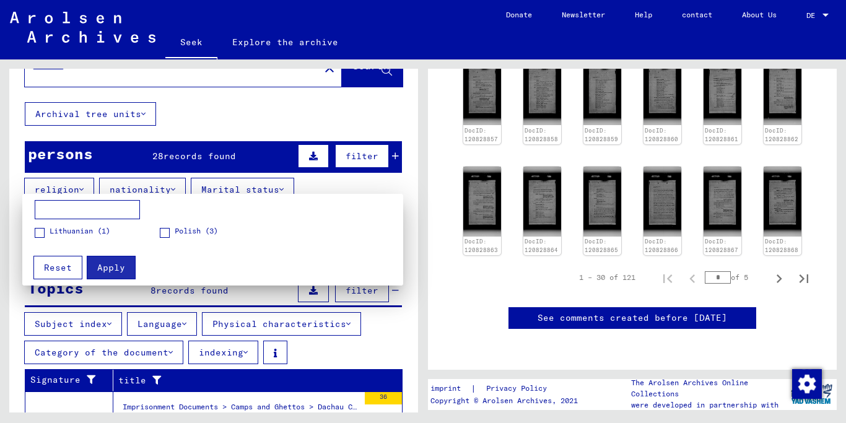
click at [170, 188] on div at bounding box center [423, 211] width 846 height 423
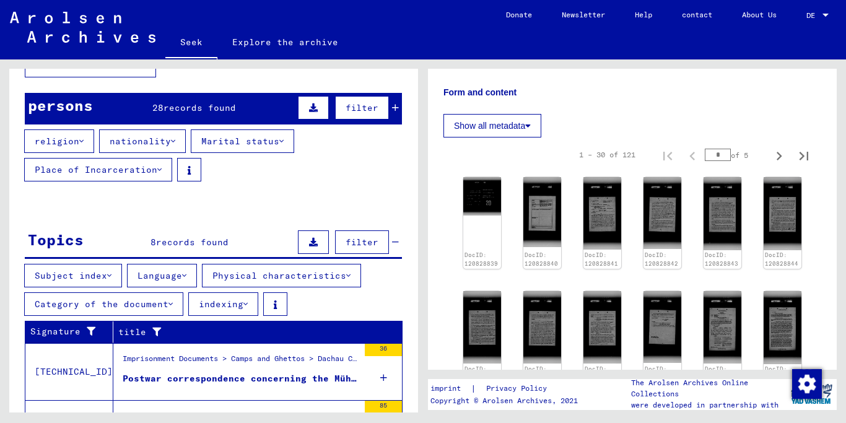
scroll to position [0, 0]
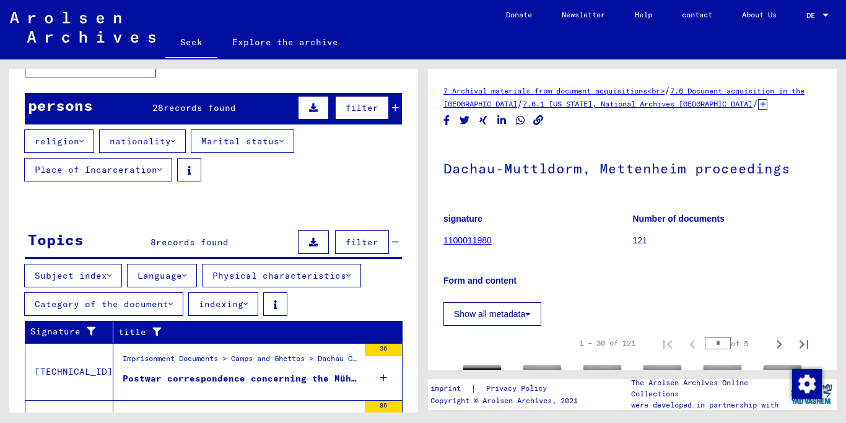
drag, startPoint x: 444, startPoint y: 167, endPoint x: 579, endPoint y: 162, distance: 135.2
click at [579, 162] on font "Dachau-Muttldorm, Mettenheim proceedings" at bounding box center [617, 168] width 347 height 17
copy font "Dachau-Muttldorm"
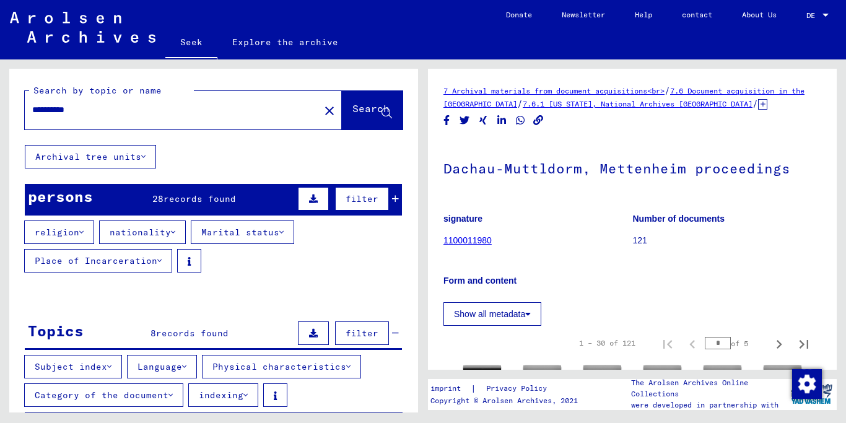
click at [322, 114] on mat-icon "close" at bounding box center [329, 110] width 15 height 15
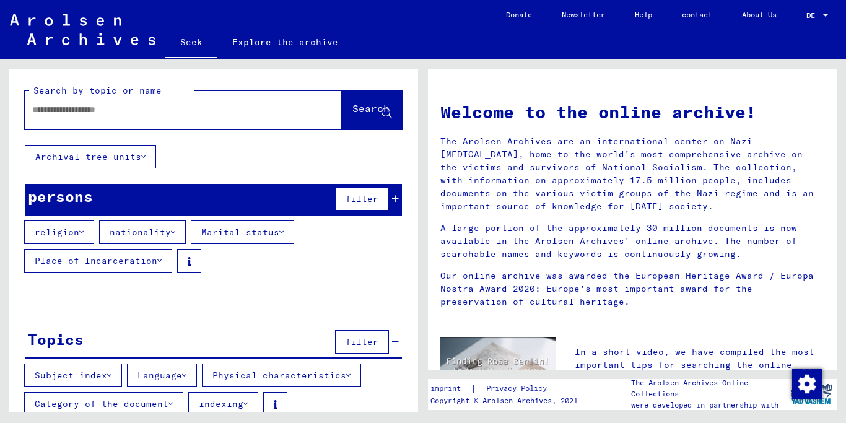
click at [184, 110] on input "text" at bounding box center [168, 109] width 273 height 13
paste input "**********"
type input "**********"
click at [353, 106] on font "Search" at bounding box center [371, 108] width 37 height 12
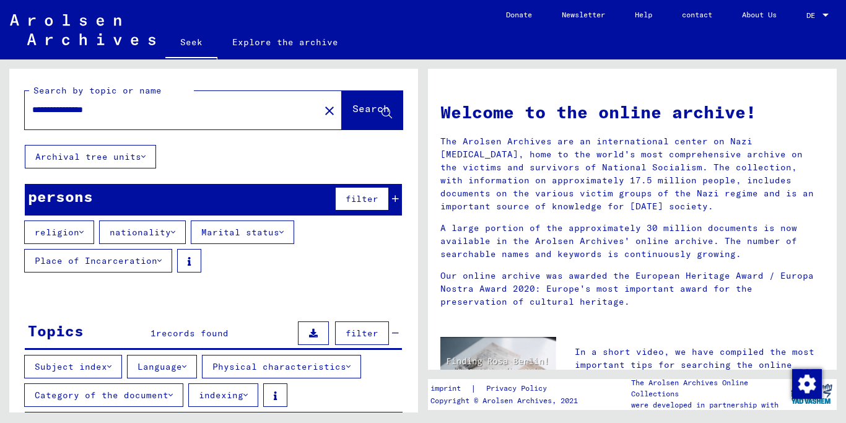
click at [322, 106] on mat-icon "close" at bounding box center [329, 110] width 15 height 15
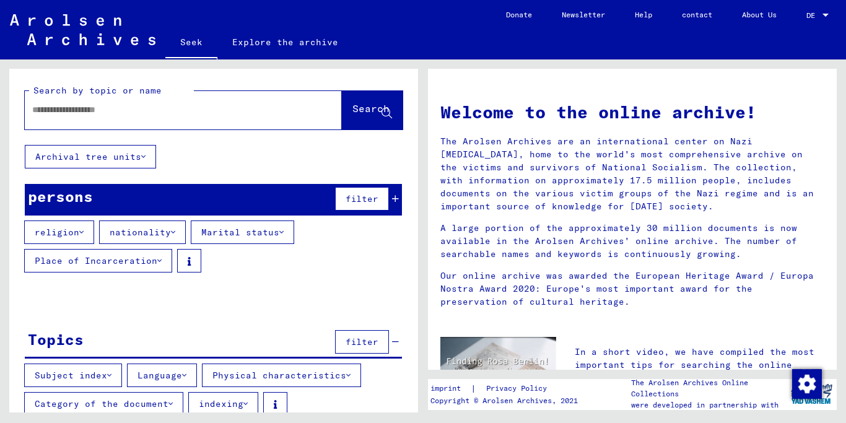
click at [151, 113] on input "text" at bounding box center [168, 109] width 273 height 13
type input "******"
click at [172, 231] on button "nationality" at bounding box center [142, 233] width 87 height 24
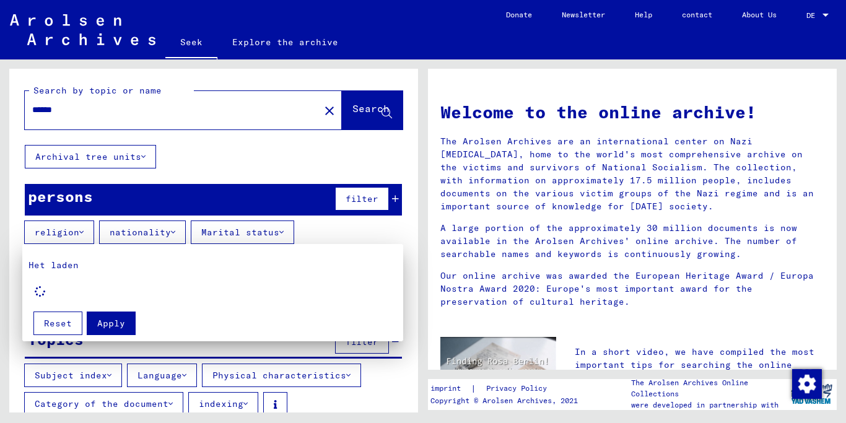
click at [169, 229] on div at bounding box center [423, 211] width 846 height 423
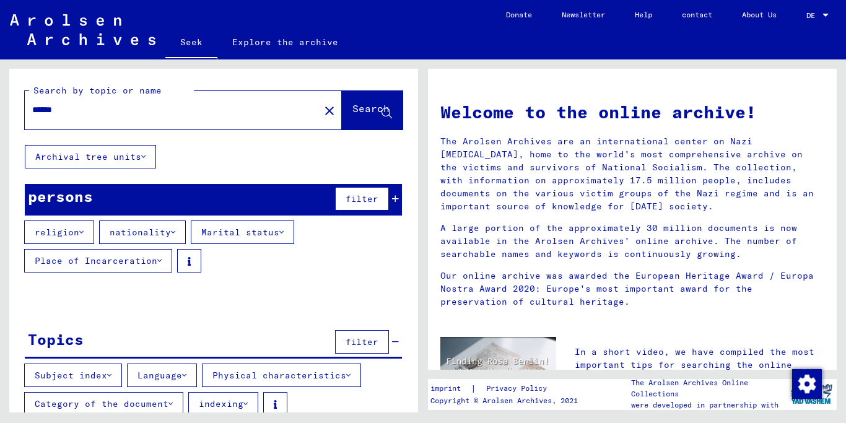
click at [172, 234] on button "nationality" at bounding box center [142, 233] width 87 height 24
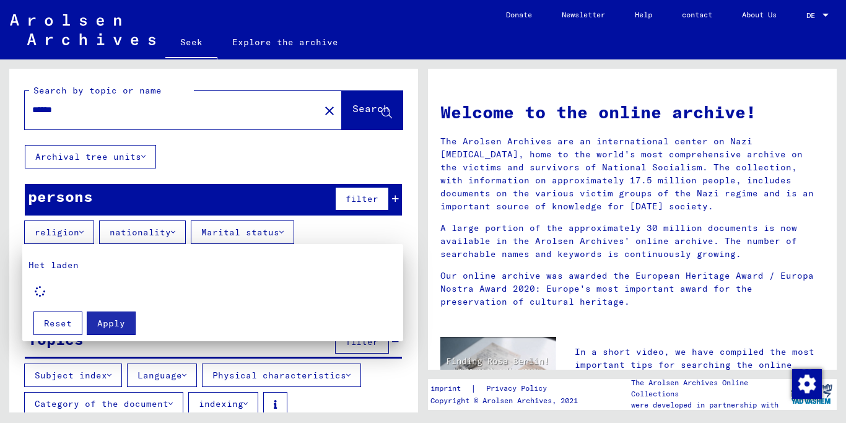
click at [397, 196] on div at bounding box center [423, 211] width 846 height 423
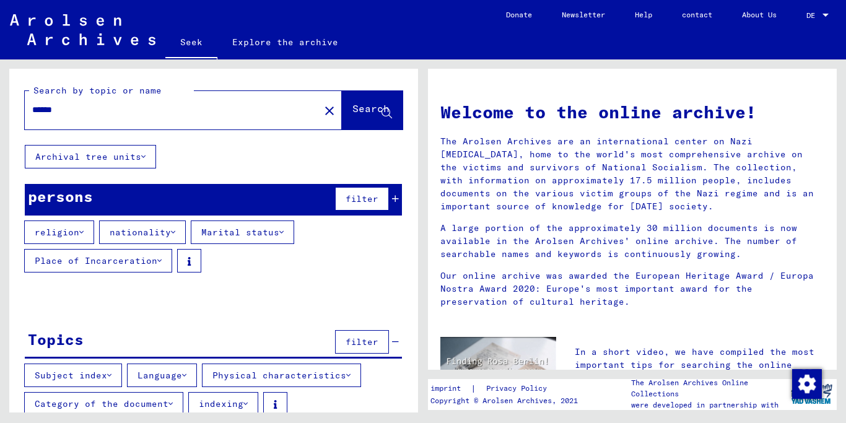
click at [398, 197] on icon at bounding box center [395, 199] width 7 height 9
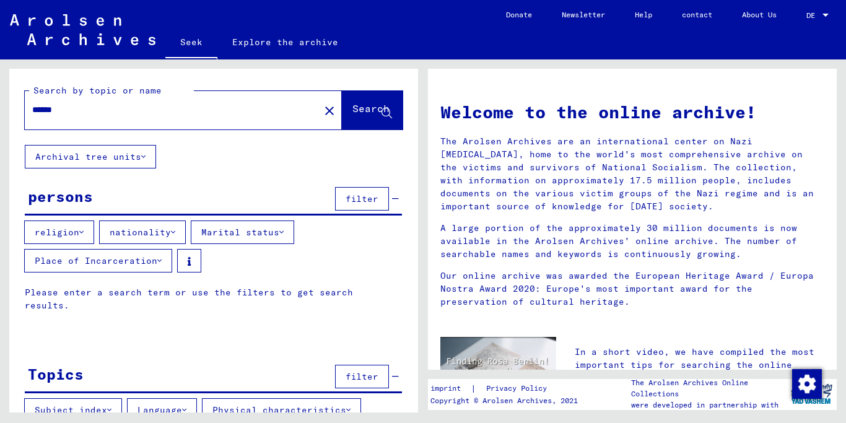
click at [93, 292] on font "Please enter a search term or use the filters to get search results." at bounding box center [189, 299] width 328 height 24
click at [398, 193] on div "filter" at bounding box center [365, 199] width 67 height 30
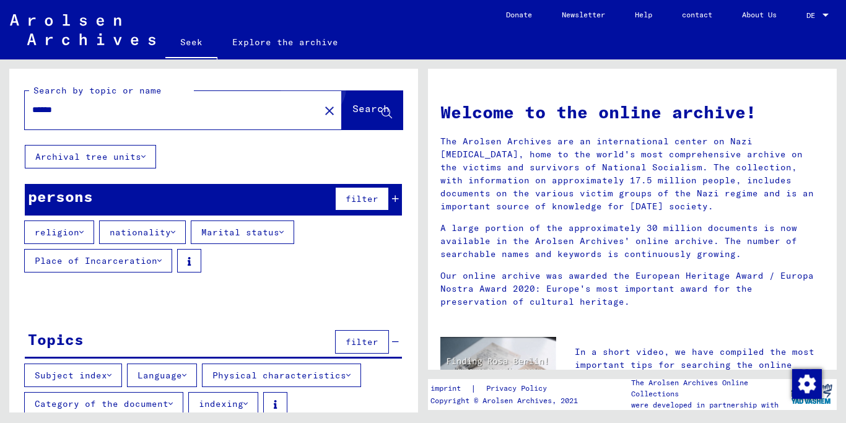
click at [364, 102] on font "Search" at bounding box center [371, 108] width 37 height 12
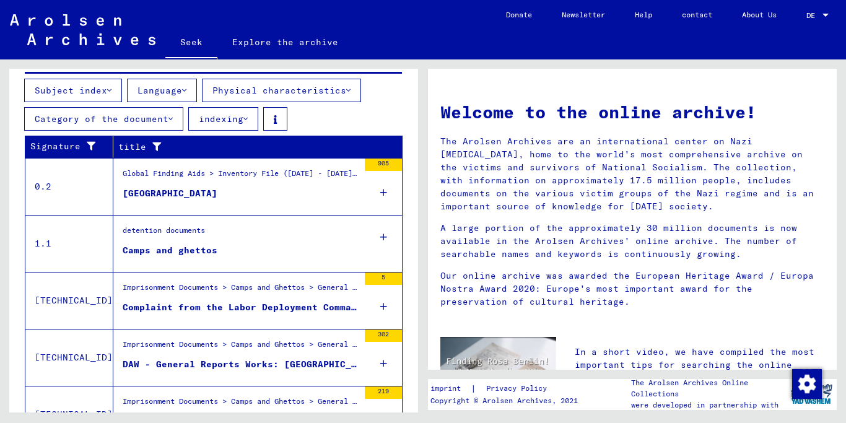
scroll to position [275, 0]
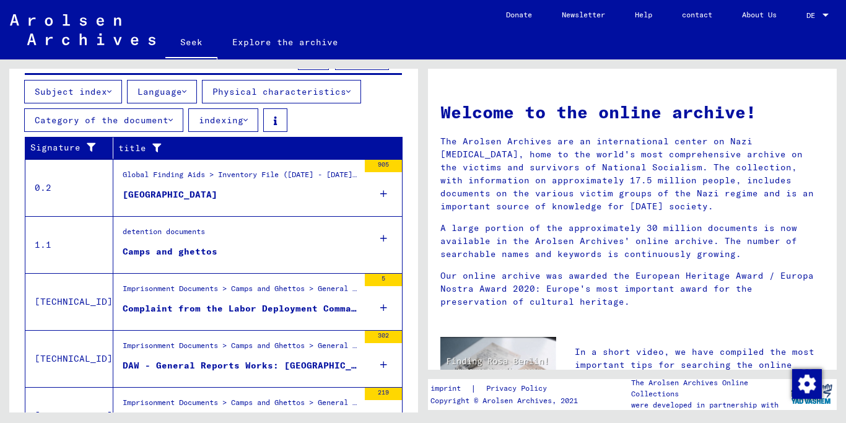
click at [142, 191] on font "[GEOGRAPHIC_DATA]" at bounding box center [170, 194] width 95 height 11
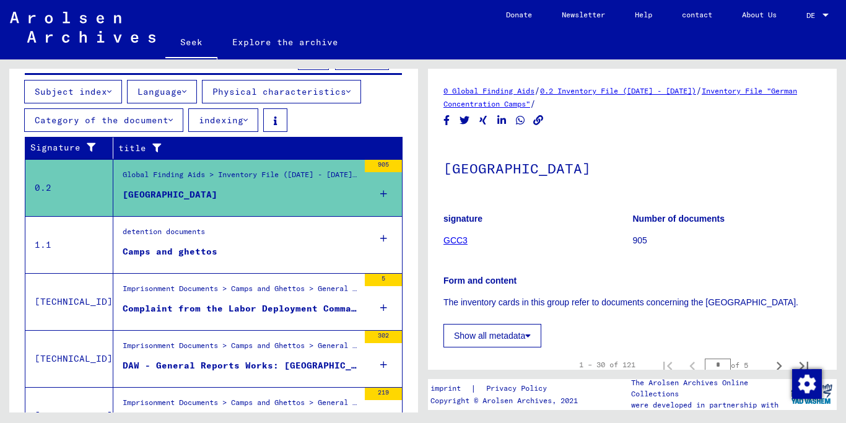
scroll to position [19, 0]
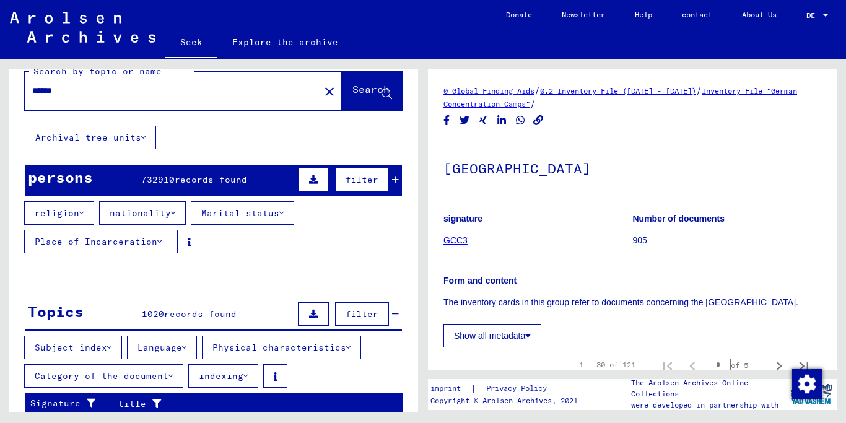
click at [171, 213] on icon at bounding box center [173, 213] width 4 height 9
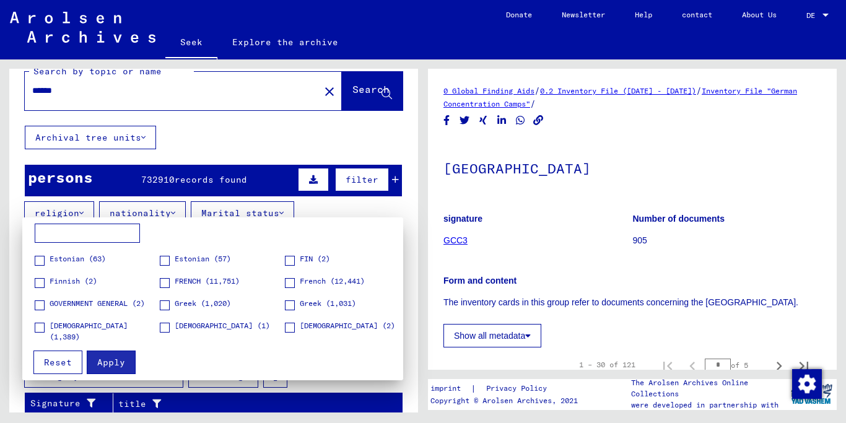
scroll to position [264, 0]
click at [164, 304] on span at bounding box center [165, 305] width 10 height 10
click at [107, 361] on font "Apply" at bounding box center [111, 362] width 28 height 11
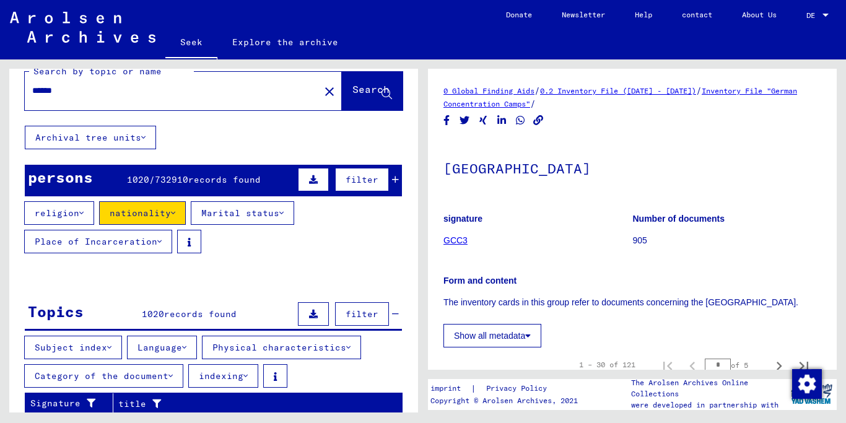
click at [367, 178] on font "filter" at bounding box center [362, 179] width 33 height 11
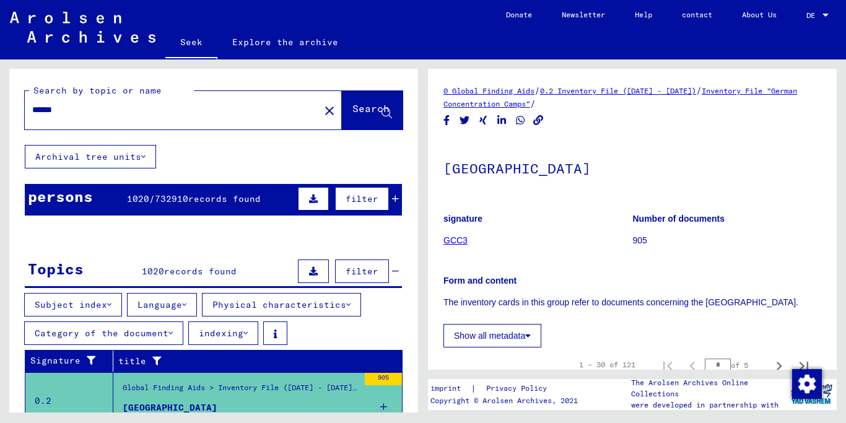
click at [405, 184] on yv-its-grid-expansion-panel "persons 1020 / 732910 records found filter Last name First name Birth name Birt…" at bounding box center [213, 205] width 409 height 42
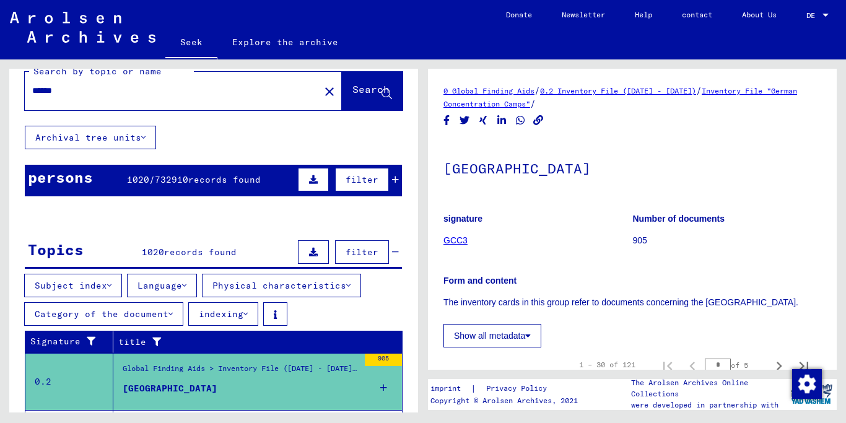
click at [397, 177] on icon at bounding box center [395, 179] width 7 height 9
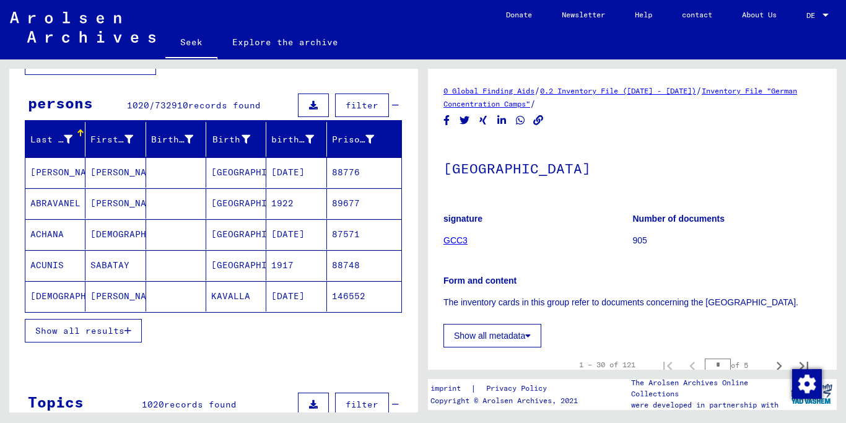
scroll to position [108, 0]
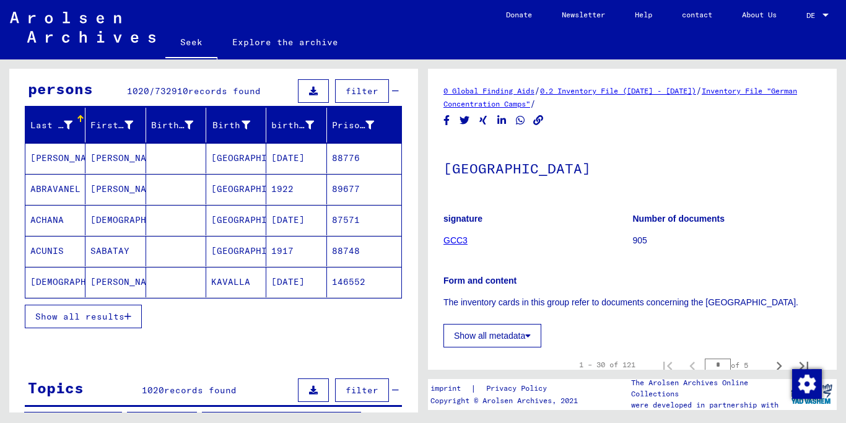
click at [125, 315] on icon "button" at bounding box center [128, 316] width 7 height 9
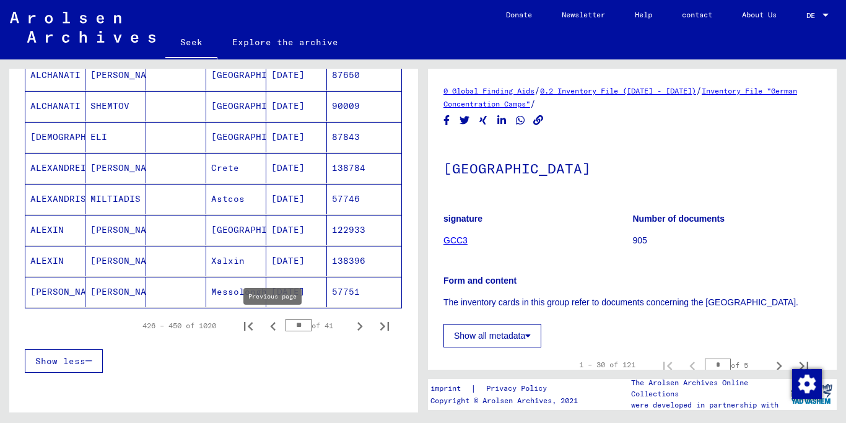
scroll to position [726, 0]
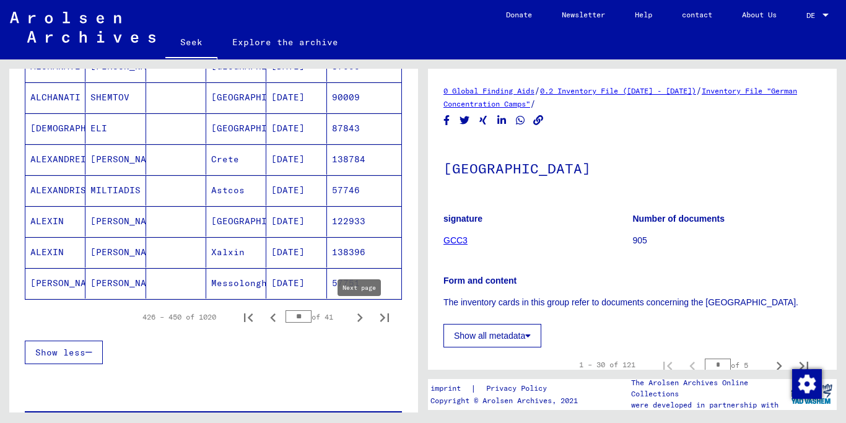
click at [364, 317] on icon "Next page" at bounding box center [359, 317] width 17 height 17
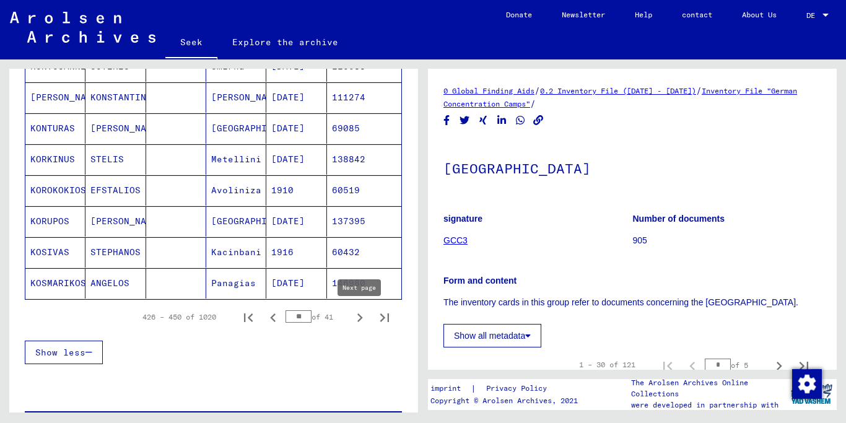
click at [362, 313] on icon "Next page" at bounding box center [359, 317] width 17 height 17
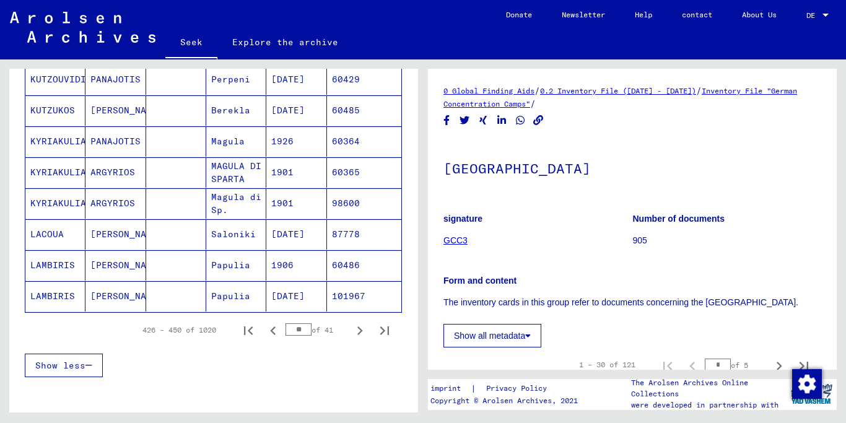
scroll to position [691, 0]
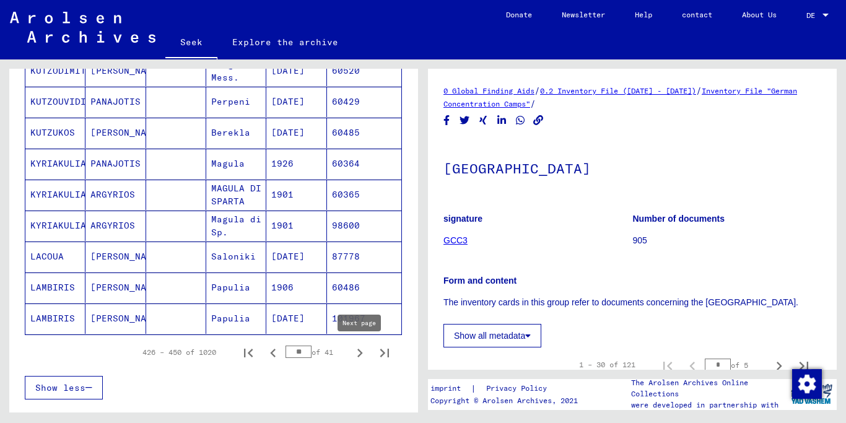
click at [357, 349] on icon "Next page" at bounding box center [359, 352] width 17 height 17
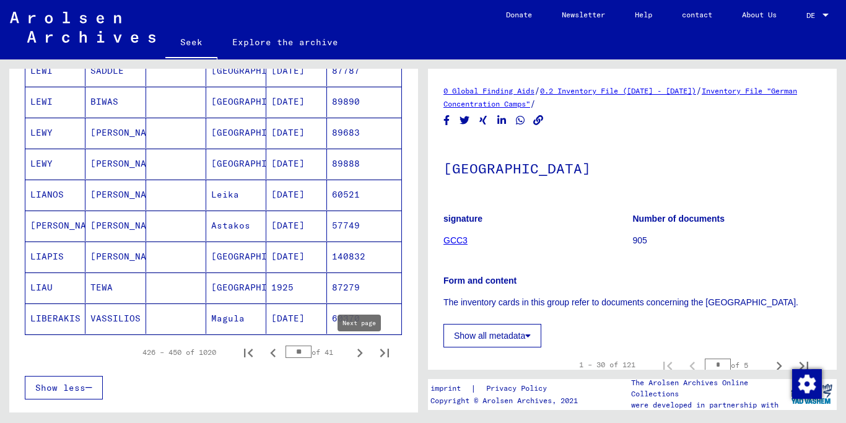
click at [361, 351] on icon "Next page" at bounding box center [361, 353] width 6 height 9
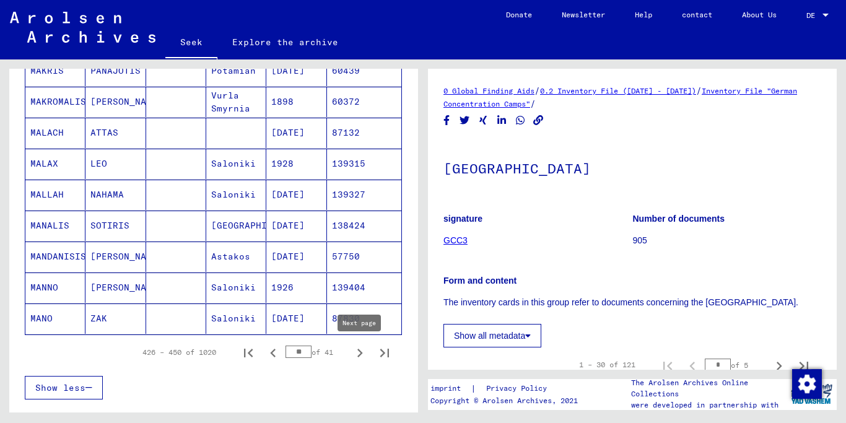
click at [361, 353] on icon "Next page" at bounding box center [361, 353] width 6 height 9
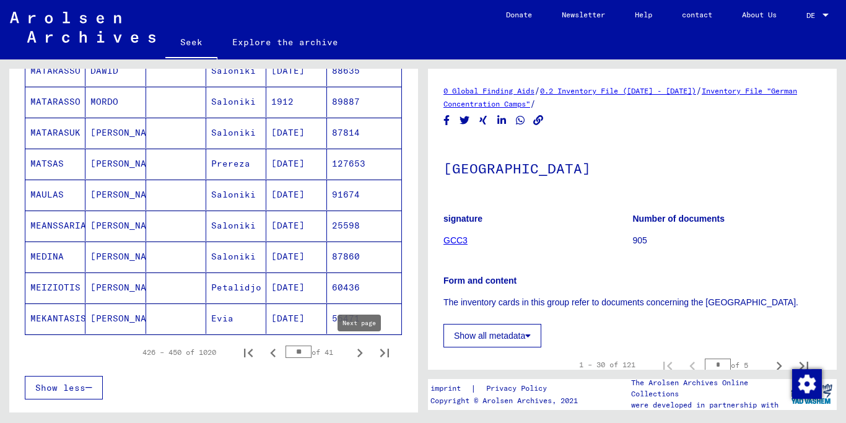
click at [357, 351] on icon "Next page" at bounding box center [359, 352] width 17 height 17
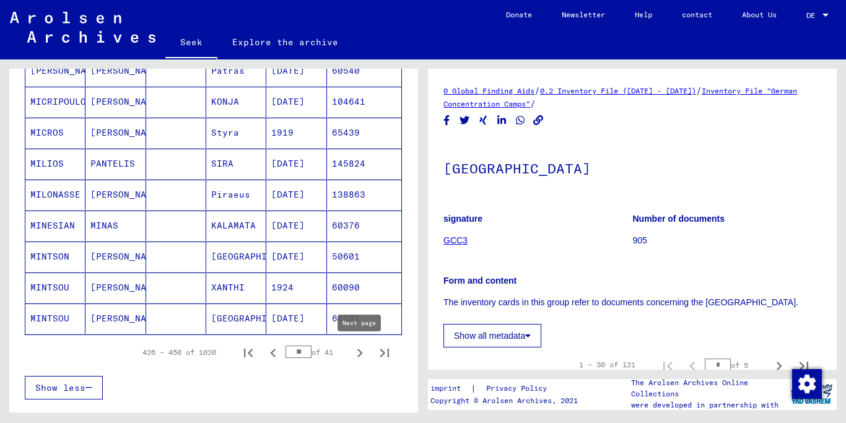
click at [360, 352] on icon "Next page" at bounding box center [359, 352] width 17 height 17
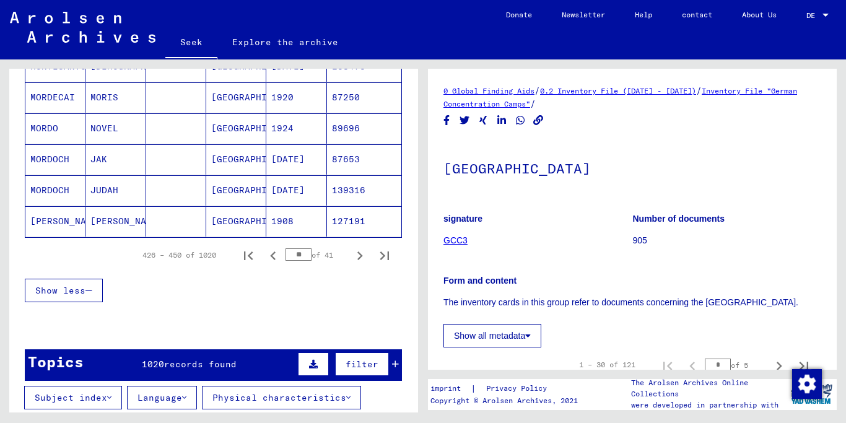
scroll to position [805, 0]
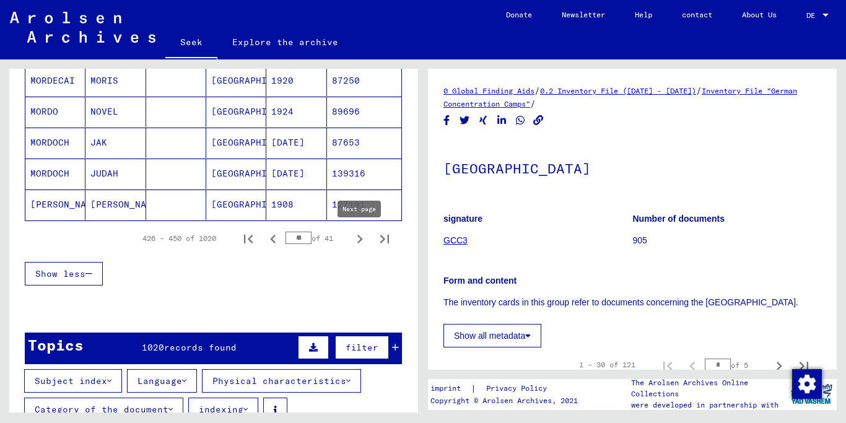
click at [357, 240] on icon "Next page" at bounding box center [359, 238] width 17 height 17
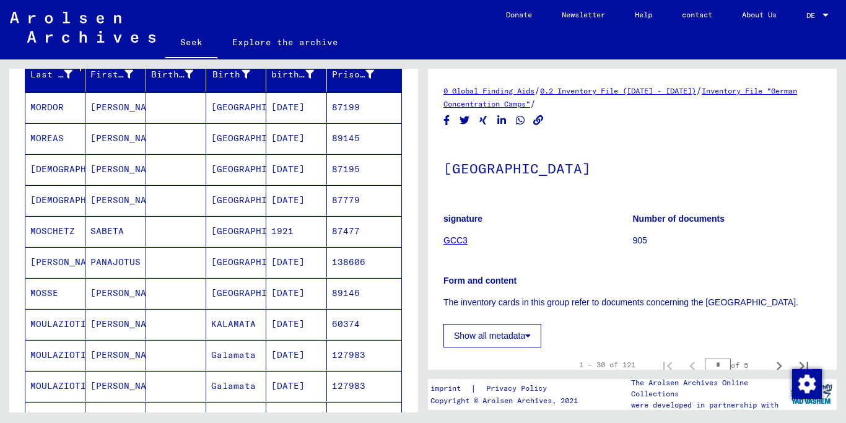
scroll to position [672, 0]
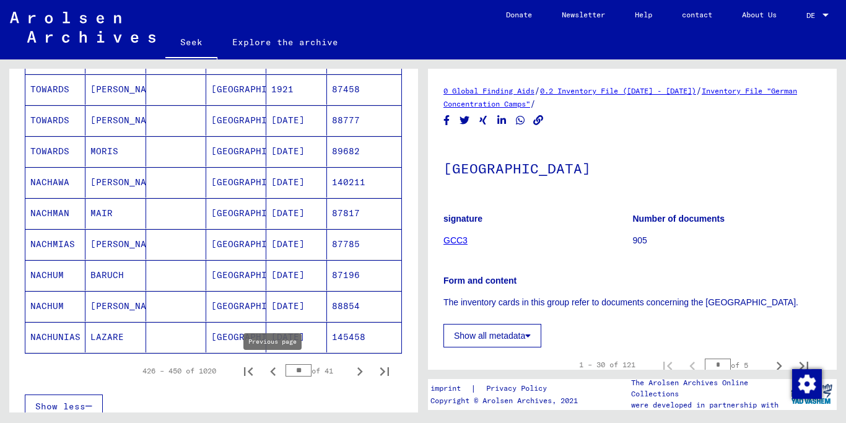
click at [275, 370] on icon "Previous page" at bounding box center [273, 371] width 17 height 17
click at [159, 387] on div "426 – 450 of 1020 ** of 41" at bounding box center [213, 371] width 377 height 35
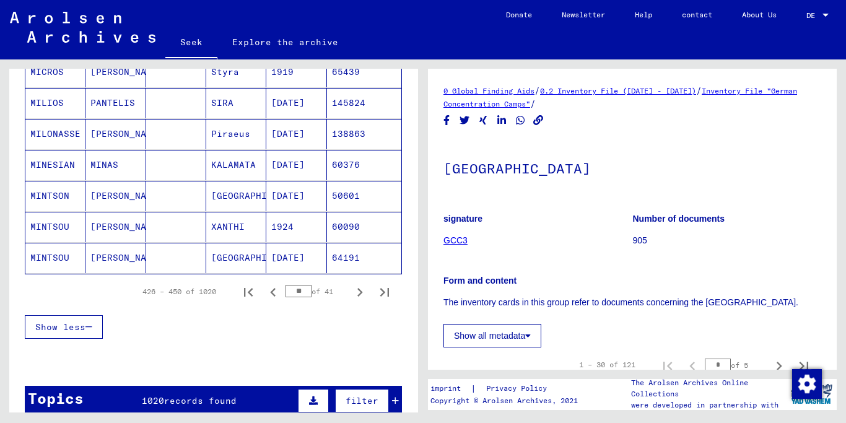
scroll to position [748, 0]
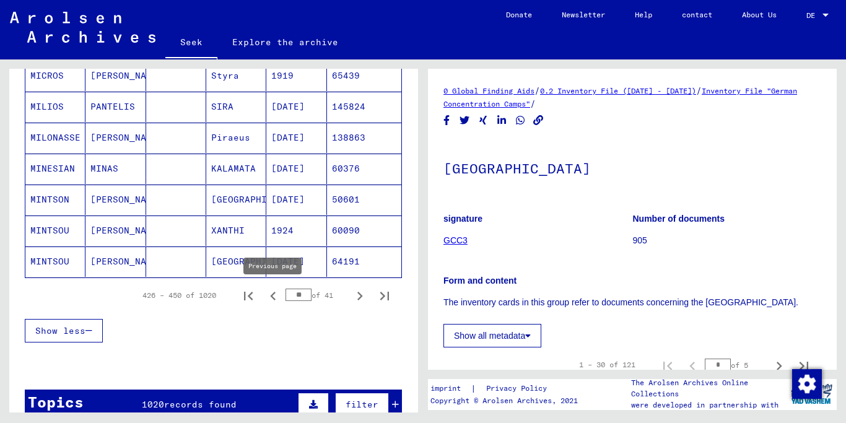
click at [273, 297] on icon "Previous page" at bounding box center [273, 296] width 6 height 9
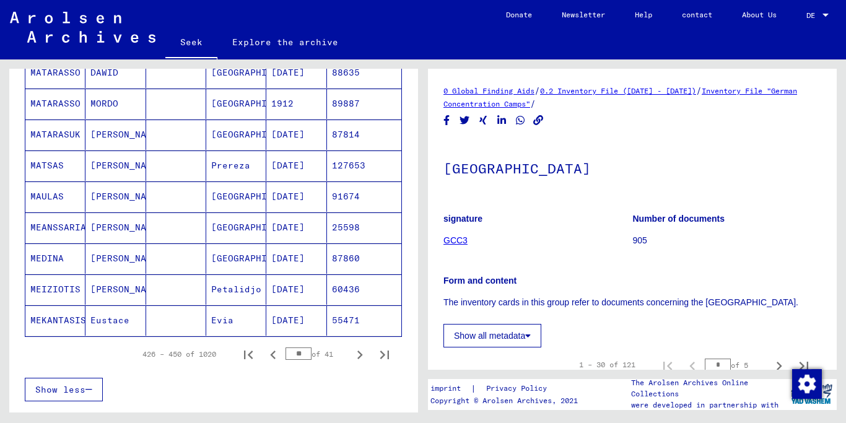
scroll to position [691, 0]
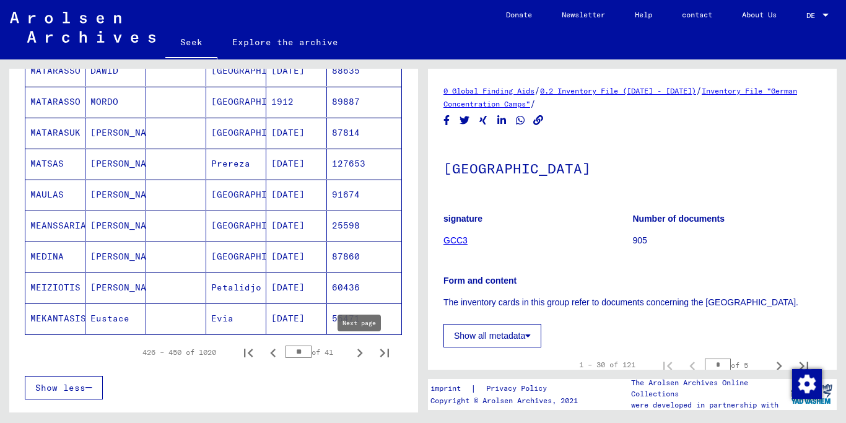
click at [357, 352] on icon "Next page" at bounding box center [359, 352] width 17 height 17
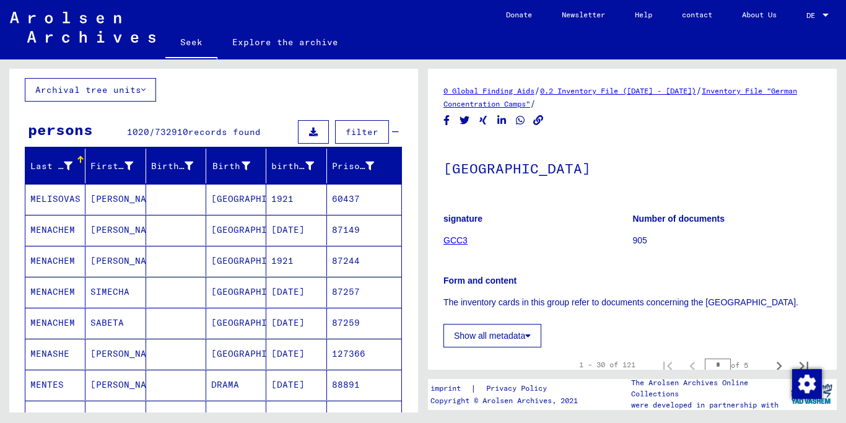
scroll to position [65, 0]
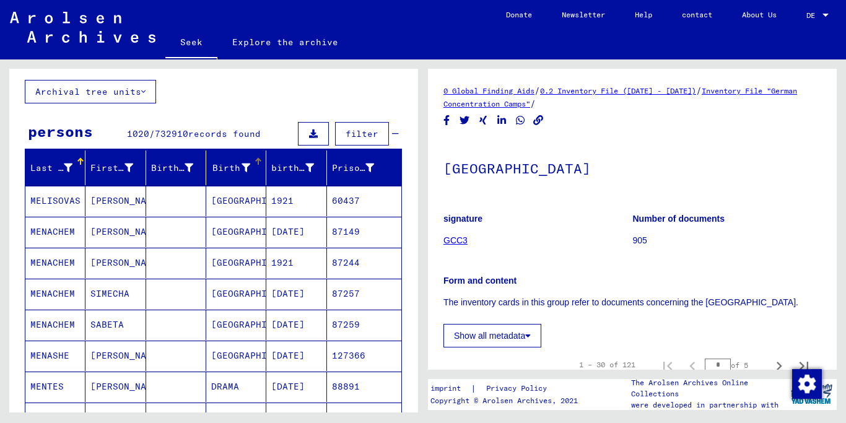
click at [248, 165] on icon at bounding box center [246, 168] width 9 height 9
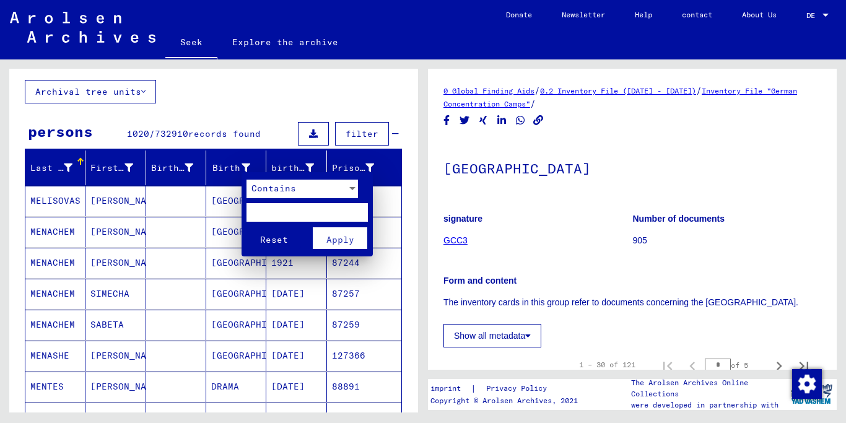
click at [263, 95] on div at bounding box center [423, 211] width 846 height 423
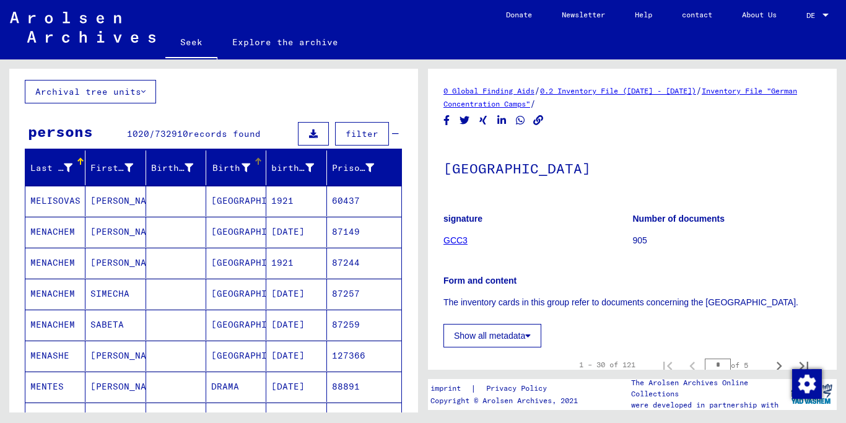
click at [126, 167] on font "First name" at bounding box center [118, 167] width 56 height 11
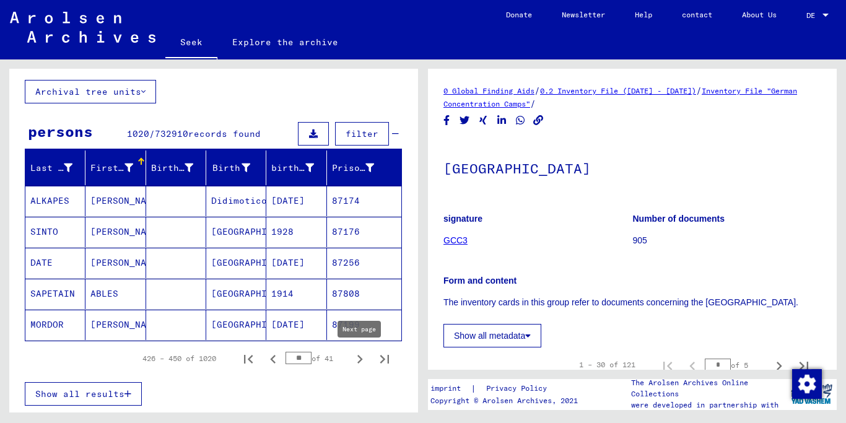
click at [359, 360] on icon "Next page" at bounding box center [359, 359] width 17 height 17
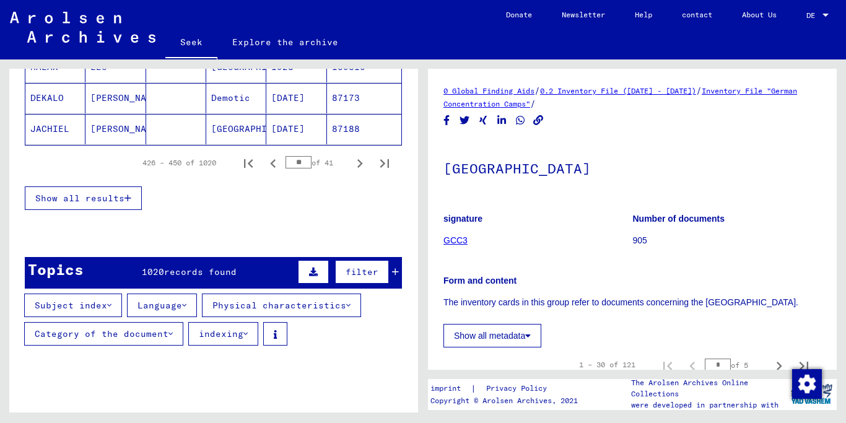
scroll to position [852, 0]
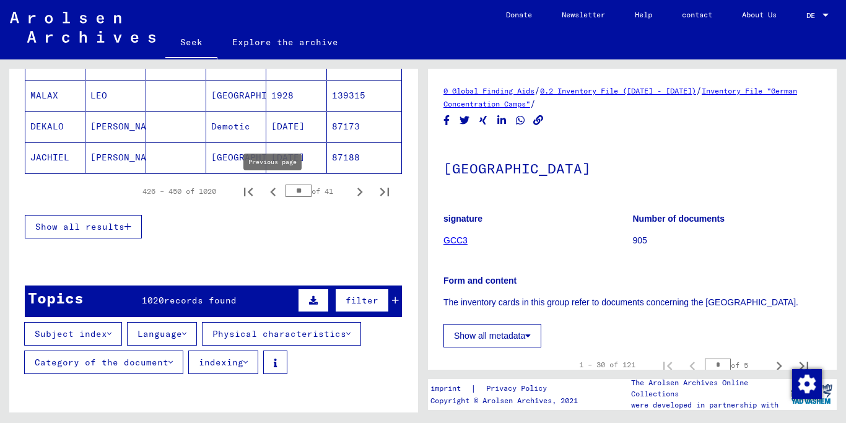
click at [272, 194] on icon "Previous page" at bounding box center [273, 191] width 17 height 17
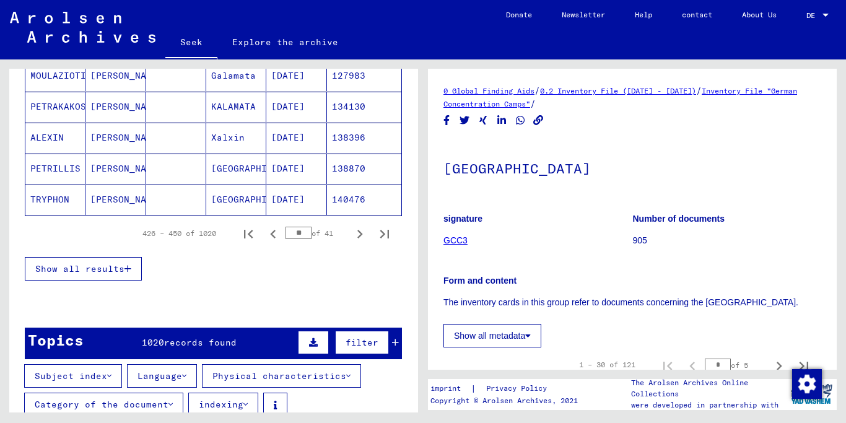
scroll to position [849, 0]
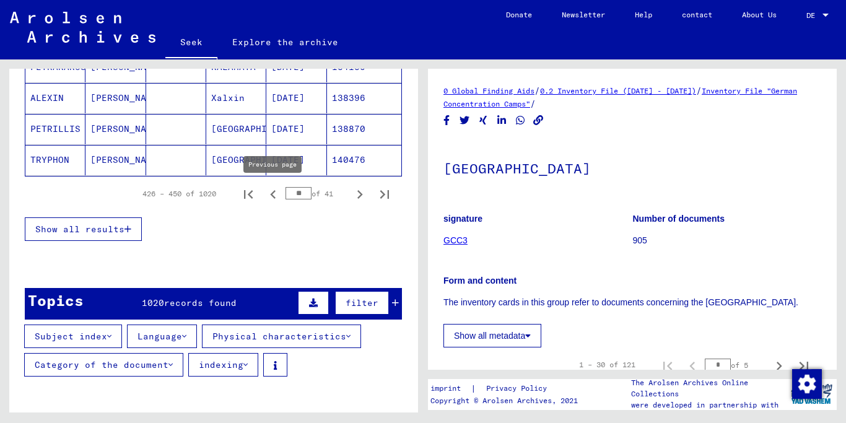
click at [275, 191] on icon "Previous page" at bounding box center [273, 194] width 17 height 17
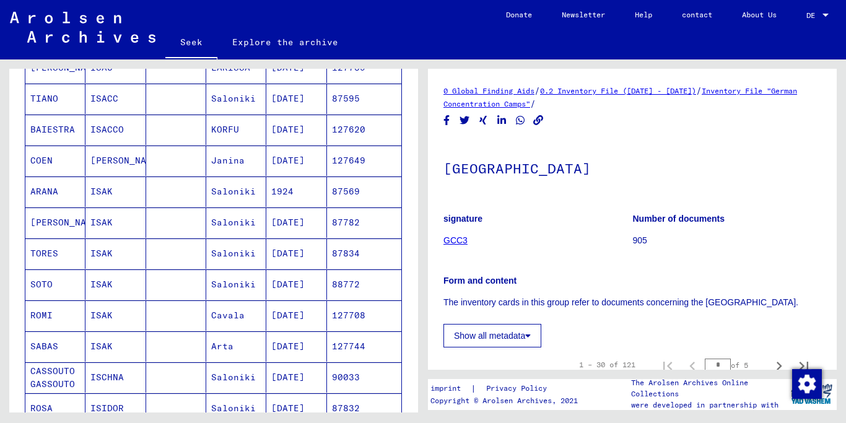
scroll to position [840, 0]
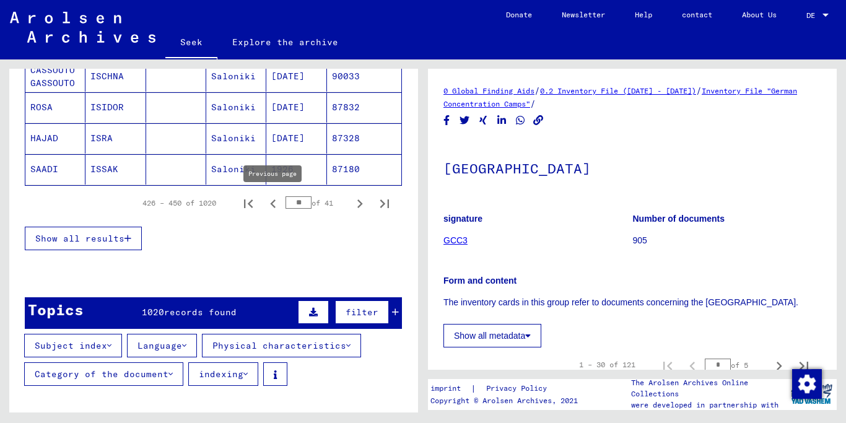
click at [272, 203] on icon "Previous page" at bounding box center [273, 204] width 6 height 9
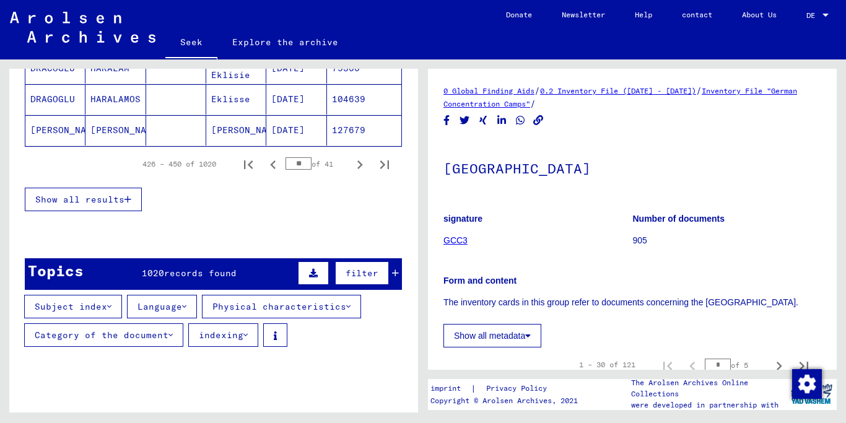
scroll to position [897, 0]
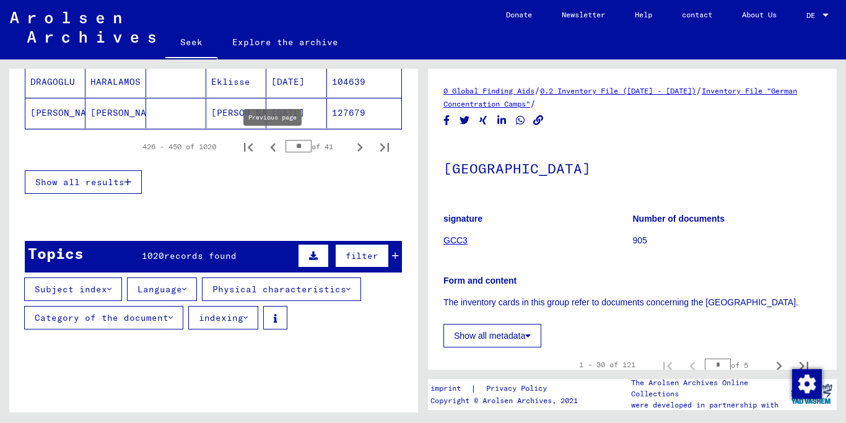
click at [270, 147] on icon "Previous page" at bounding box center [273, 147] width 17 height 17
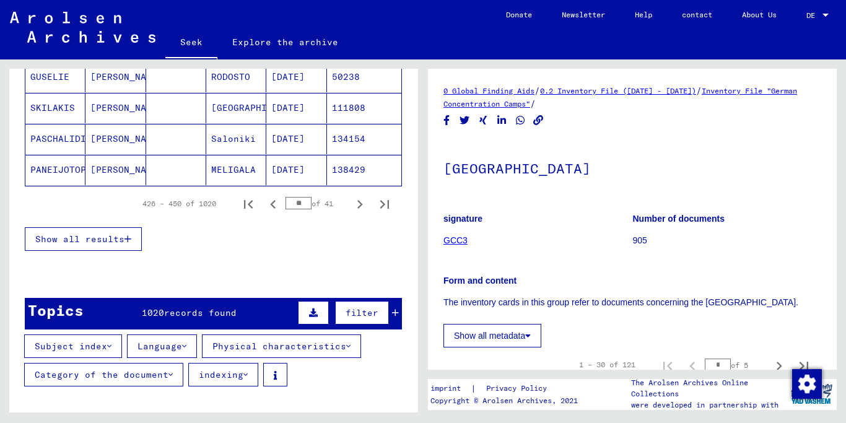
scroll to position [843, 0]
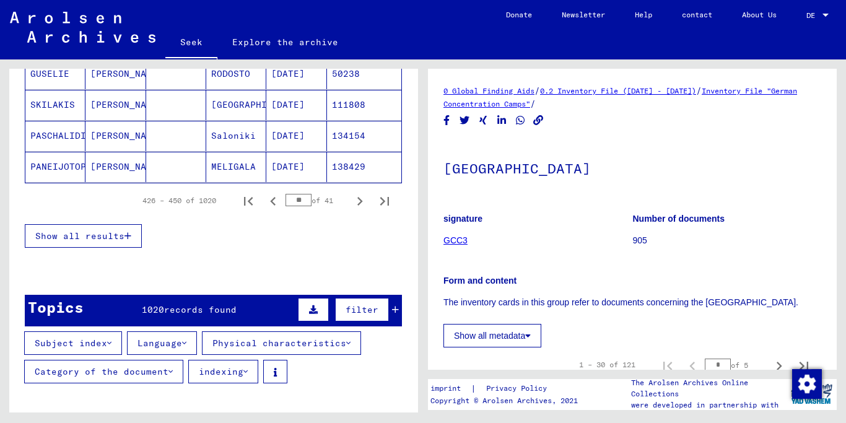
click at [275, 200] on icon "Previous page" at bounding box center [273, 201] width 17 height 17
click at [358, 202] on icon "Next page" at bounding box center [359, 201] width 17 height 17
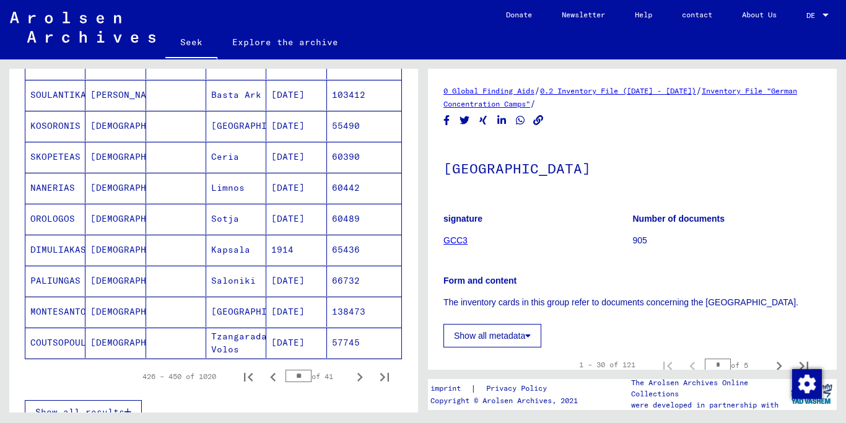
scroll to position [705, 0]
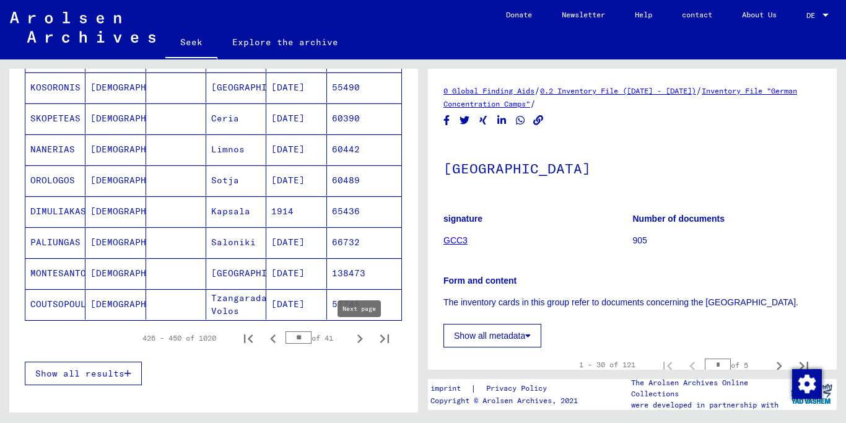
click at [358, 341] on icon "Next page" at bounding box center [359, 338] width 17 height 17
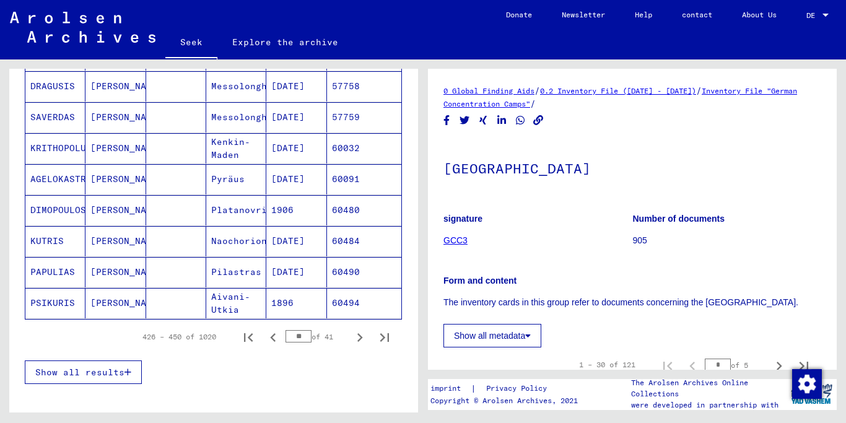
scroll to position [779, 0]
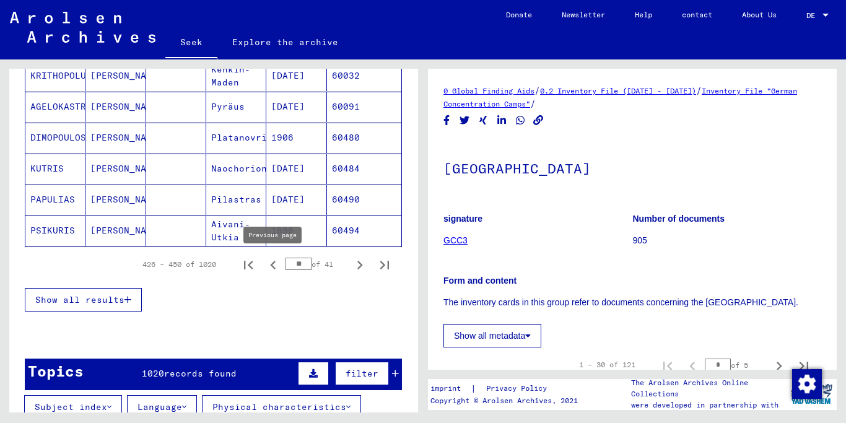
click at [274, 264] on icon "Previous page" at bounding box center [273, 265] width 17 height 17
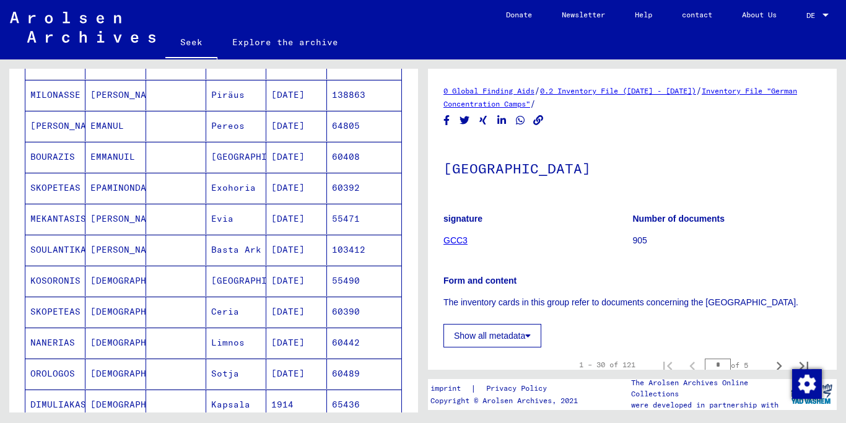
scroll to position [758, 0]
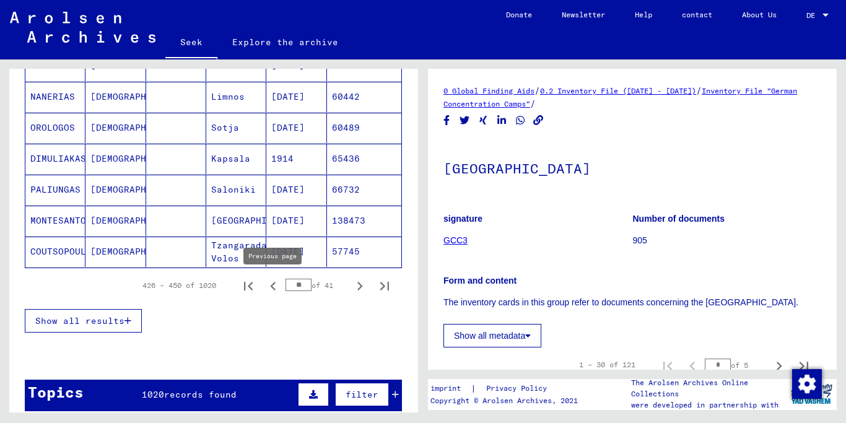
click at [277, 285] on icon "Previous page" at bounding box center [273, 286] width 17 height 17
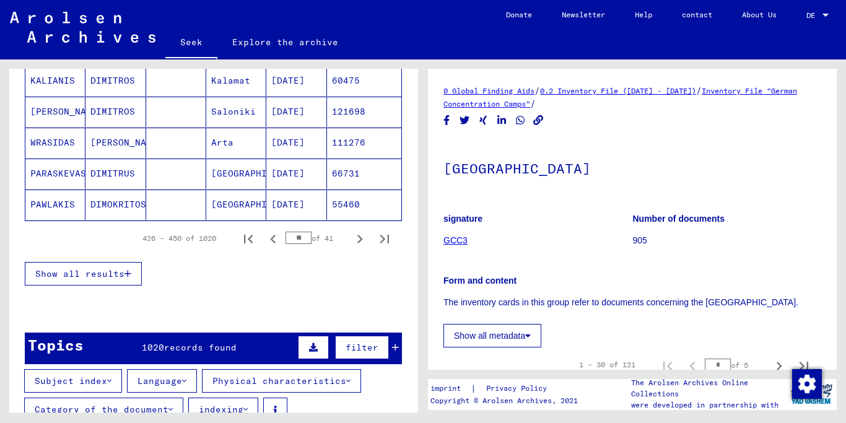
scroll to position [808, 0]
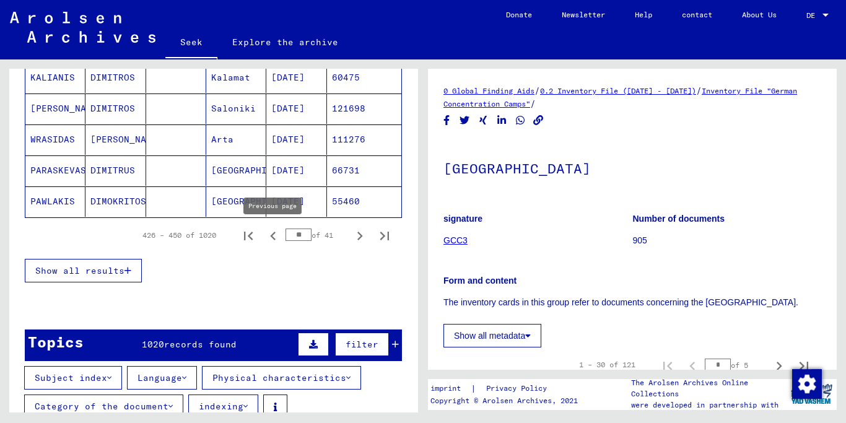
click at [275, 235] on icon "Previous page" at bounding box center [273, 235] width 17 height 17
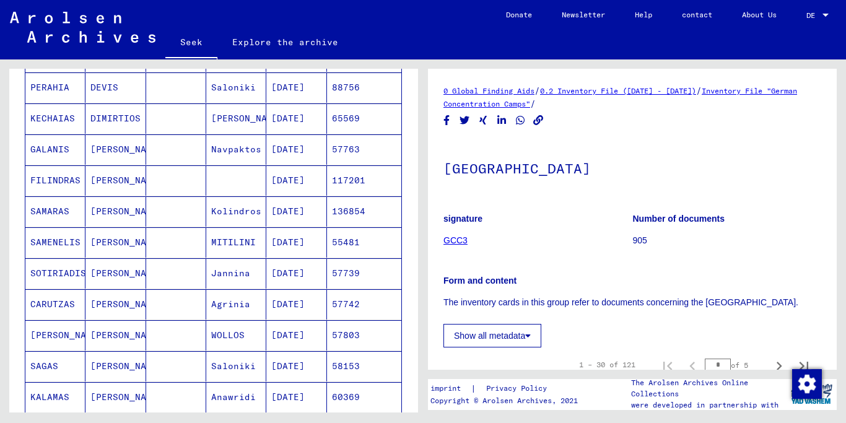
scroll to position [706, 0]
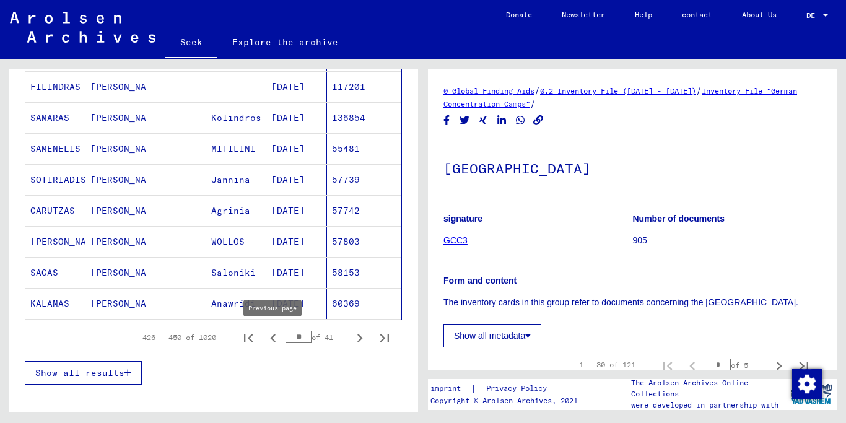
click at [279, 333] on icon "Previous page" at bounding box center [273, 338] width 17 height 17
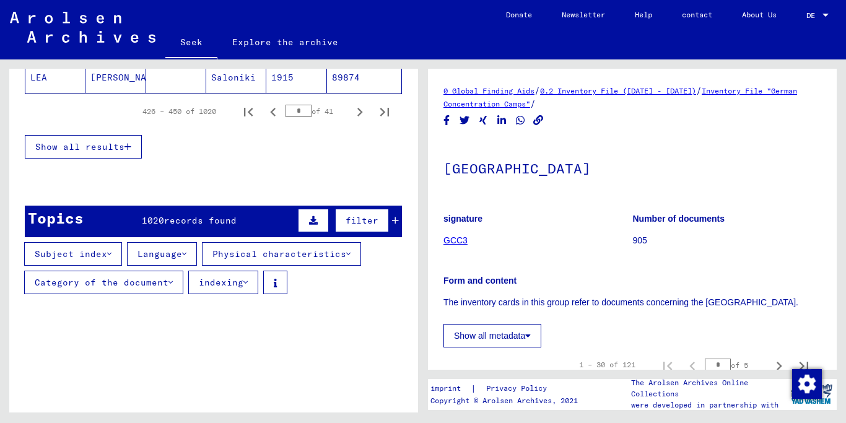
scroll to position [970, 0]
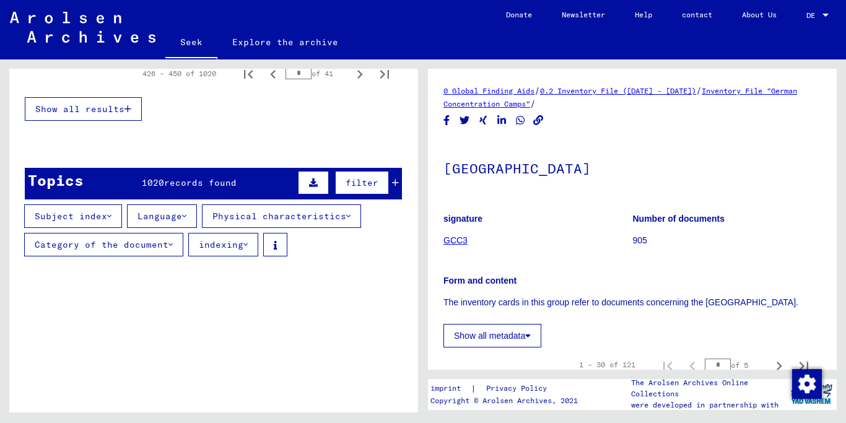
click at [271, 83] on icon "Previous page" at bounding box center [273, 74] width 17 height 17
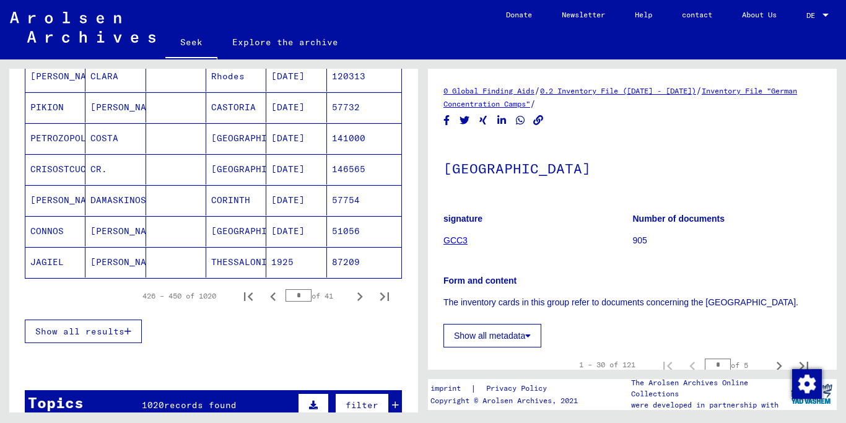
scroll to position [768, 0]
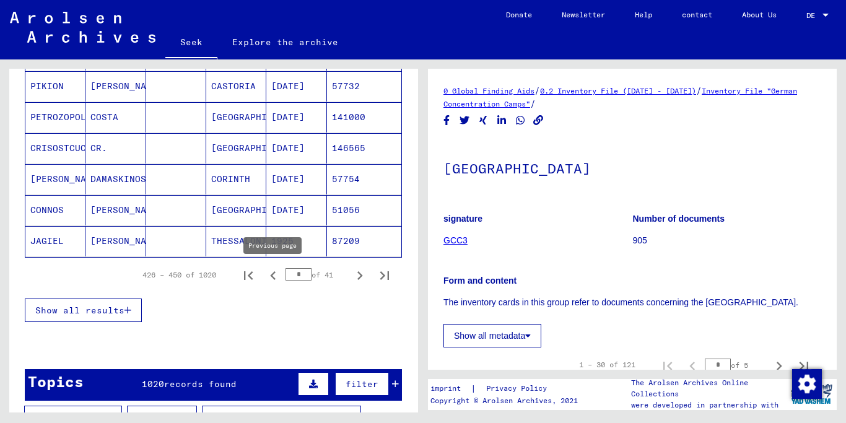
click at [275, 276] on icon "Previous page" at bounding box center [273, 275] width 17 height 17
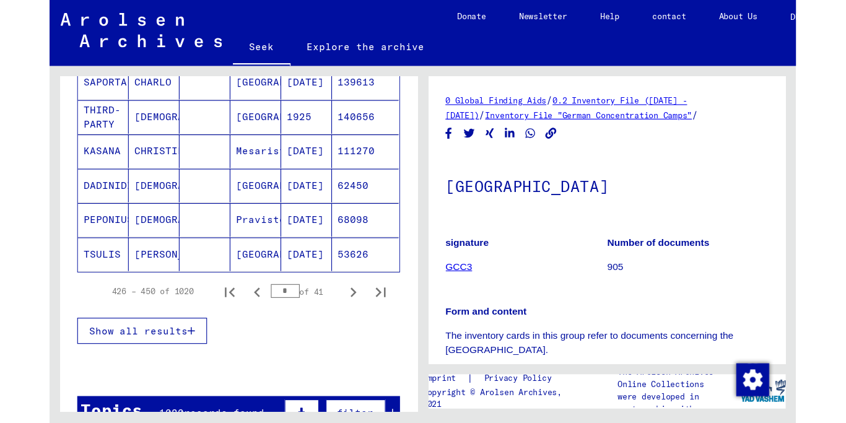
scroll to position [780, 0]
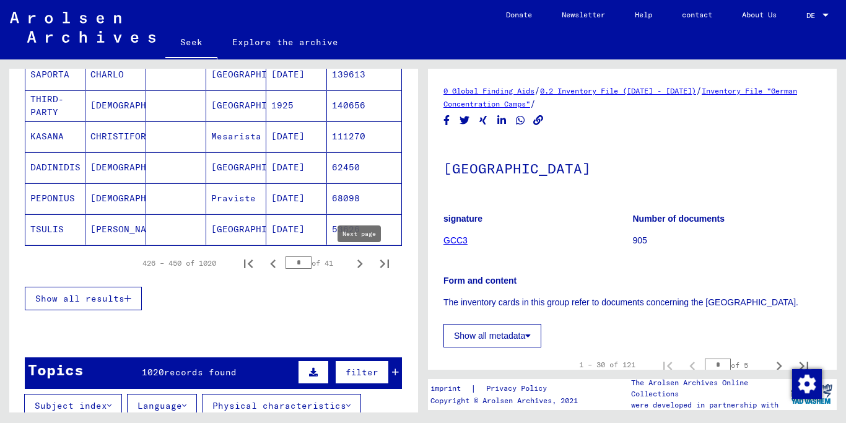
click at [361, 261] on icon "Next page" at bounding box center [359, 263] width 17 height 17
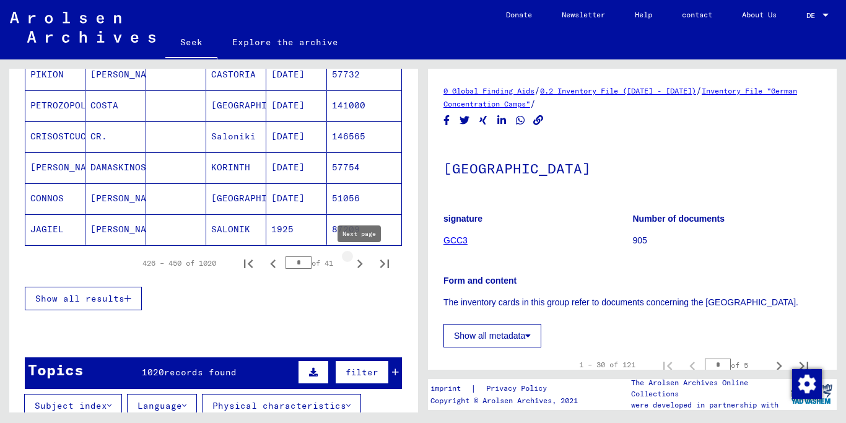
type input "*"
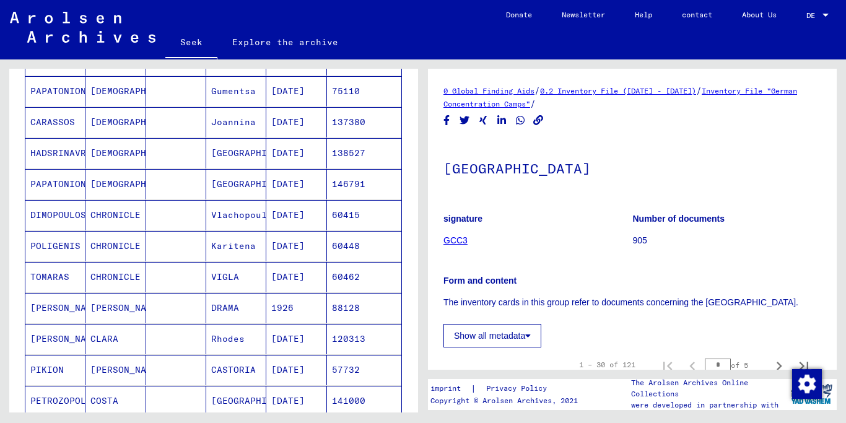
scroll to position [463, 0]
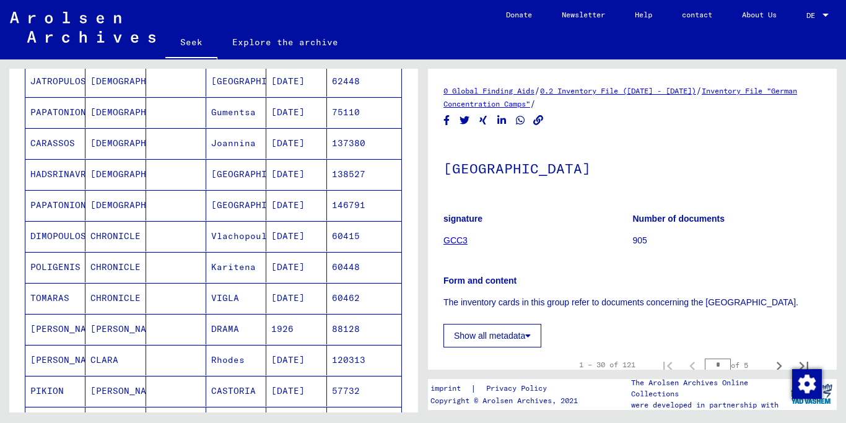
click at [57, 171] on font "HADSRINAVRIDIS" at bounding box center [69, 174] width 78 height 11
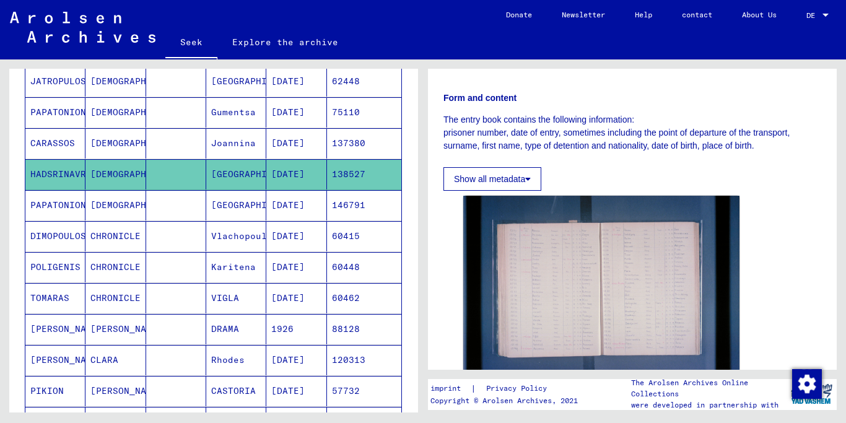
scroll to position [248, 0]
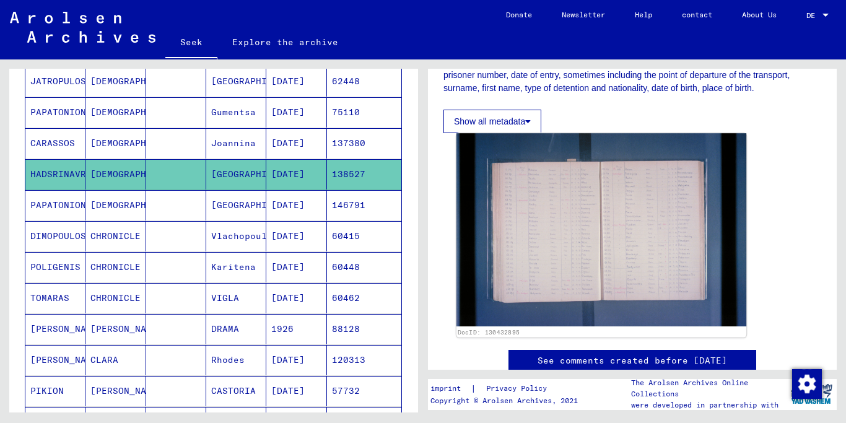
click at [577, 234] on img at bounding box center [602, 229] width 290 height 193
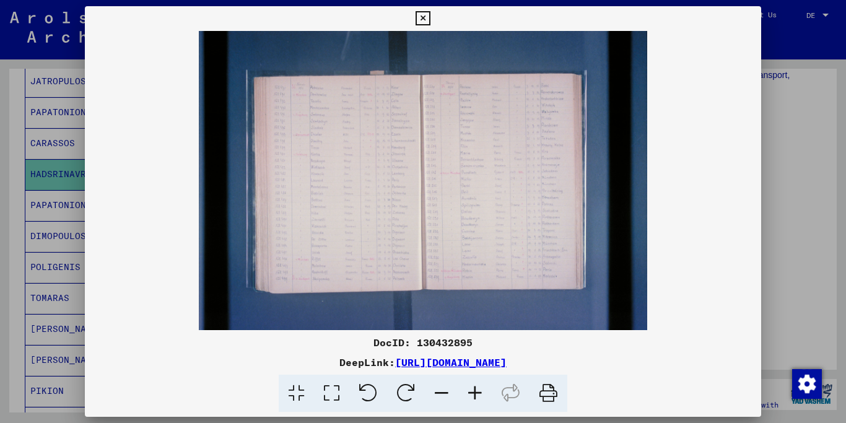
click at [430, 17] on icon at bounding box center [423, 18] width 14 height 15
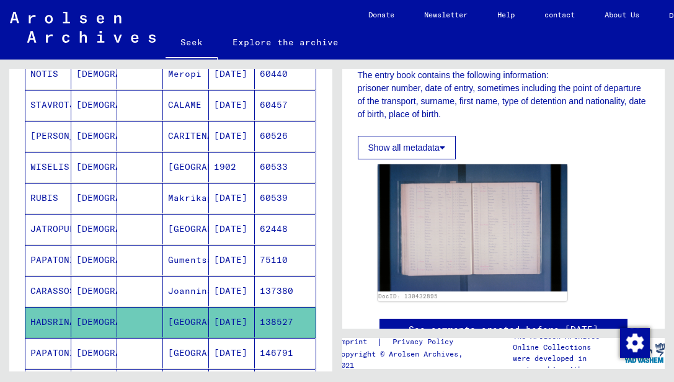
scroll to position [326, 0]
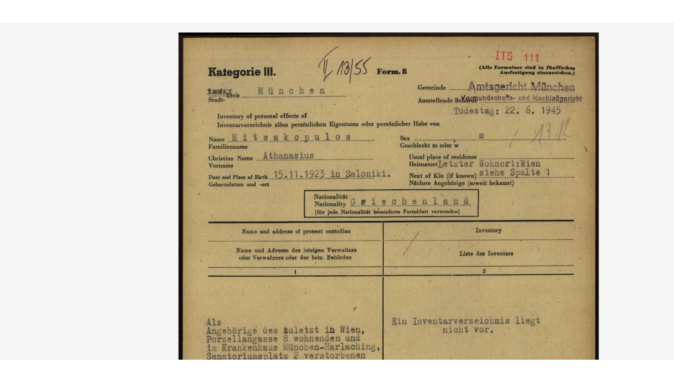
scroll to position [278, 0]
